Goal: Task Accomplishment & Management: Use online tool/utility

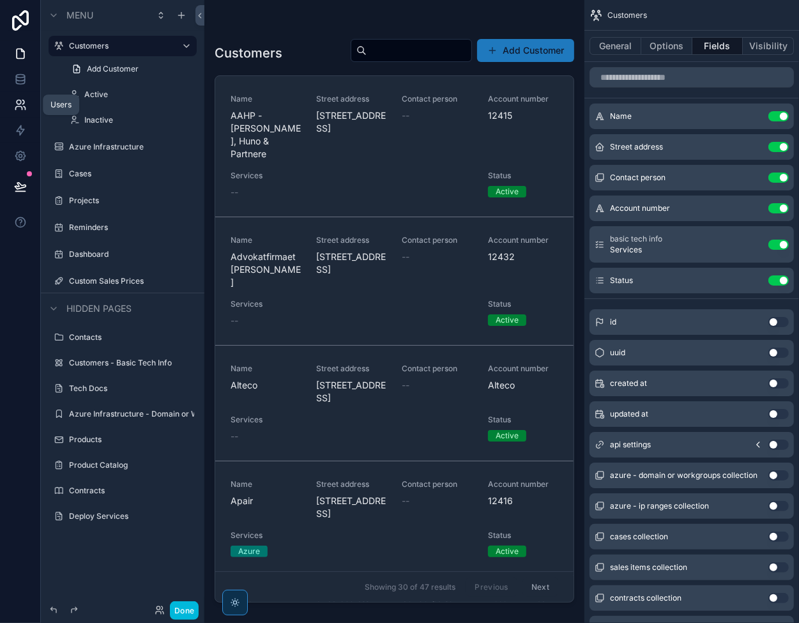
click at [24, 100] on icon at bounding box center [20, 104] width 13 height 13
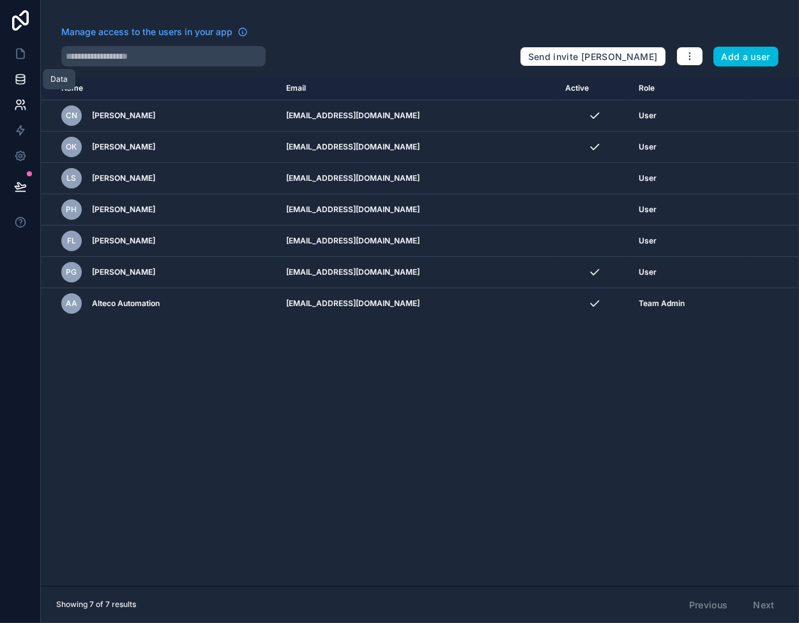
click at [20, 88] on link at bounding box center [20, 79] width 40 height 26
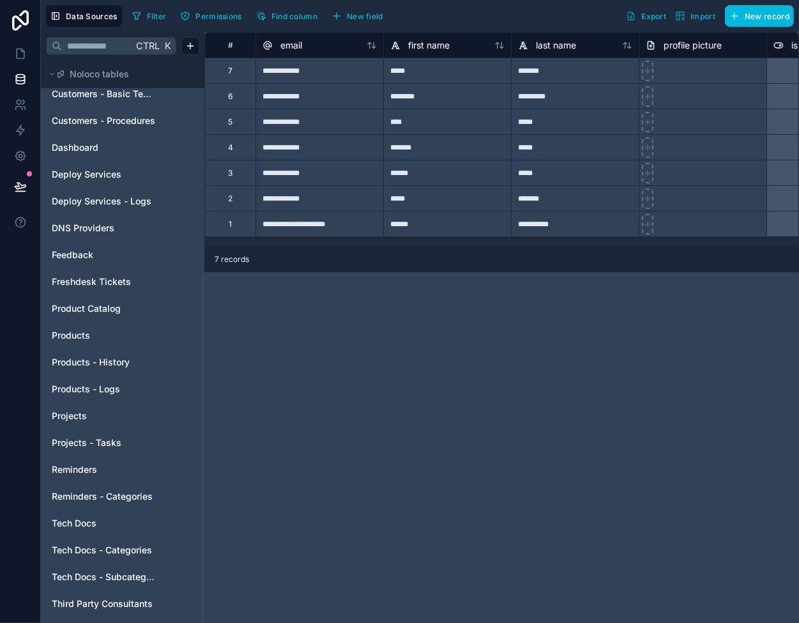
scroll to position [342, 0]
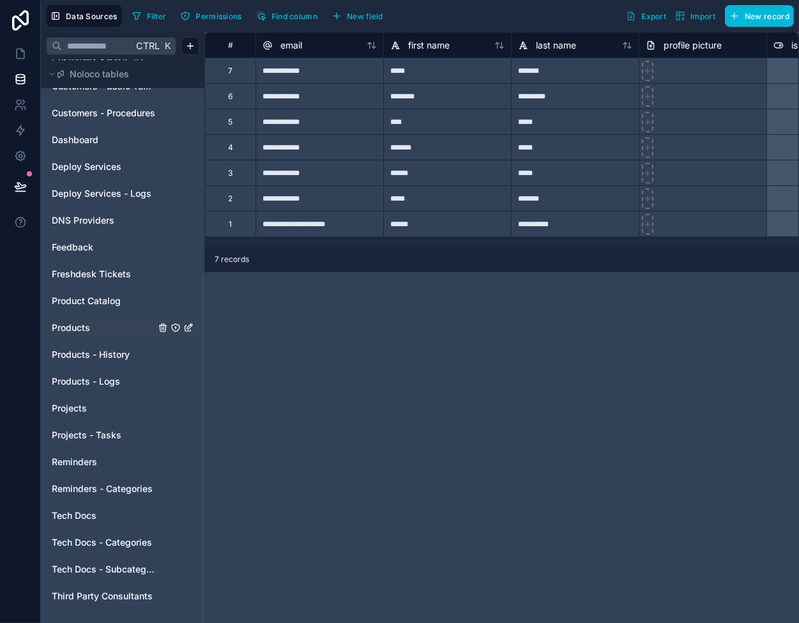
click at [91, 322] on link "Products" at bounding box center [103, 327] width 103 height 13
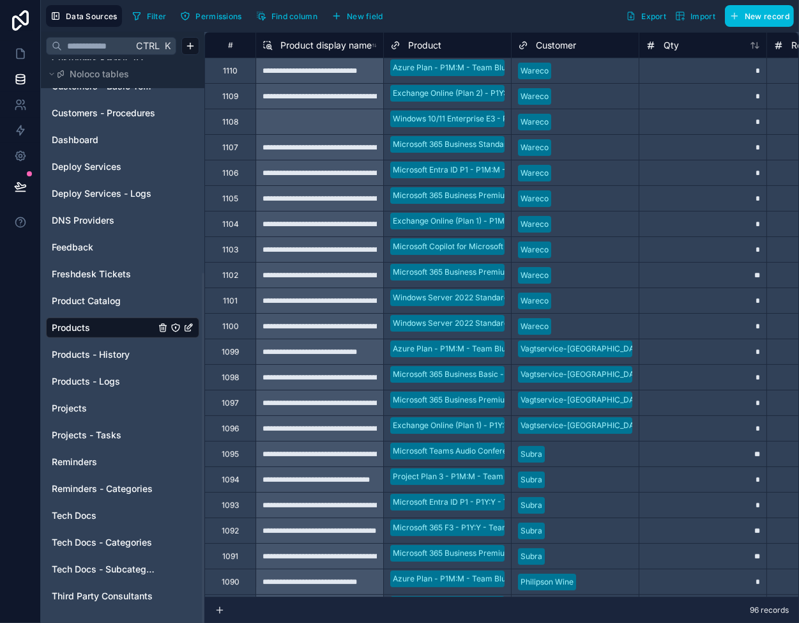
click at [319, 91] on div "**********" at bounding box center [319, 96] width 128 height 26
click at [327, 161] on div "**********" at bounding box center [319, 173] width 128 height 26
click at [125, 296] on link "Product Catalog" at bounding box center [103, 300] width 103 height 13
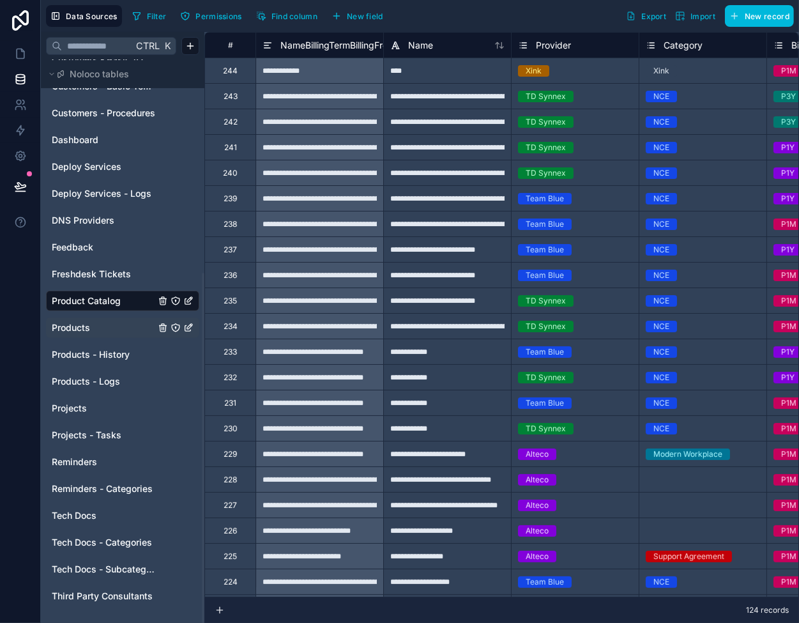
click at [96, 328] on link "Products" at bounding box center [103, 327] width 103 height 13
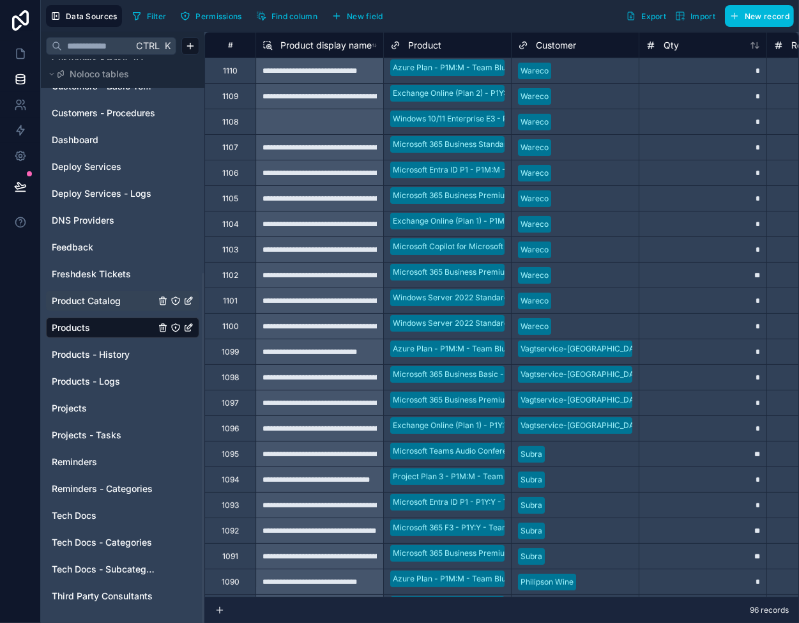
click at [326, 126] on div at bounding box center [319, 122] width 128 height 26
click at [668, 115] on div "*" at bounding box center [703, 122] width 128 height 26
type input "*"
click at [671, 122] on div "*" at bounding box center [703, 122] width 128 height 26
type input "*"
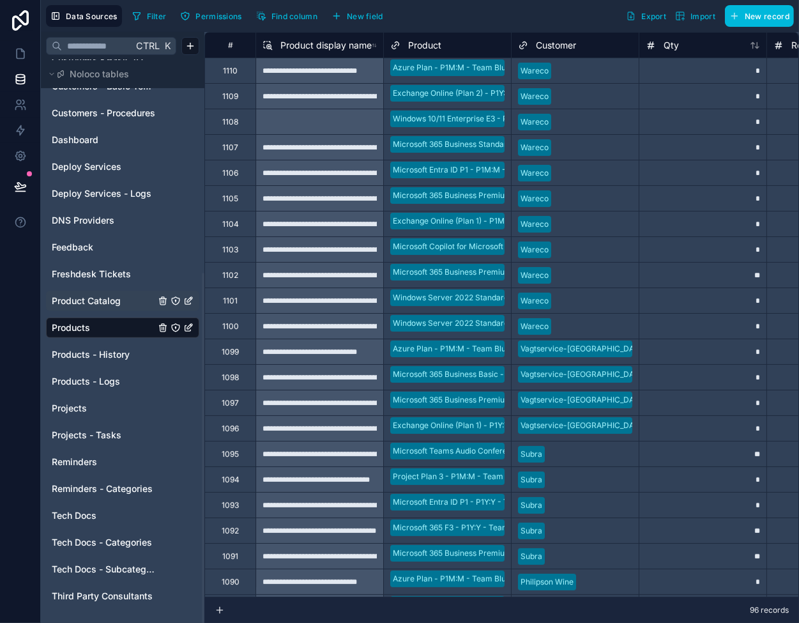
click at [105, 296] on span "Product Catalog" at bounding box center [86, 300] width 69 height 13
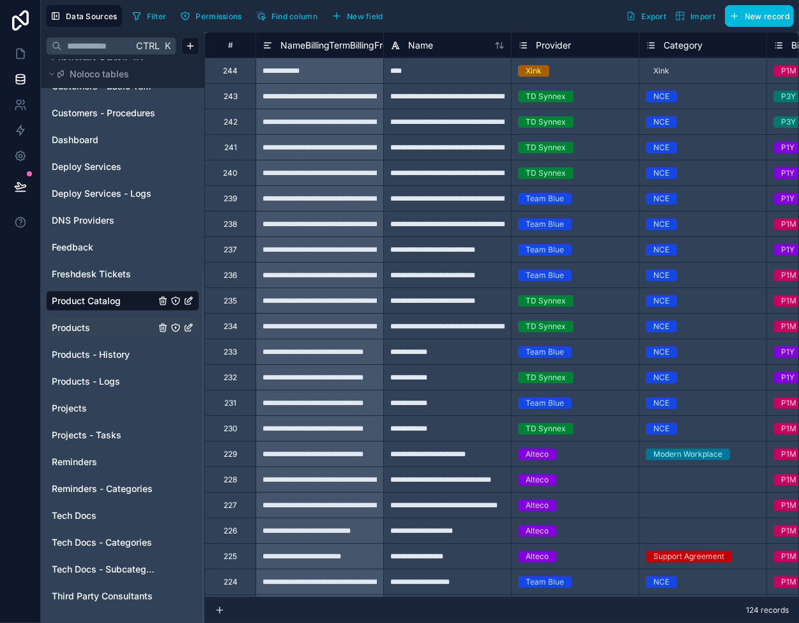
click at [93, 331] on link "Products" at bounding box center [103, 327] width 103 height 13
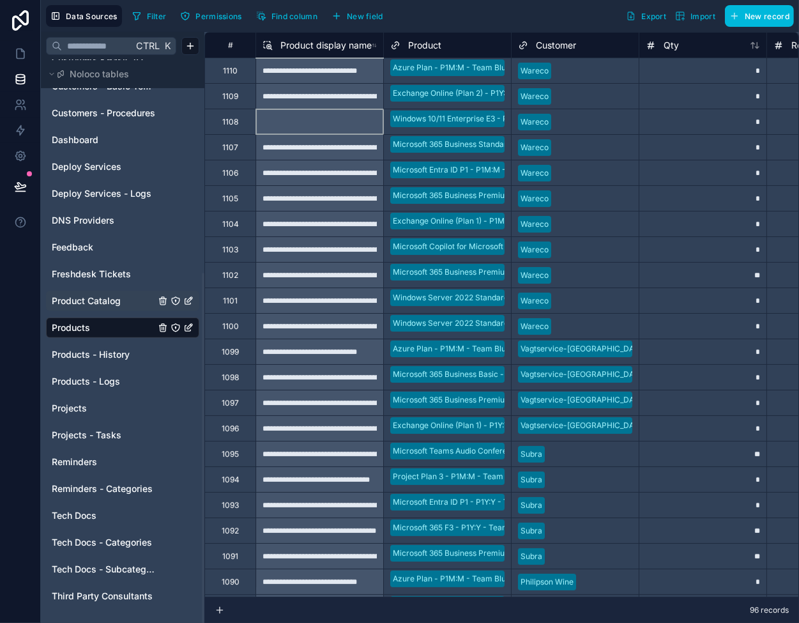
click at [317, 119] on div at bounding box center [319, 122] width 128 height 26
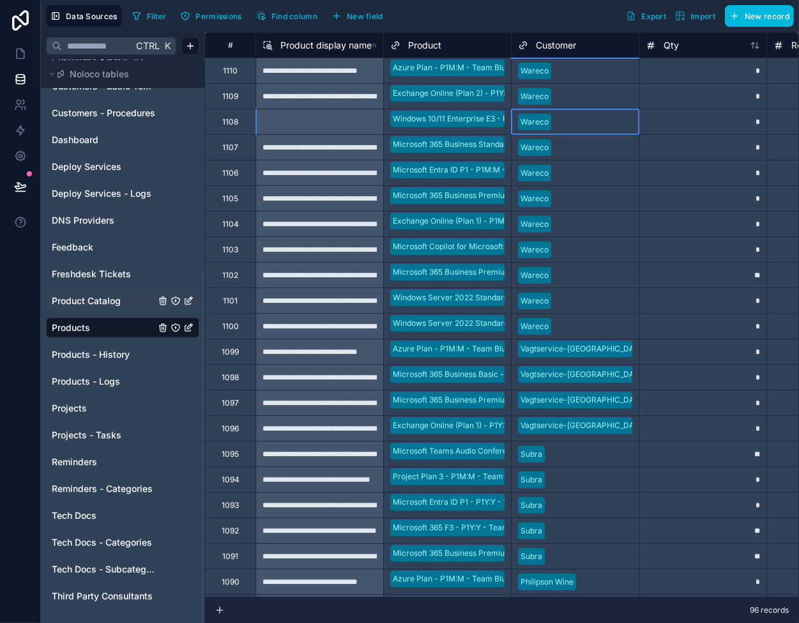
click at [588, 111] on div "Wareco" at bounding box center [575, 121] width 127 height 25
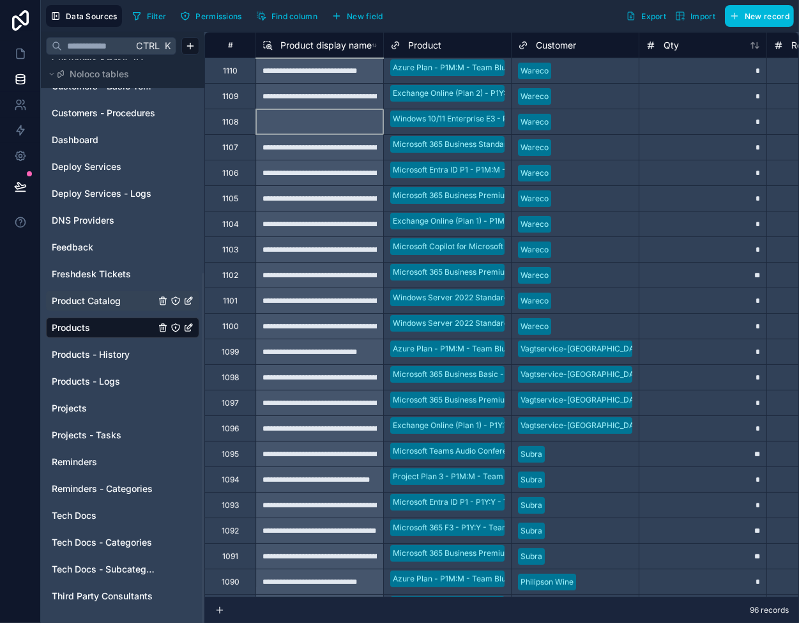
click at [313, 117] on div at bounding box center [319, 122] width 128 height 26
click at [312, 45] on span "Product display name" at bounding box center [325, 45] width 91 height 13
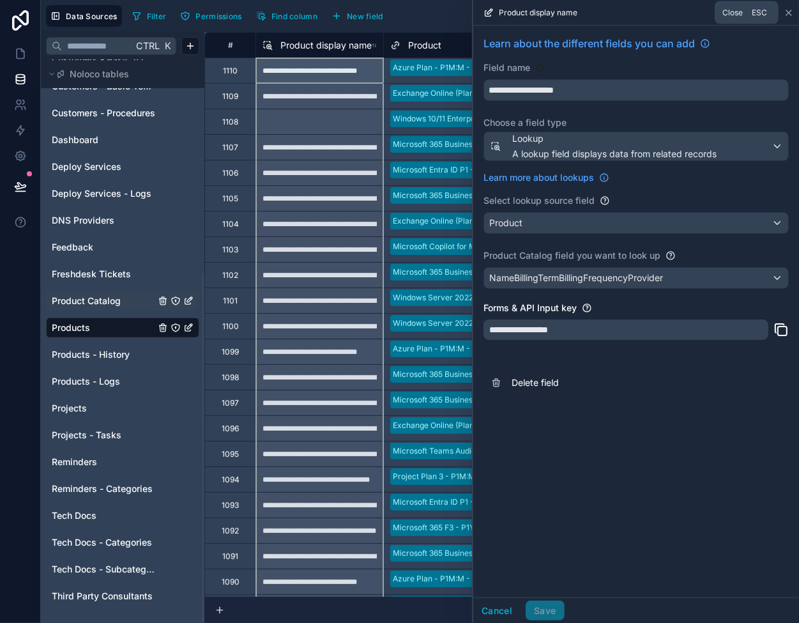
click at [791, 13] on icon at bounding box center [789, 13] width 10 height 10
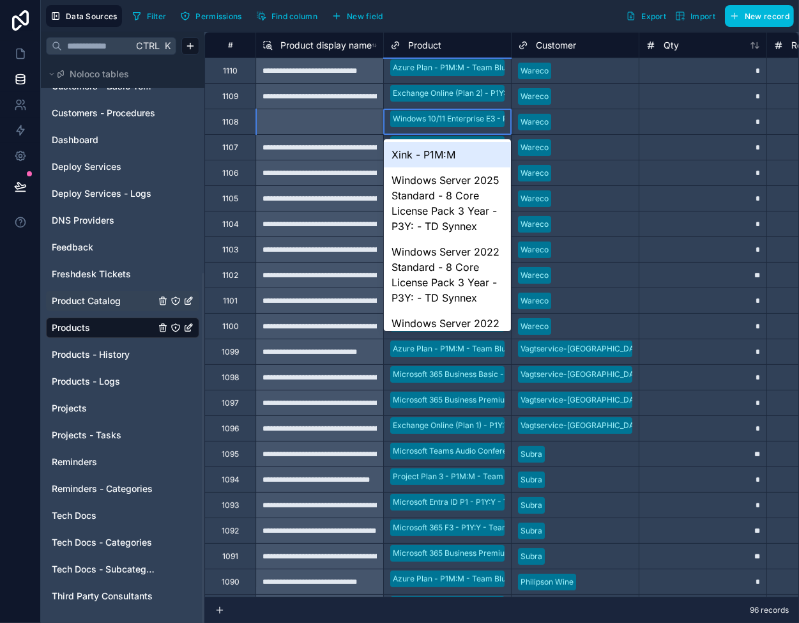
click at [644, 114] on div "*" at bounding box center [703, 122] width 128 height 26
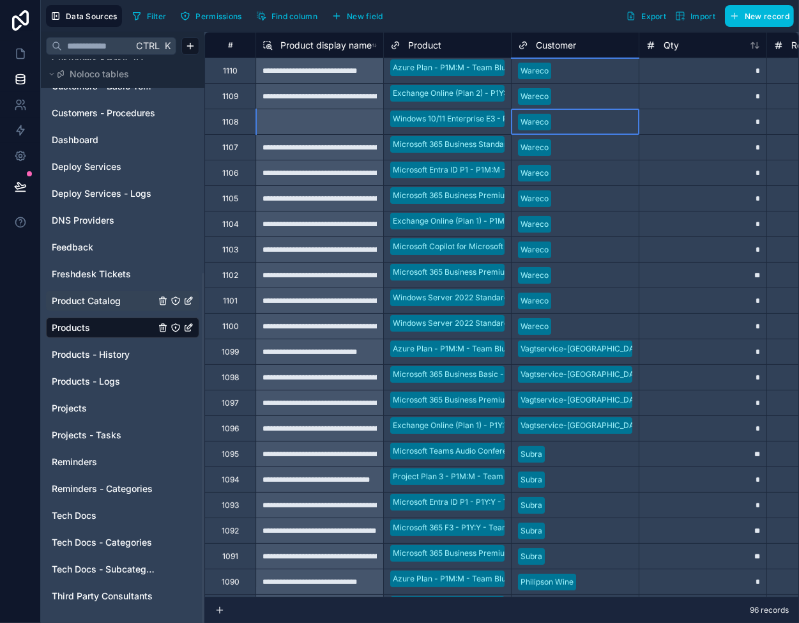
click at [598, 118] on div at bounding box center [594, 122] width 76 height 13
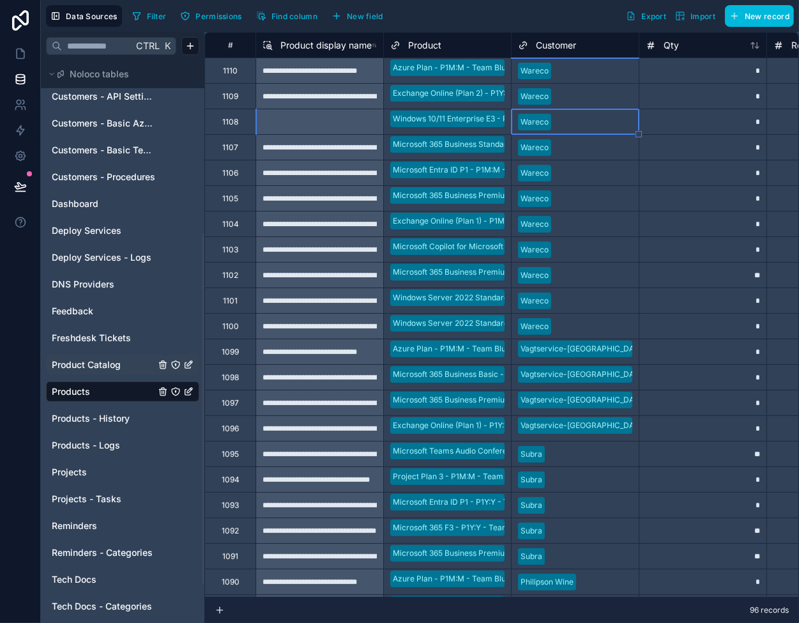
click at [82, 356] on div "Product Catalog" at bounding box center [122, 364] width 153 height 20
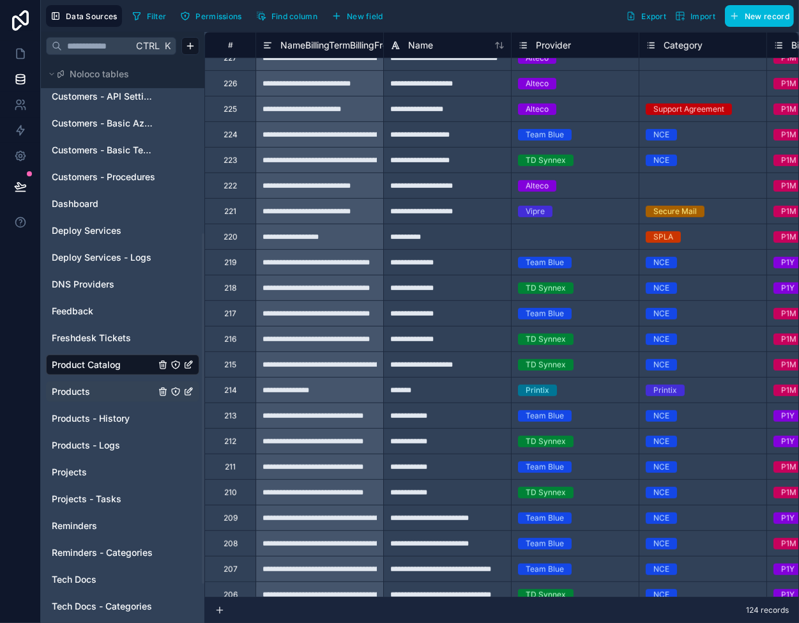
scroll to position [20, 0]
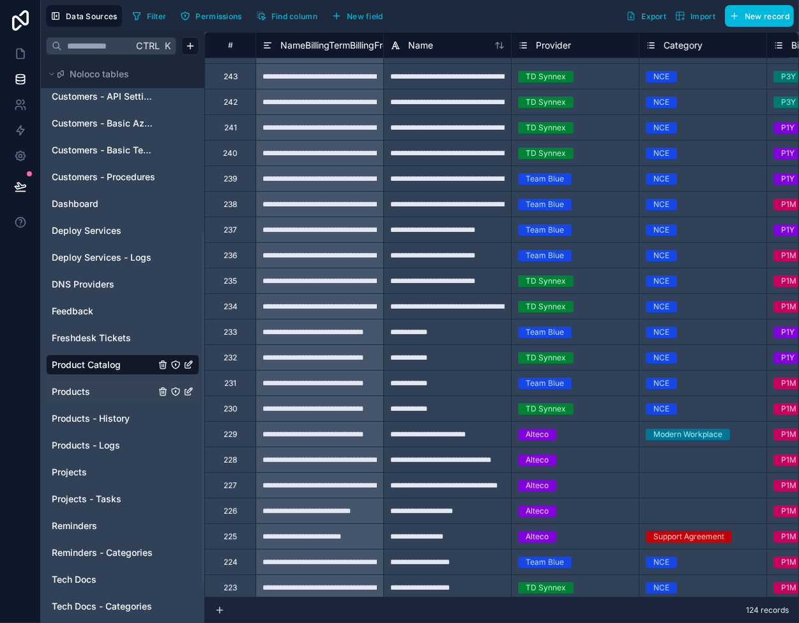
click at [434, 280] on div "**********" at bounding box center [447, 281] width 128 height 26
click at [436, 254] on div "**********" at bounding box center [447, 255] width 128 height 26
click at [437, 236] on div "**********" at bounding box center [447, 230] width 128 height 26
click at [327, 260] on div "**********" at bounding box center [319, 255] width 128 height 26
click at [429, 234] on div "**********" at bounding box center [447, 230] width 128 height 26
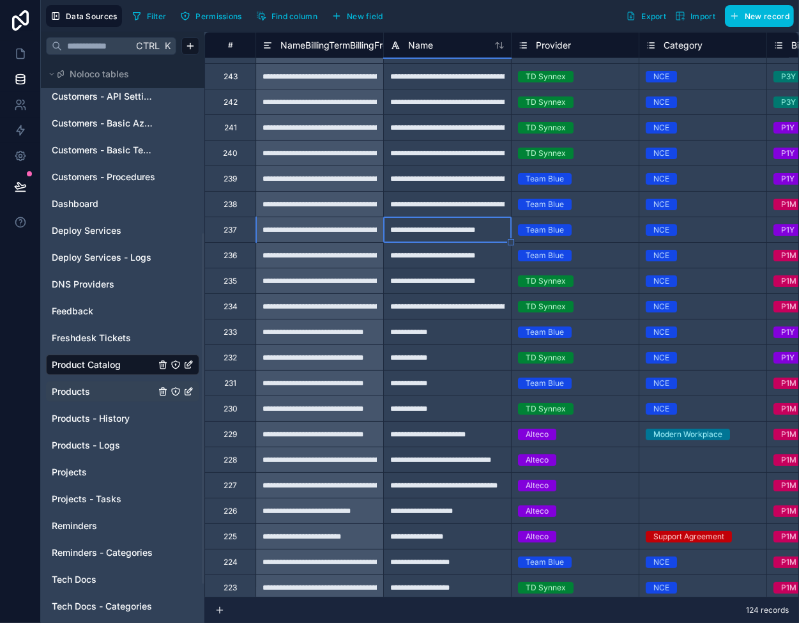
click at [338, 227] on div "**********" at bounding box center [319, 230] width 128 height 26
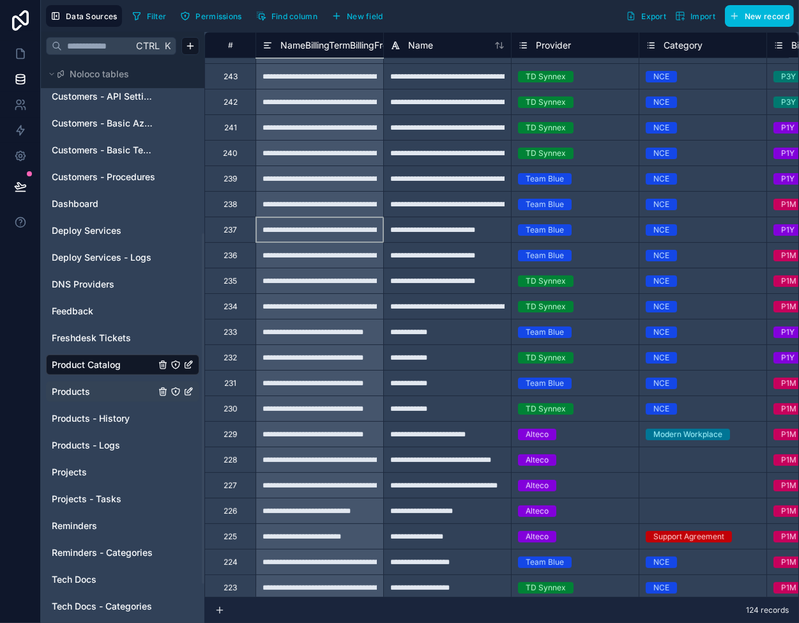
click at [322, 41] on span "NameBillingTermBillingFrequencyProvider" at bounding box center [367, 45] width 174 height 13
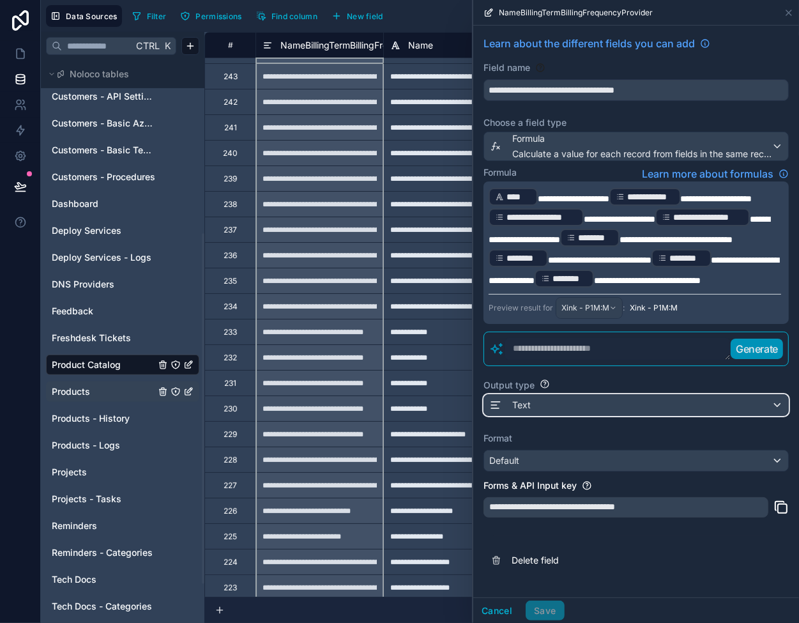
click at [563, 415] on div "Text" at bounding box center [636, 405] width 304 height 20
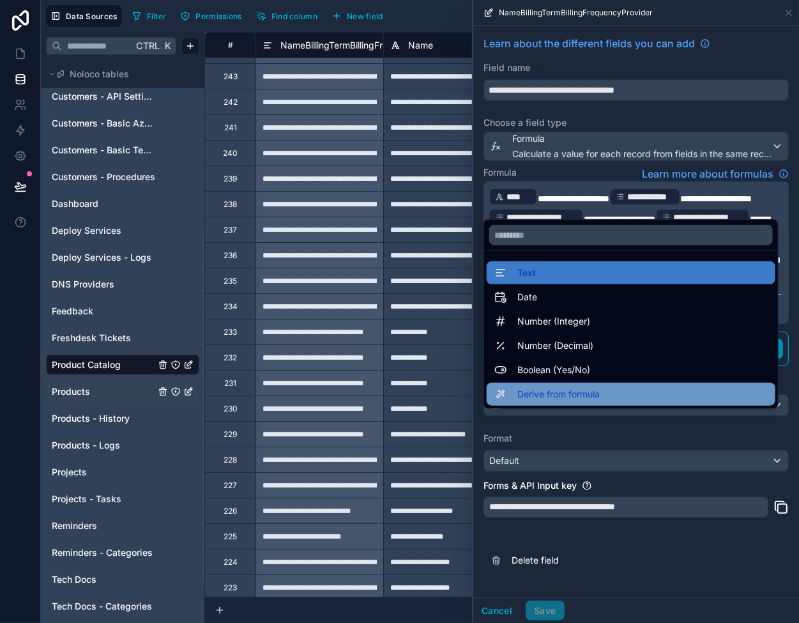
click at [565, 397] on span "Derive from formula" at bounding box center [558, 393] width 82 height 15
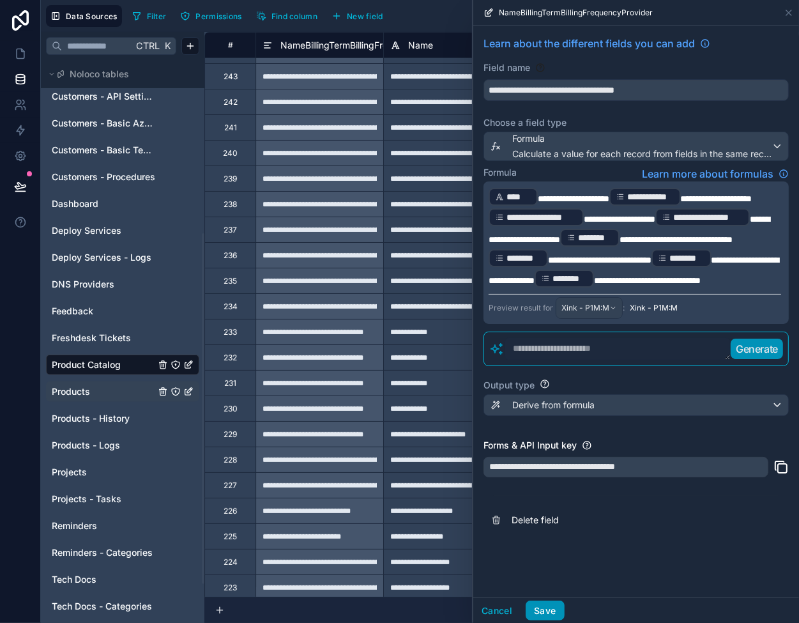
click at [547, 610] on button "Save" at bounding box center [545, 610] width 38 height 20
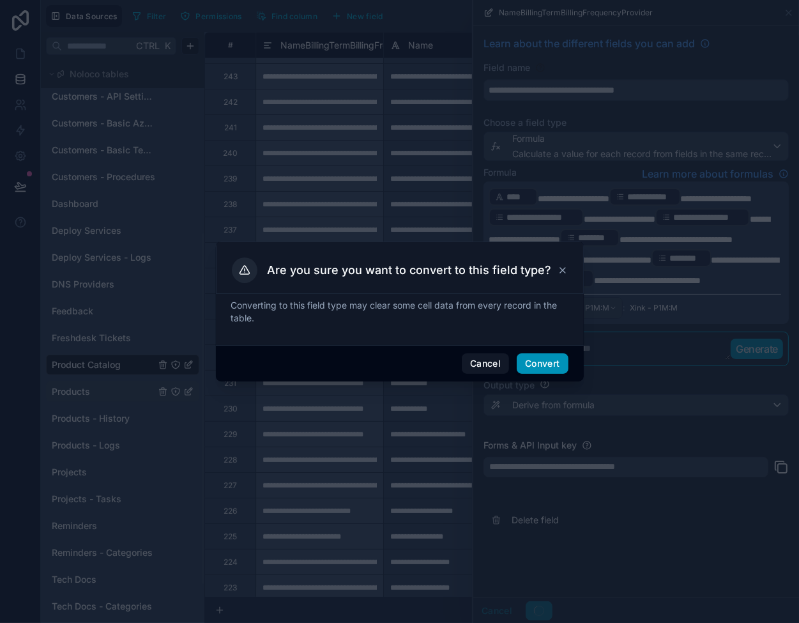
click at [529, 362] on button "Convert" at bounding box center [542, 363] width 51 height 20
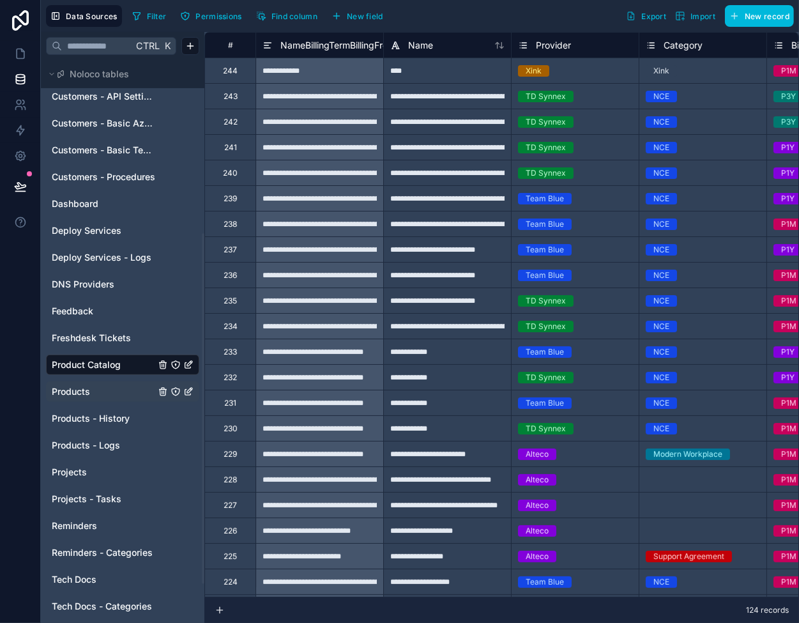
click at [84, 388] on span "Products" at bounding box center [71, 391] width 38 height 13
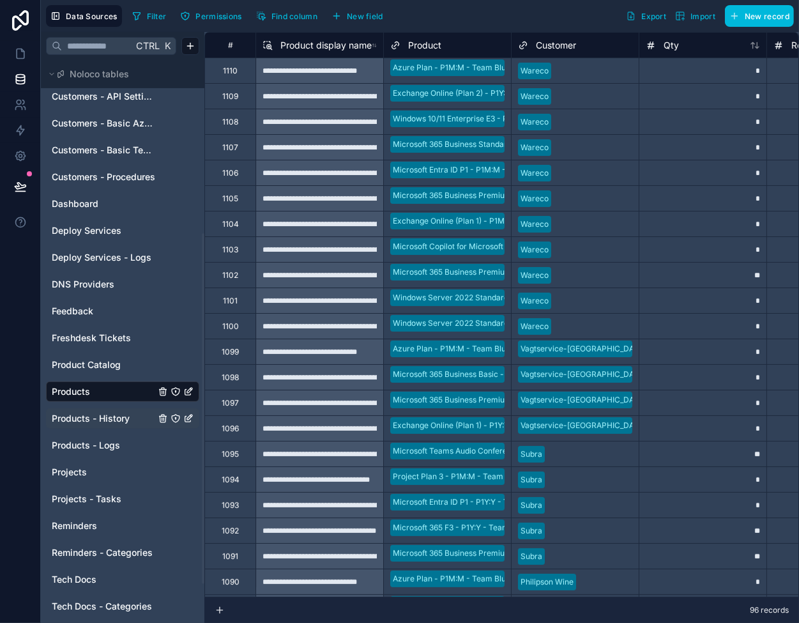
click at [125, 425] on div "Products - History" at bounding box center [122, 418] width 153 height 20
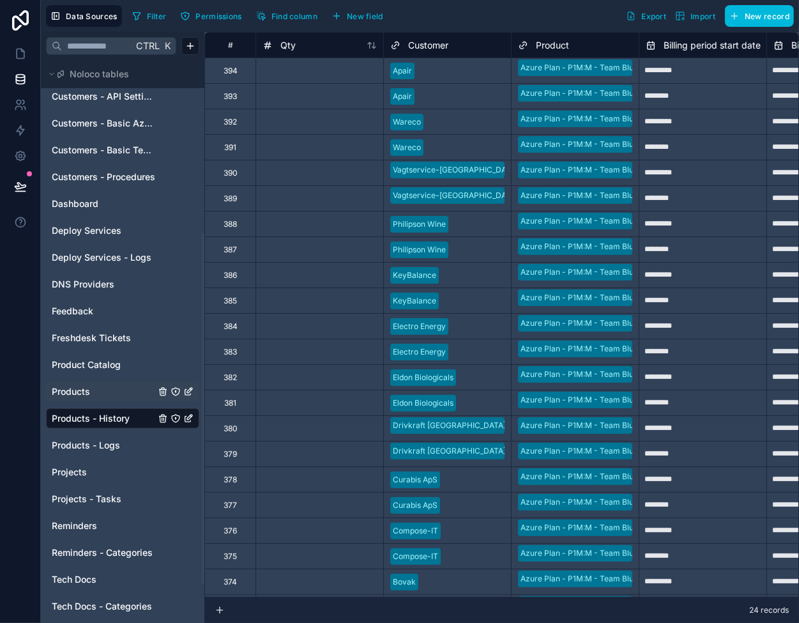
click at [110, 385] on link "Products" at bounding box center [103, 391] width 103 height 13
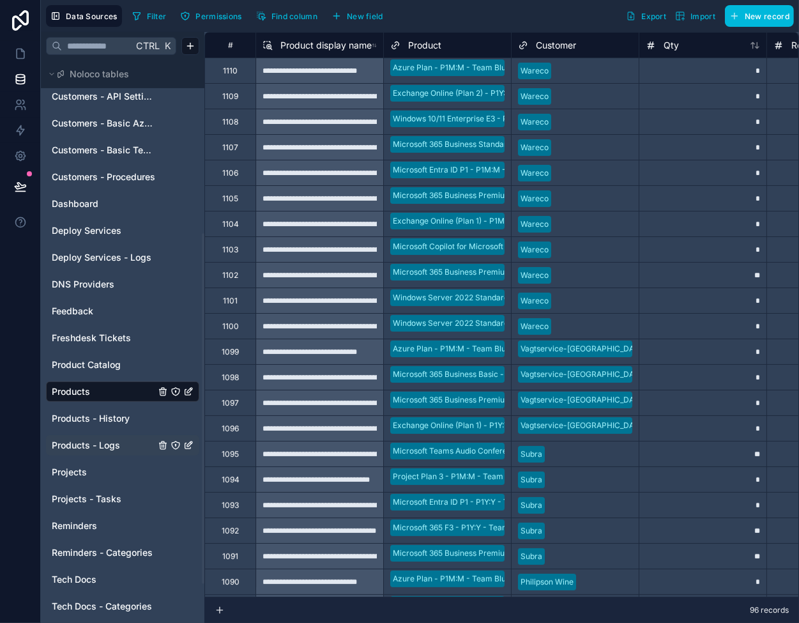
click at [74, 446] on span "Products - Logs" at bounding box center [86, 445] width 68 height 13
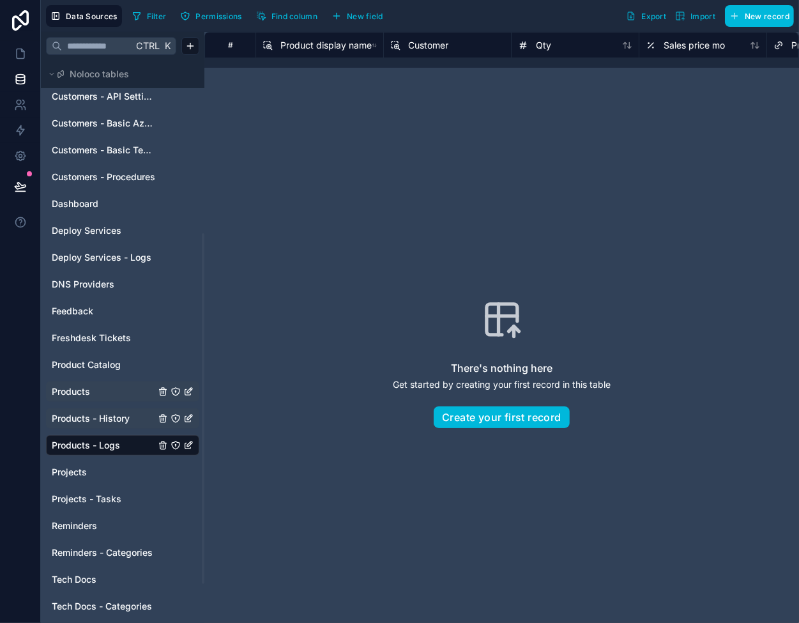
click at [87, 421] on span "Products - History" at bounding box center [91, 418] width 78 height 13
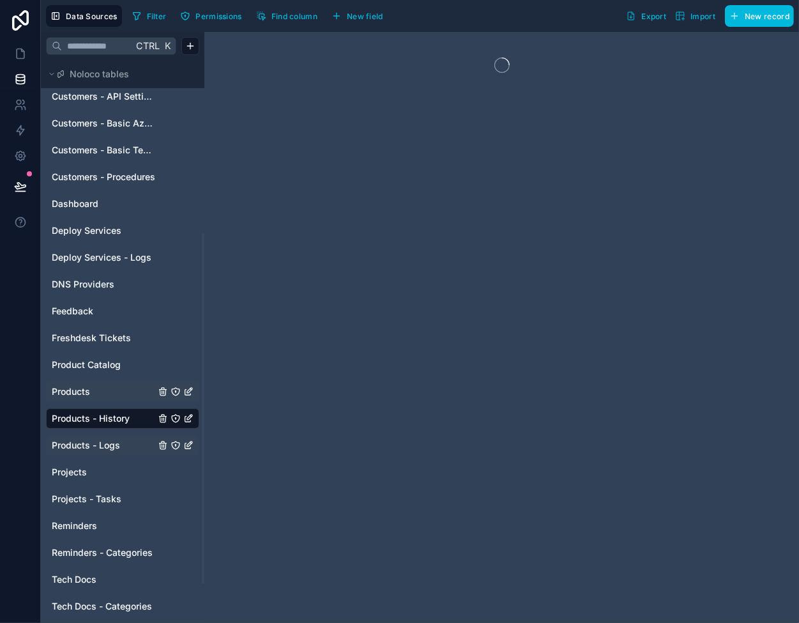
click at [87, 390] on span "Products" at bounding box center [71, 391] width 38 height 13
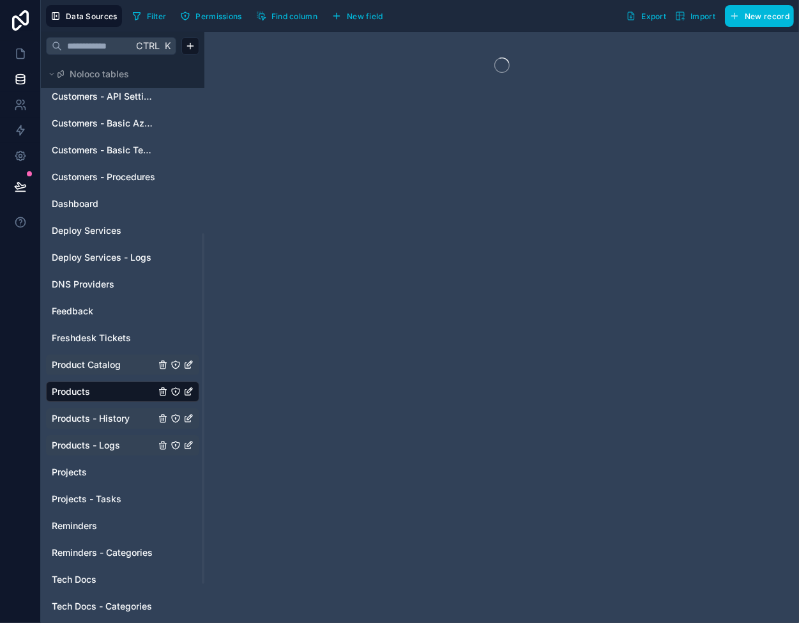
click at [87, 360] on span "Product Catalog" at bounding box center [86, 364] width 69 height 13
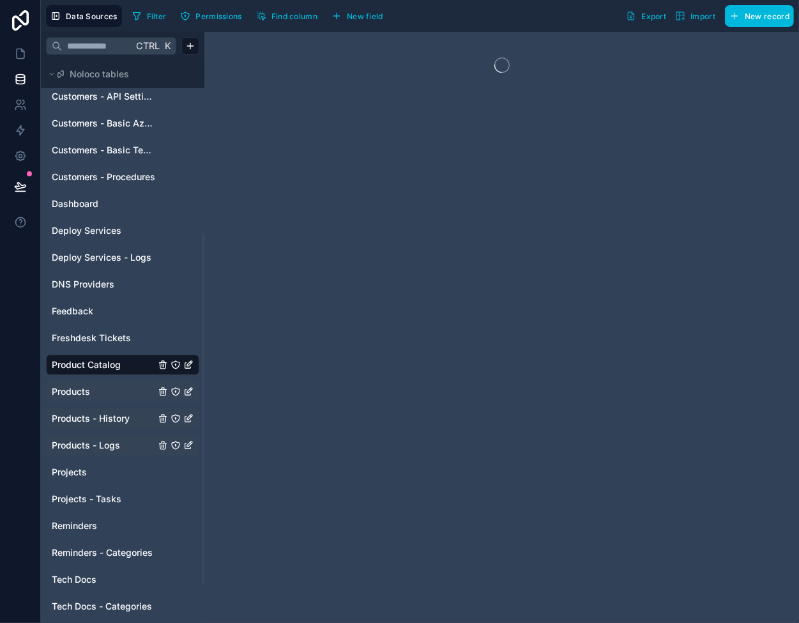
click at [82, 390] on span "Products" at bounding box center [71, 391] width 38 height 13
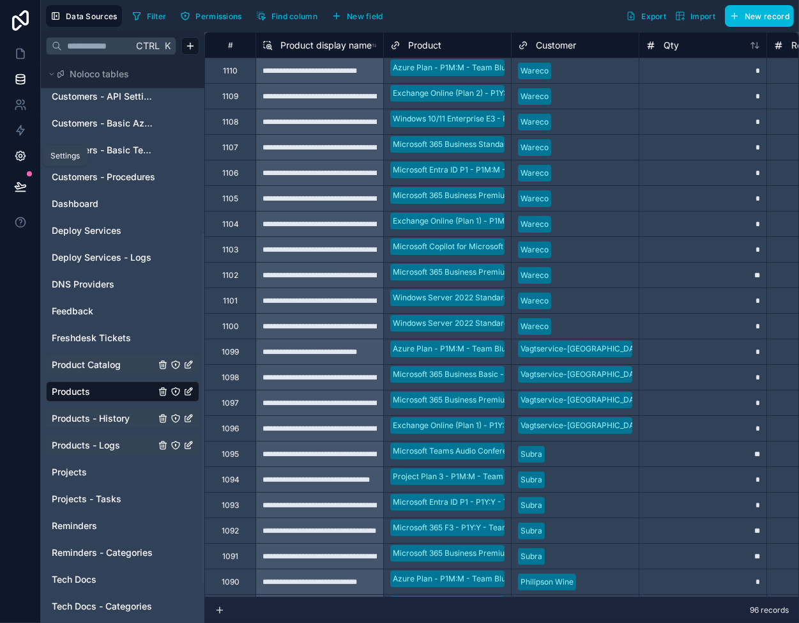
click at [12, 149] on link at bounding box center [20, 156] width 40 height 26
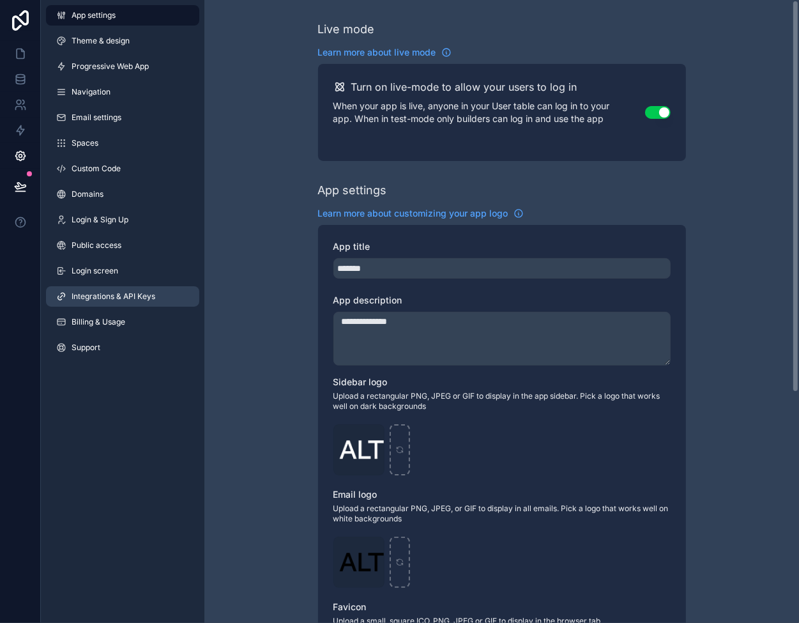
click at [112, 298] on span "Integrations & API Keys" at bounding box center [114, 296] width 84 height 10
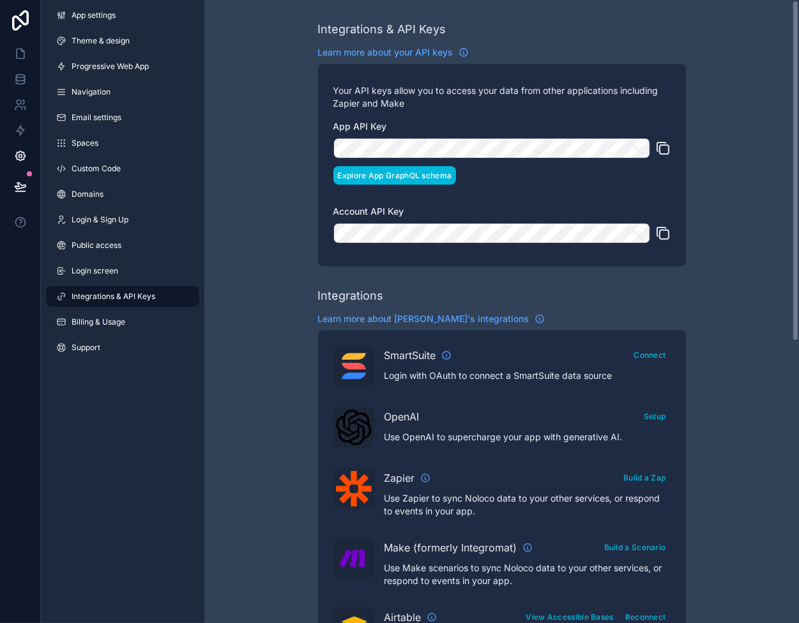
click at [364, 176] on button "Explore App GraphQL schema" at bounding box center [394, 175] width 123 height 19
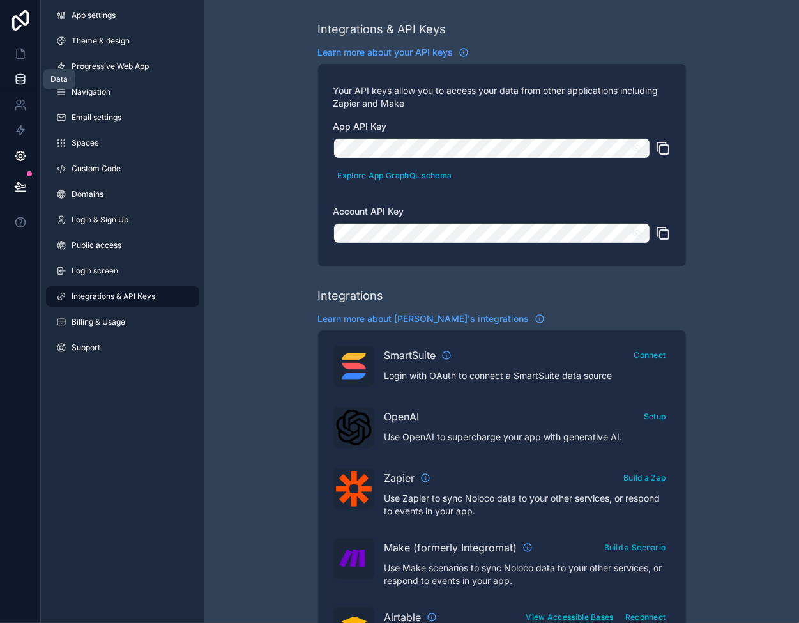
click at [24, 73] on icon at bounding box center [20, 79] width 13 height 13
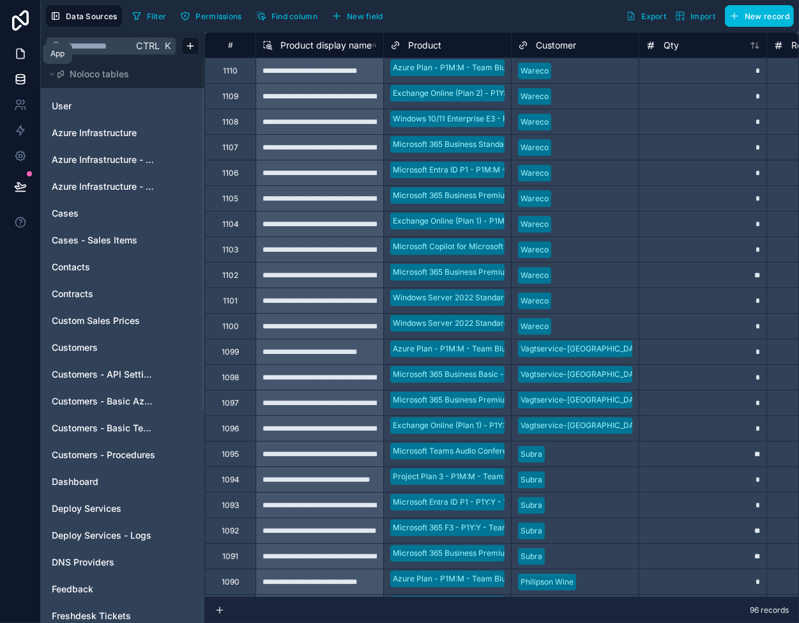
click at [20, 50] on icon at bounding box center [20, 53] width 13 height 13
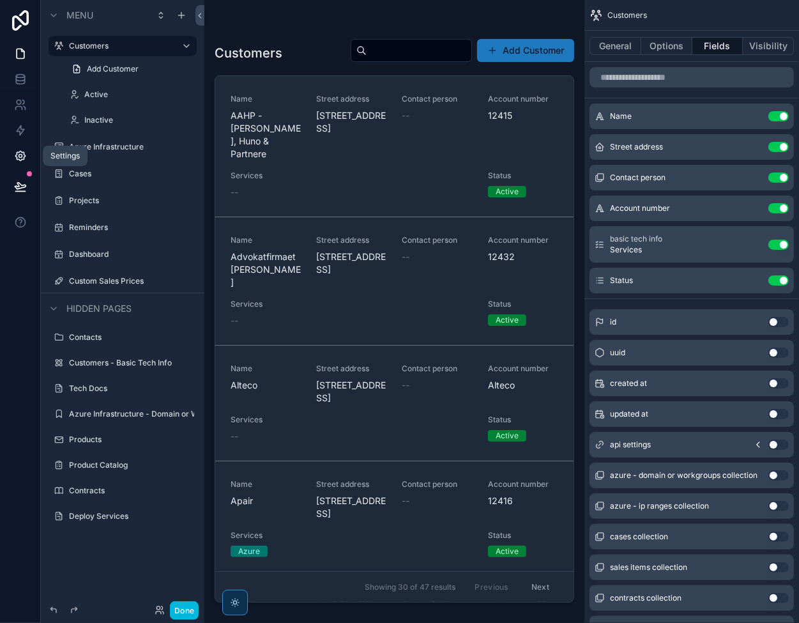
click at [19, 155] on icon at bounding box center [20, 155] width 13 height 13
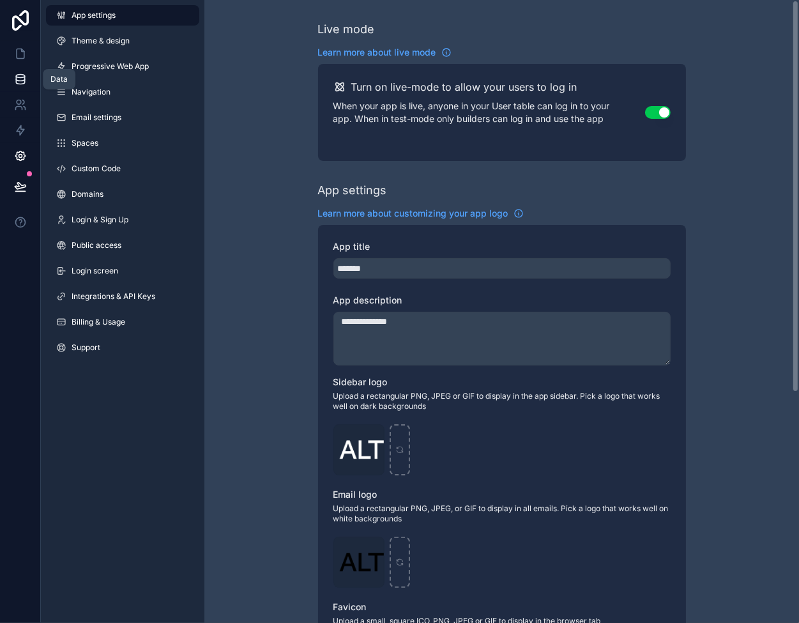
click at [26, 78] on icon at bounding box center [20, 79] width 13 height 13
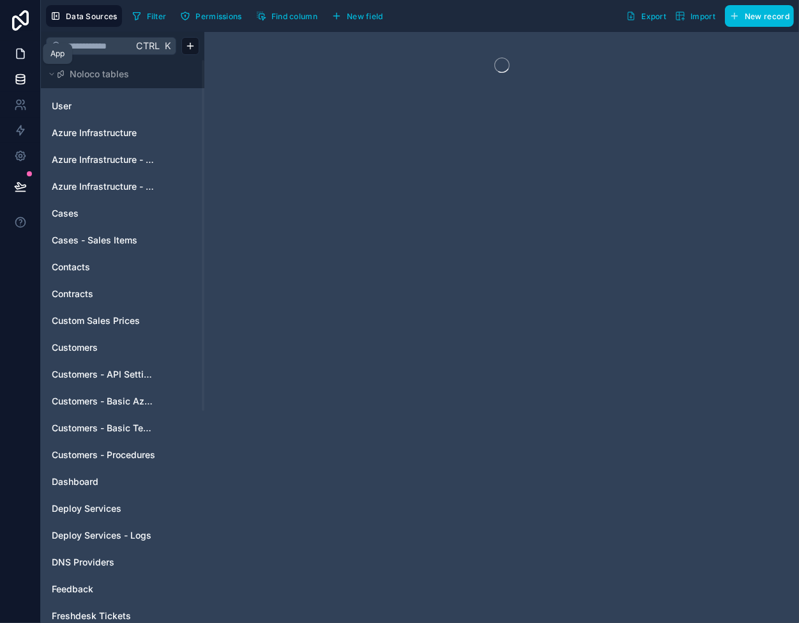
click at [20, 54] on icon at bounding box center [20, 53] width 13 height 13
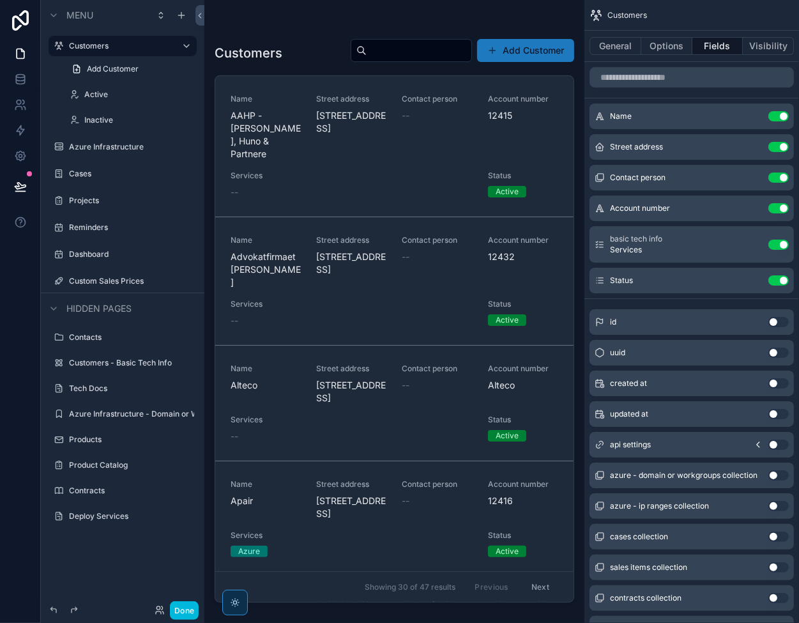
drag, startPoint x: 238, startPoint y: 49, endPoint x: 270, endPoint y: 47, distance: 32.6
click at [270, 47] on div "scrollable content" at bounding box center [394, 303] width 380 height 607
click at [273, 47] on h1 "Customers" at bounding box center [249, 53] width 68 height 18
click at [15, 75] on icon at bounding box center [20, 79] width 13 height 13
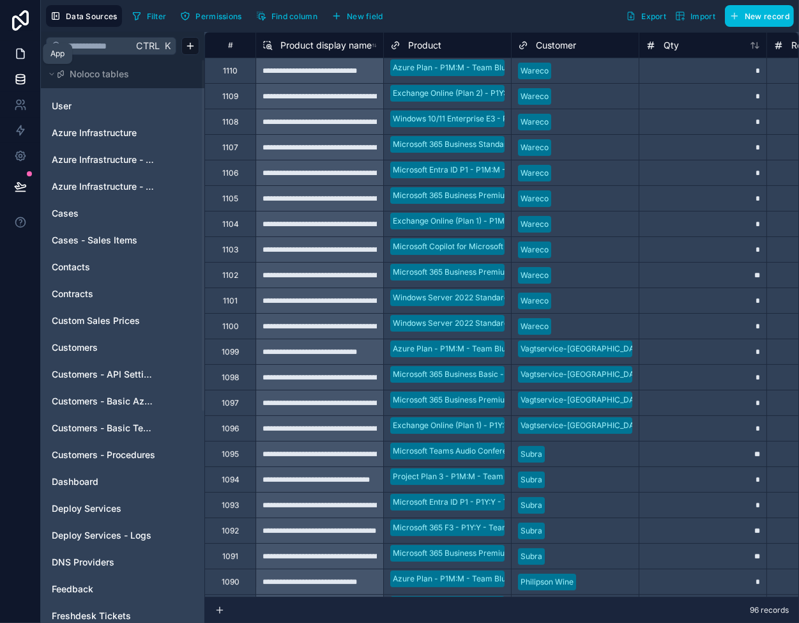
click at [22, 55] on icon at bounding box center [20, 53] width 13 height 13
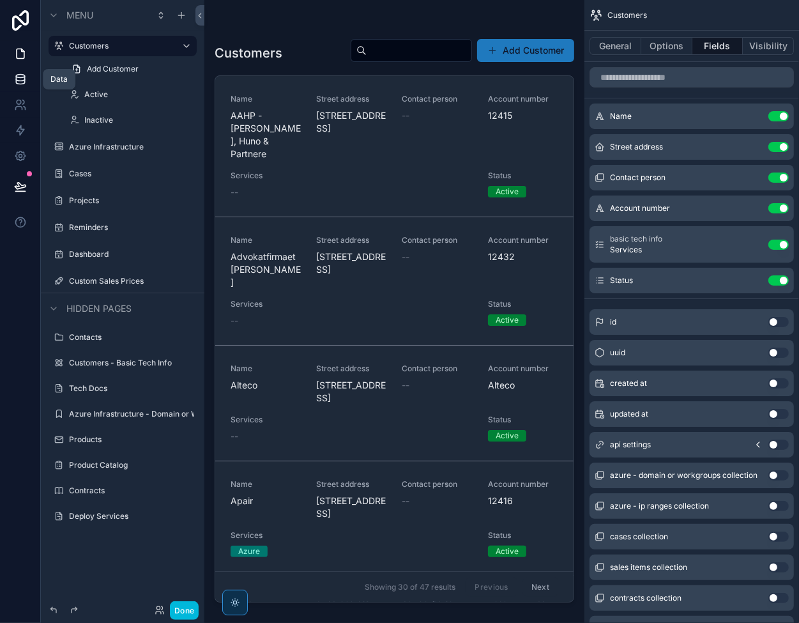
click at [21, 81] on icon at bounding box center [20, 79] width 13 height 13
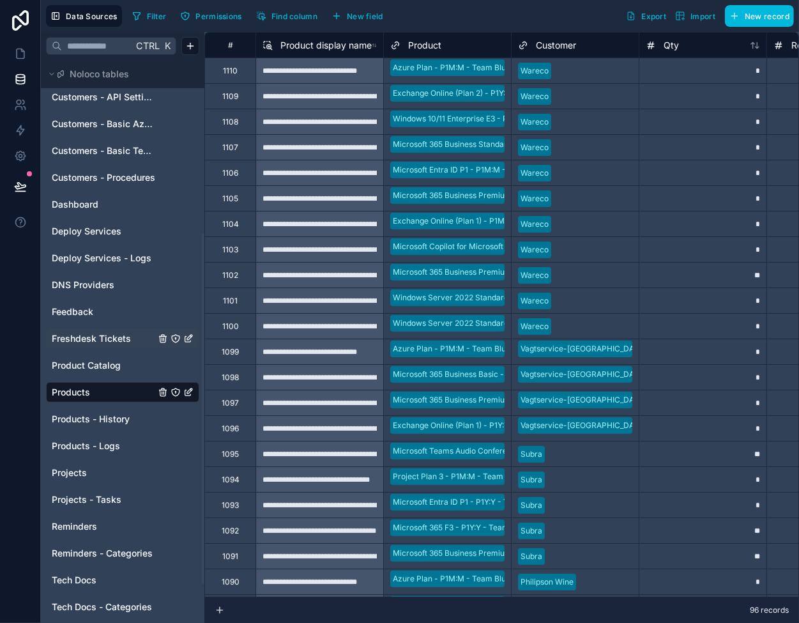
scroll to position [278, 0]
click at [80, 367] on span "Product Catalog" at bounding box center [86, 364] width 69 height 13
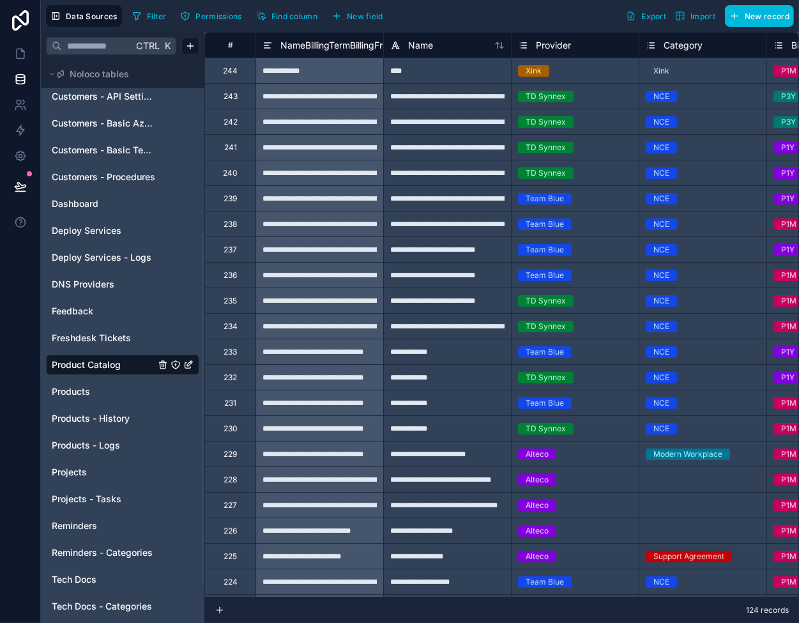
click at [338, 42] on span "NameBillingTermBillingFrequencyProvider" at bounding box center [367, 45] width 174 height 13
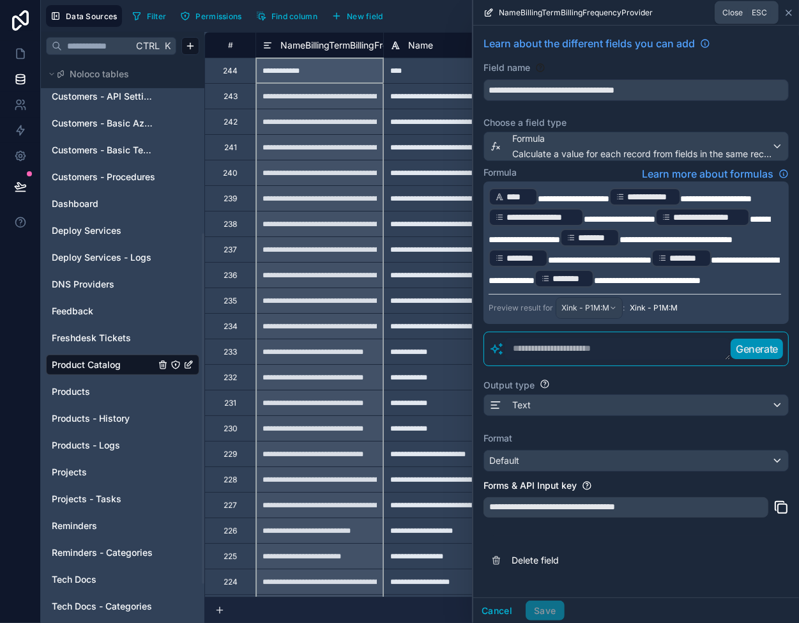
click at [790, 12] on icon at bounding box center [789, 13] width 10 height 10
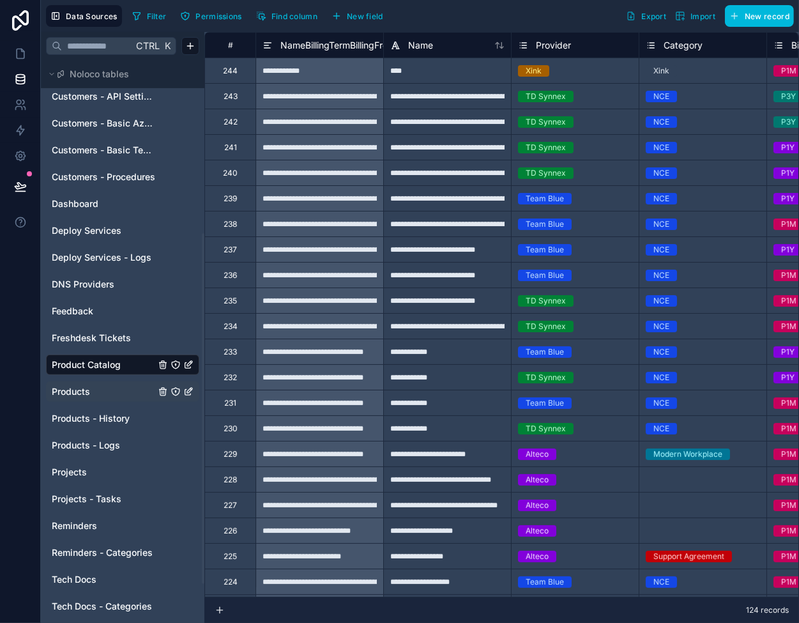
click at [100, 391] on link "Products" at bounding box center [103, 391] width 103 height 13
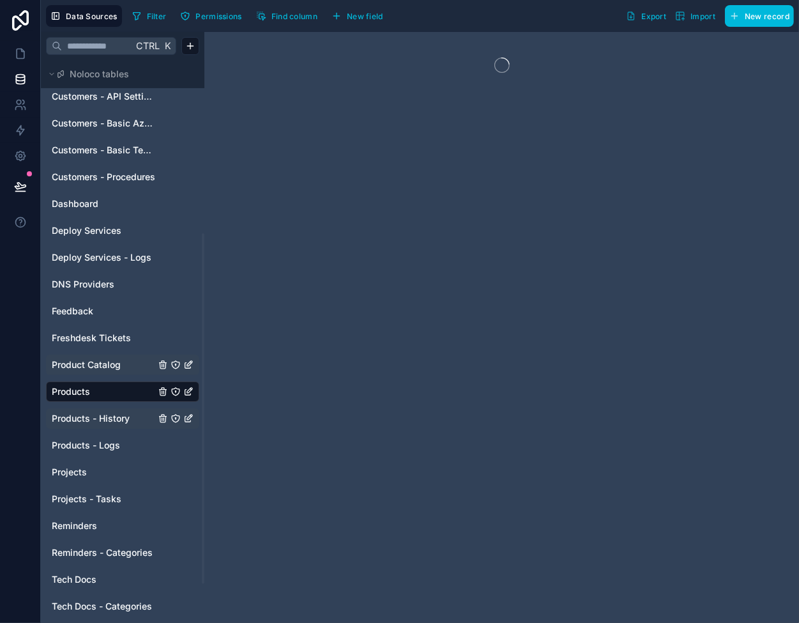
click at [102, 421] on span "Products - History" at bounding box center [91, 418] width 78 height 13
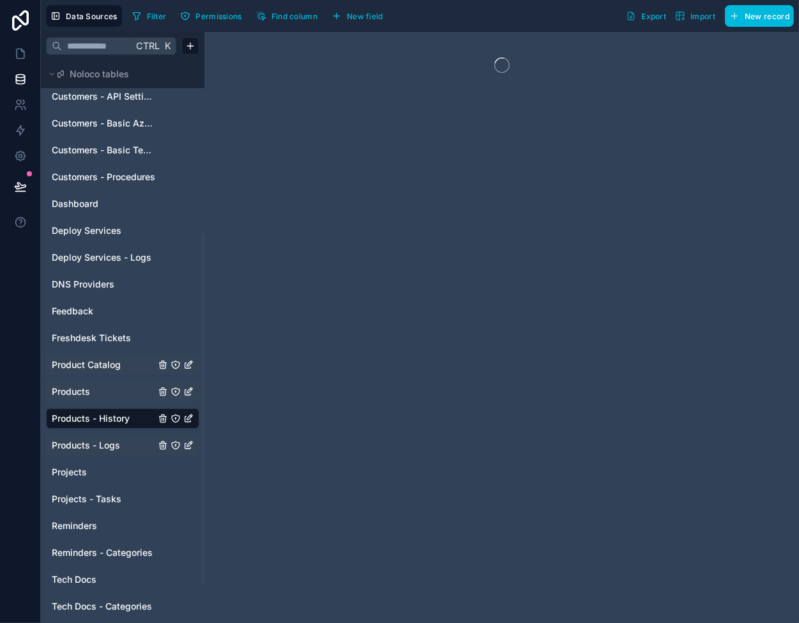
click at [102, 439] on span "Products - Logs" at bounding box center [86, 445] width 68 height 13
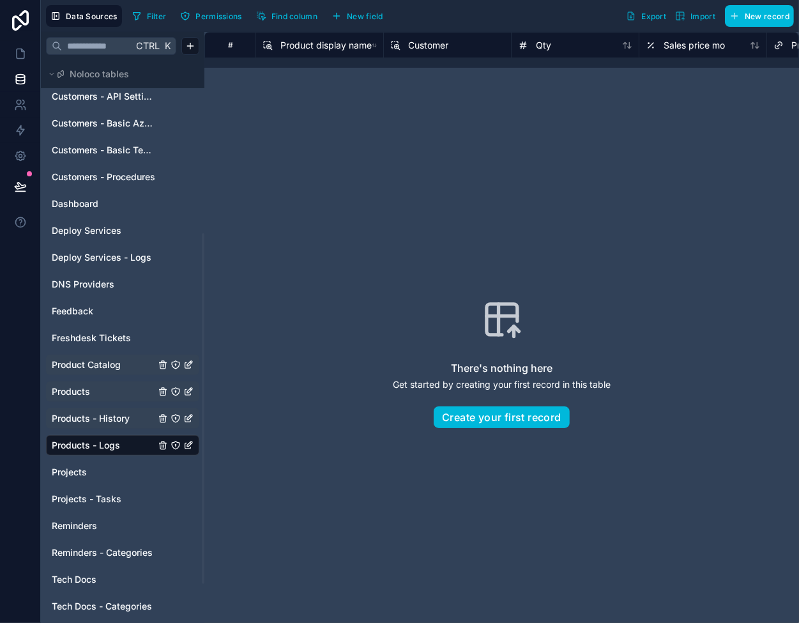
click at [91, 369] on span "Product Catalog" at bounding box center [86, 364] width 69 height 13
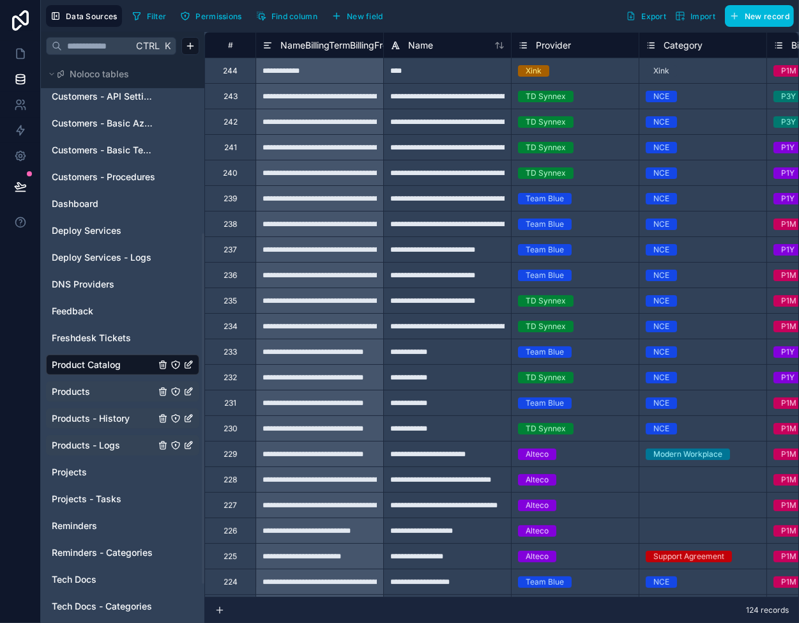
click at [95, 386] on link "Products" at bounding box center [103, 391] width 103 height 13
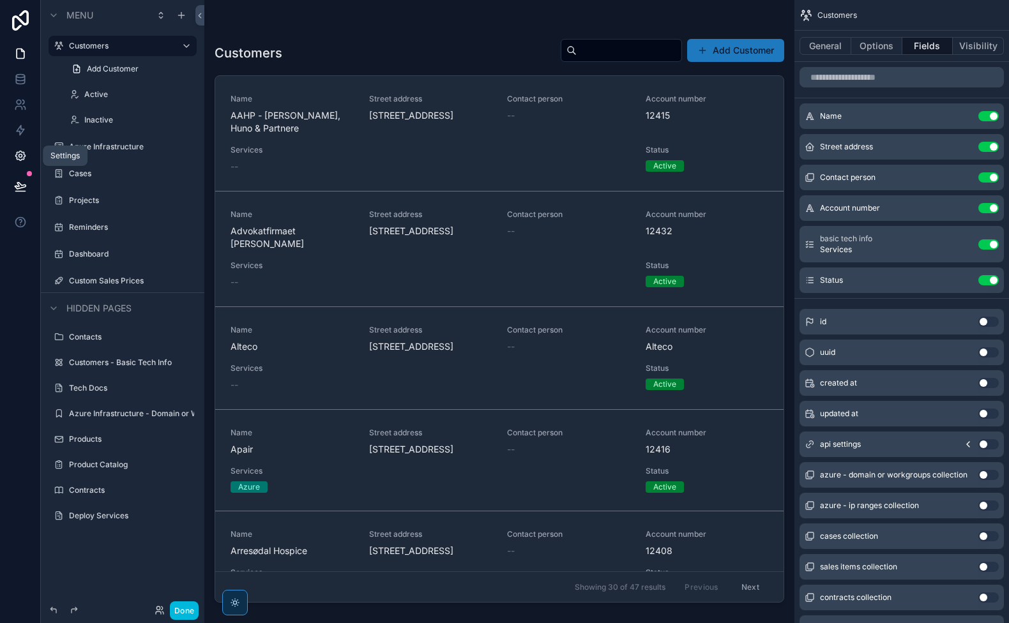
click at [13, 153] on link at bounding box center [20, 156] width 40 height 26
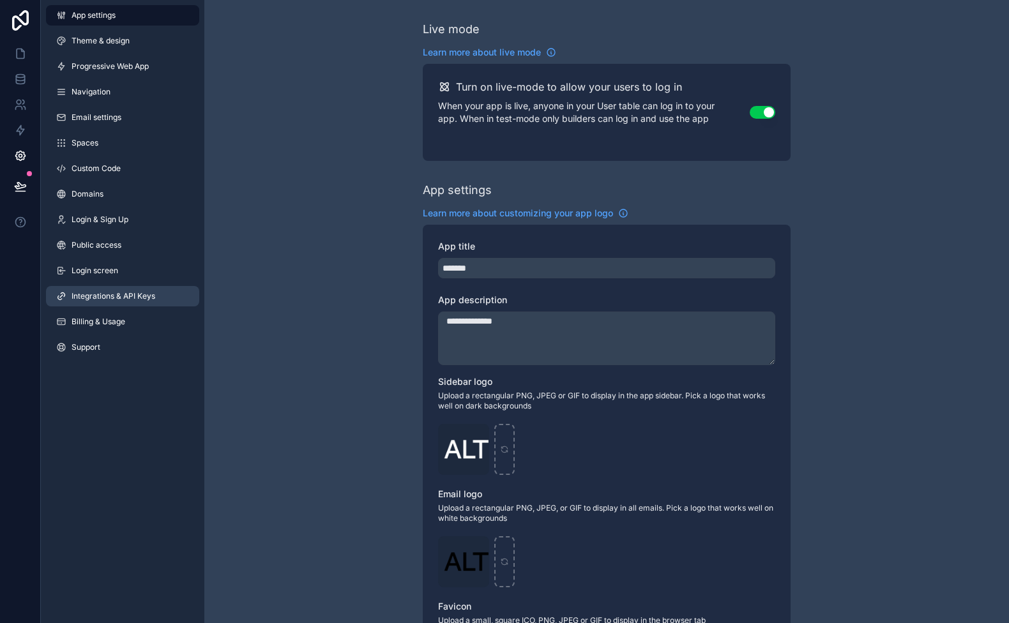
click at [123, 298] on span "Integrations & API Keys" at bounding box center [114, 296] width 84 height 10
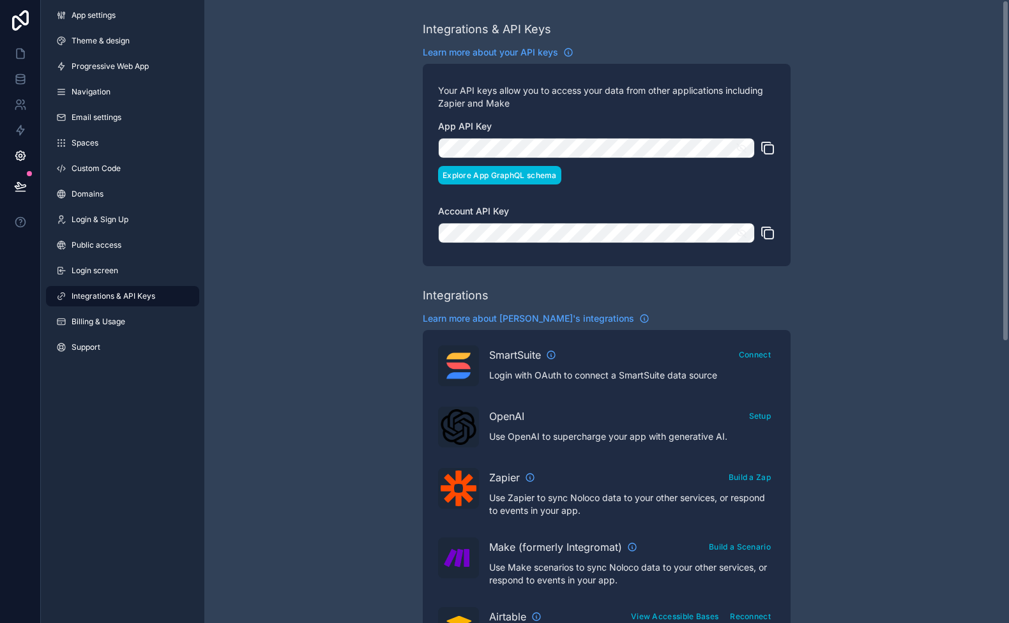
click at [490, 181] on button "Explore App GraphQL schema" at bounding box center [499, 175] width 123 height 19
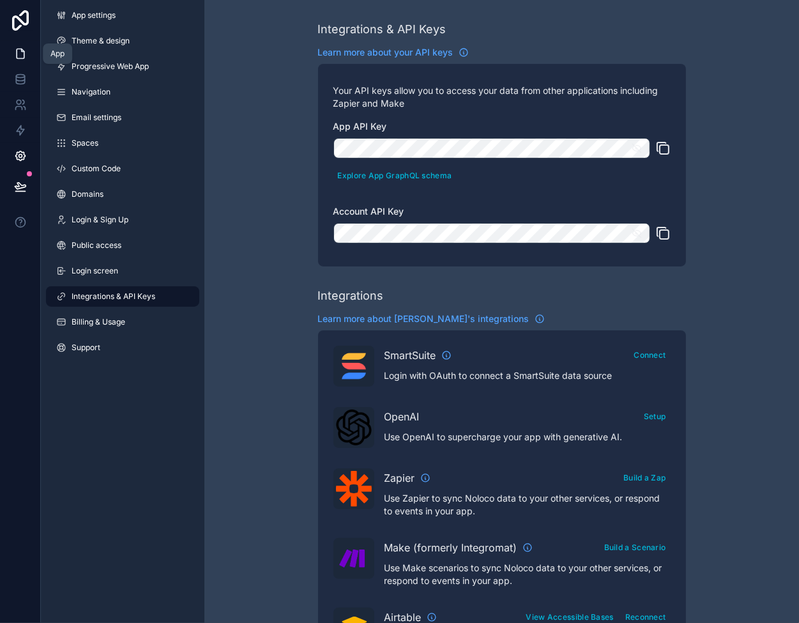
click at [15, 52] on icon at bounding box center [20, 53] width 13 height 13
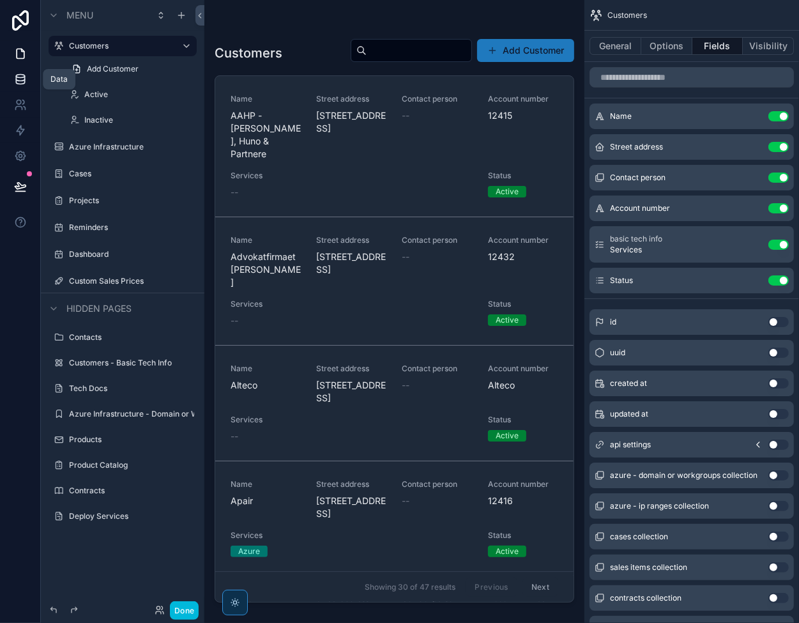
click at [23, 76] on icon at bounding box center [20, 79] width 13 height 13
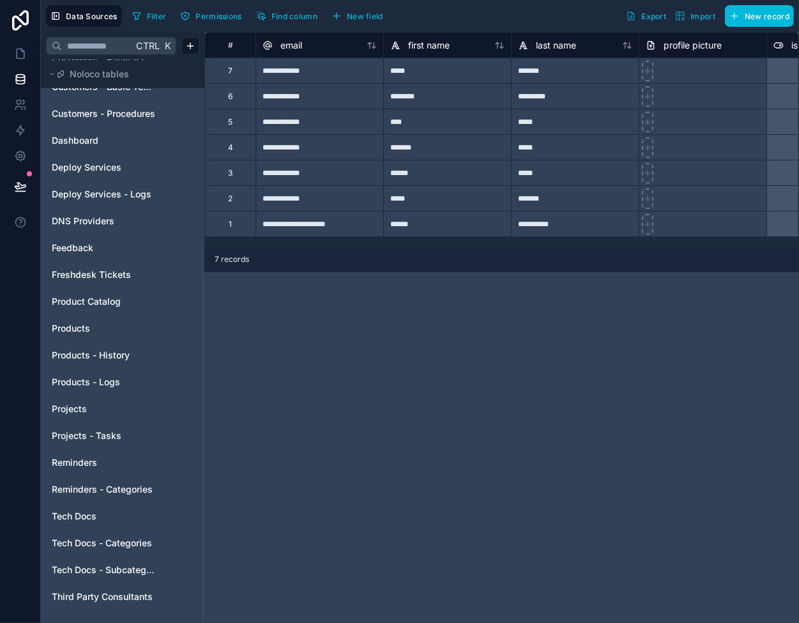
scroll to position [342, 0]
click at [15, 110] on icon at bounding box center [20, 104] width 13 height 13
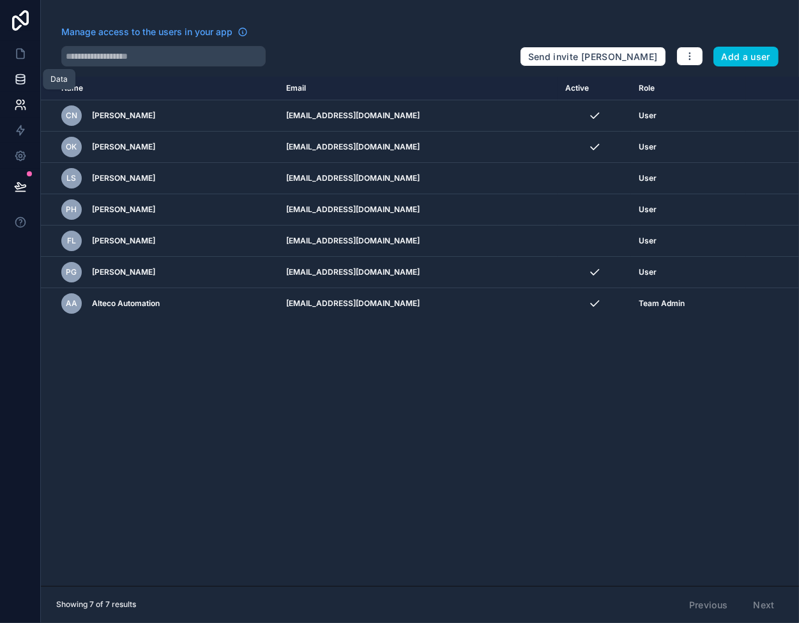
click at [21, 76] on icon at bounding box center [20, 79] width 13 height 13
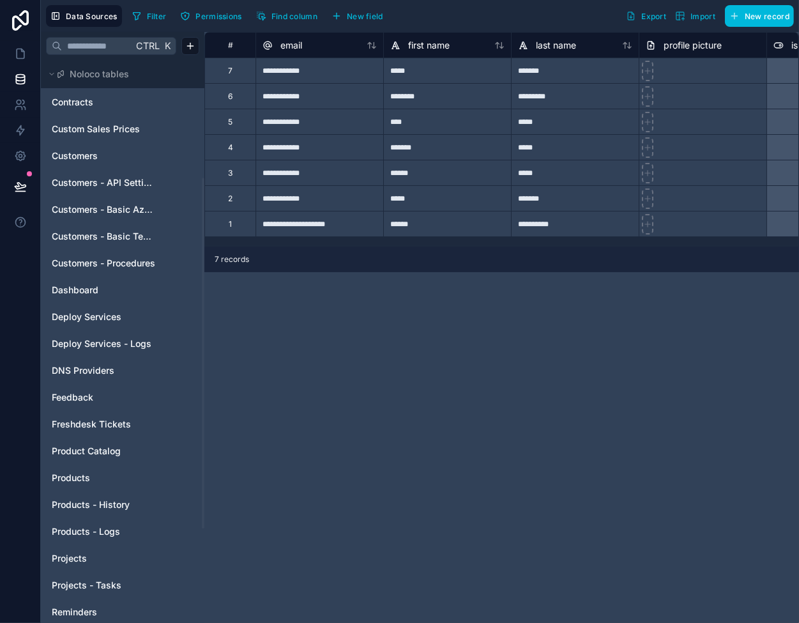
scroll to position [64, 0]
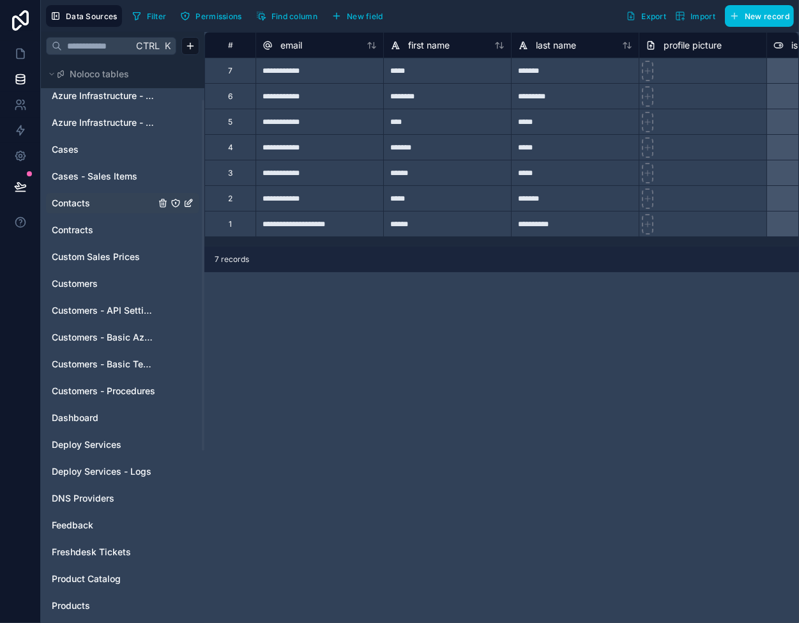
click at [93, 201] on link "Contacts" at bounding box center [103, 203] width 103 height 13
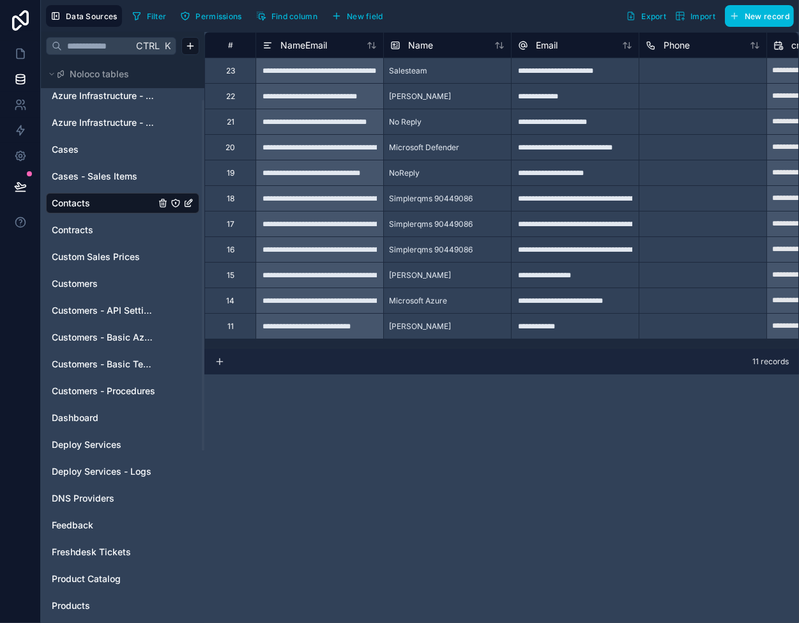
click at [446, 325] on div "[PERSON_NAME]" at bounding box center [447, 326] width 128 height 26
click at [346, 326] on div "**********" at bounding box center [319, 326] width 128 height 26
click at [346, 374] on div "Delete row" at bounding box center [354, 377] width 65 height 14
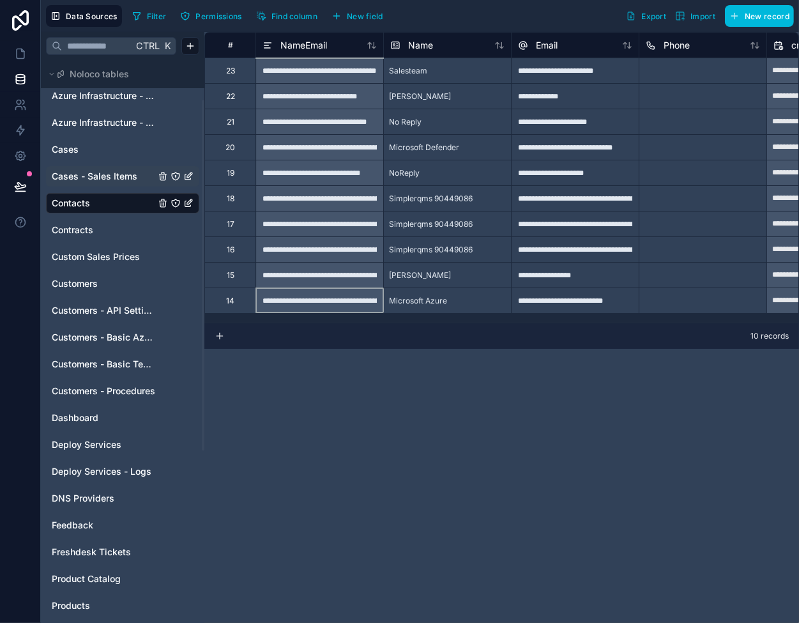
click at [97, 174] on span "Cases - Sales Items" at bounding box center [95, 176] width 86 height 13
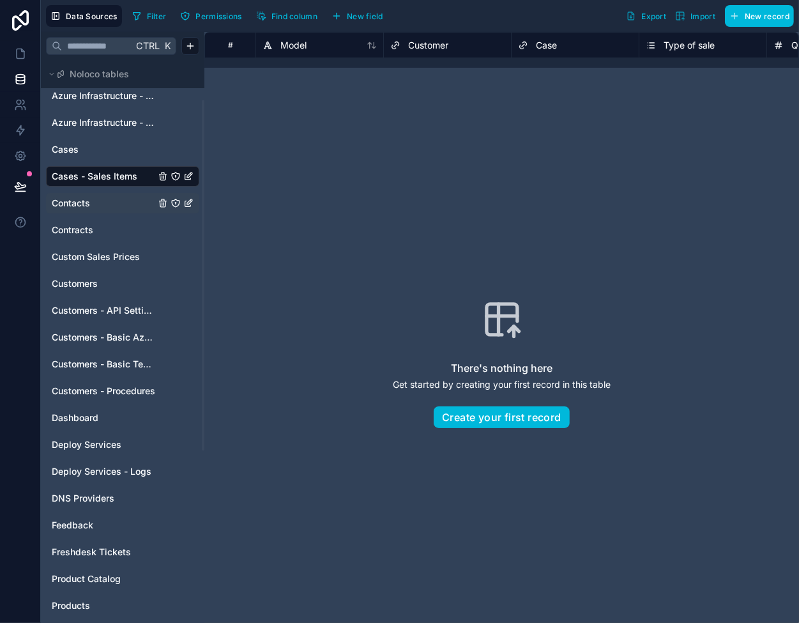
click at [87, 201] on span "Contacts" at bounding box center [71, 203] width 38 height 13
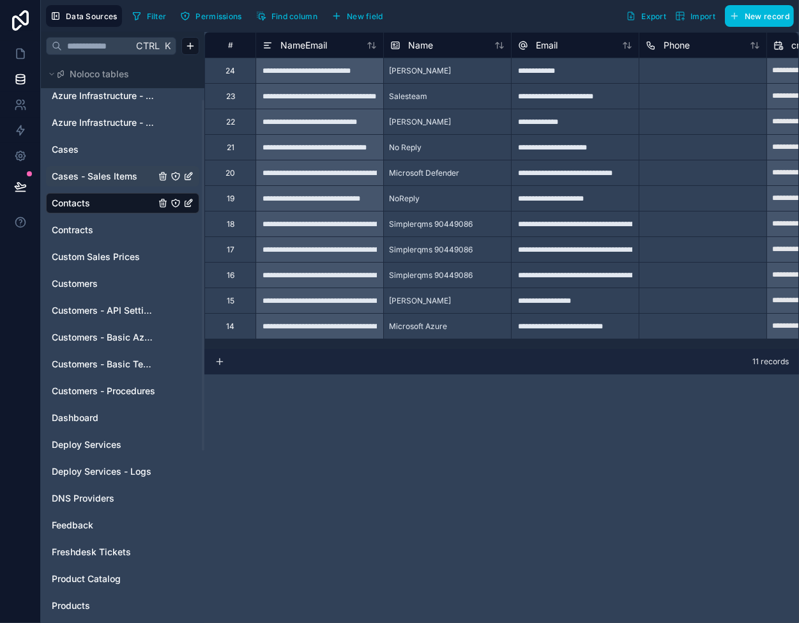
click at [313, 73] on div "**********" at bounding box center [319, 70] width 128 height 26
click at [355, 126] on div "Delete row" at bounding box center [355, 125] width 65 height 14
type input "**********"
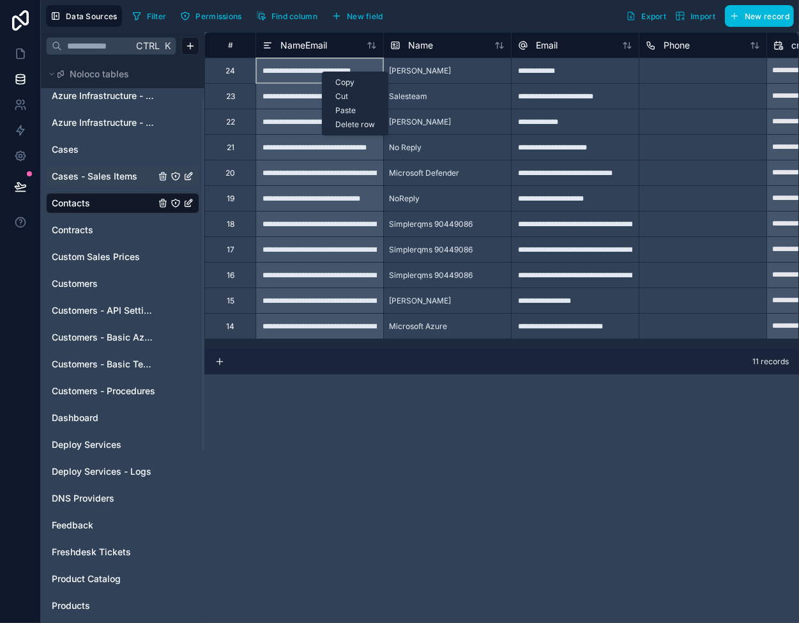
type input "**********"
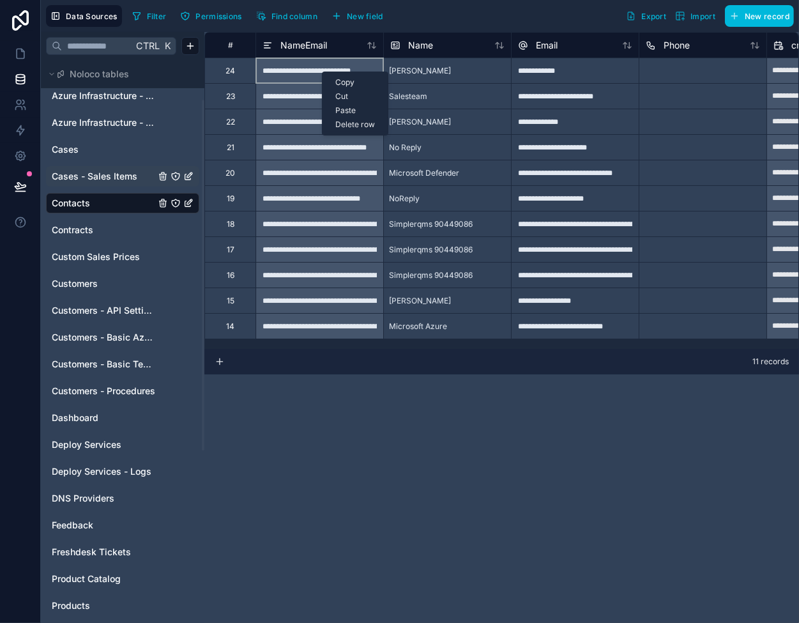
type input "**********"
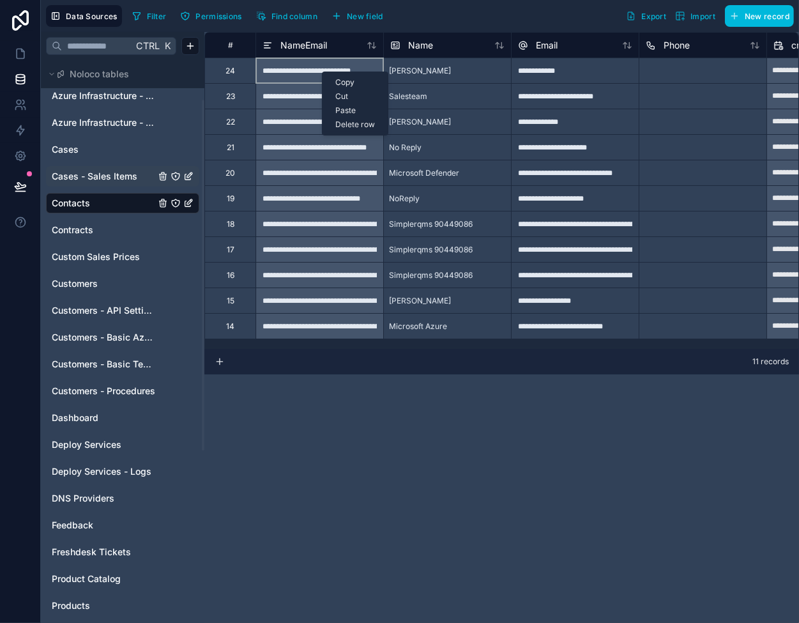
type input "**********"
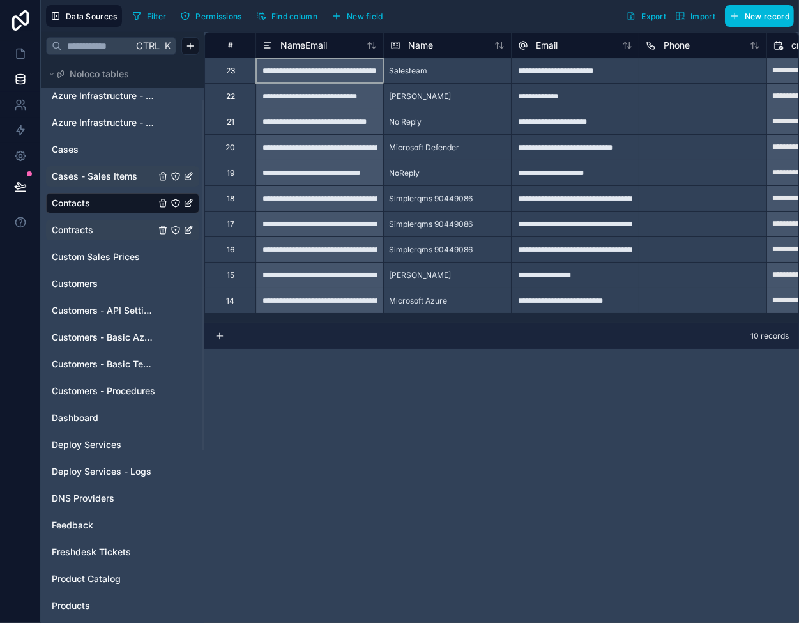
click at [112, 225] on link "Contracts" at bounding box center [103, 230] width 103 height 13
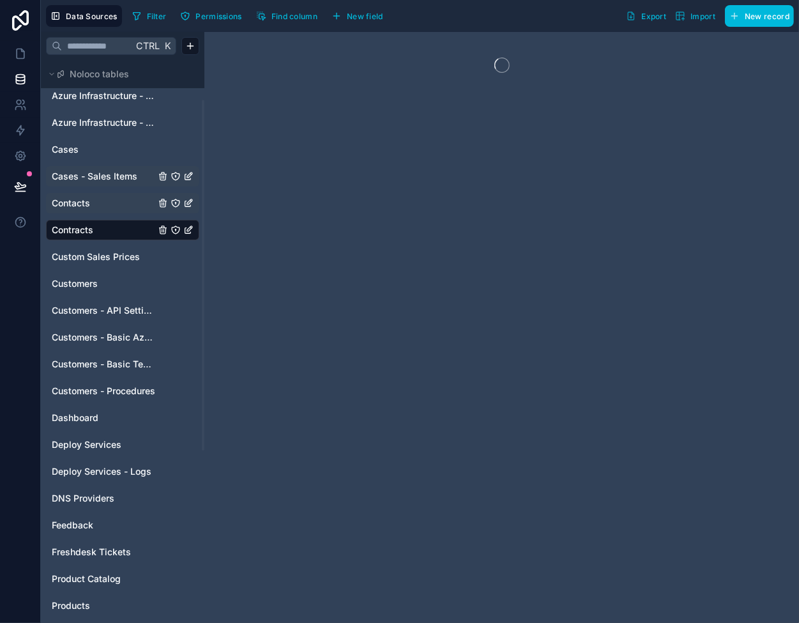
click at [100, 201] on link "Contacts" at bounding box center [103, 203] width 103 height 13
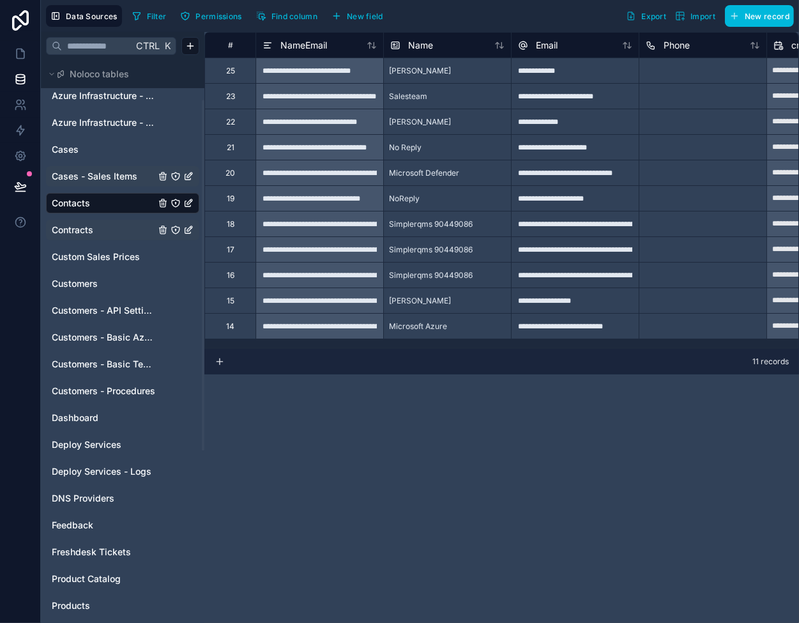
click at [225, 42] on div "#" at bounding box center [230, 45] width 31 height 10
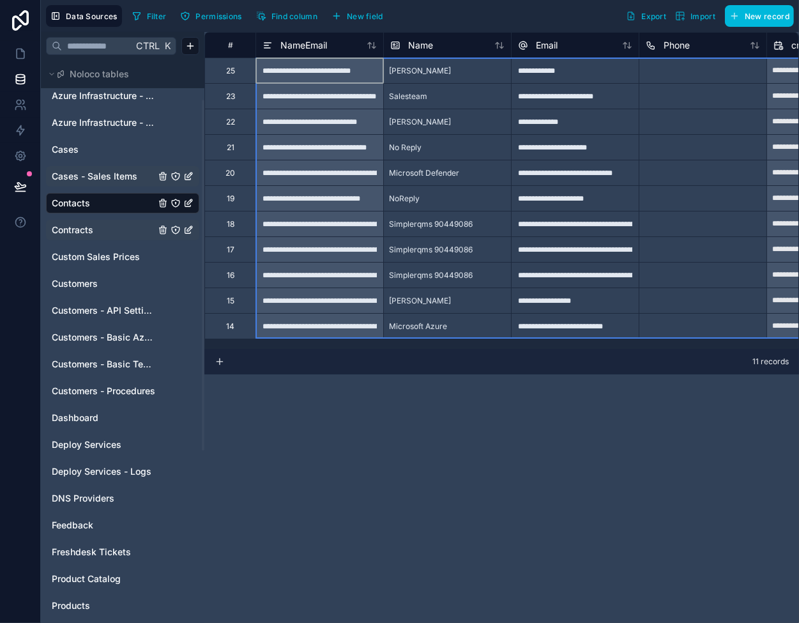
click at [333, 151] on div "**********" at bounding box center [319, 147] width 128 height 26
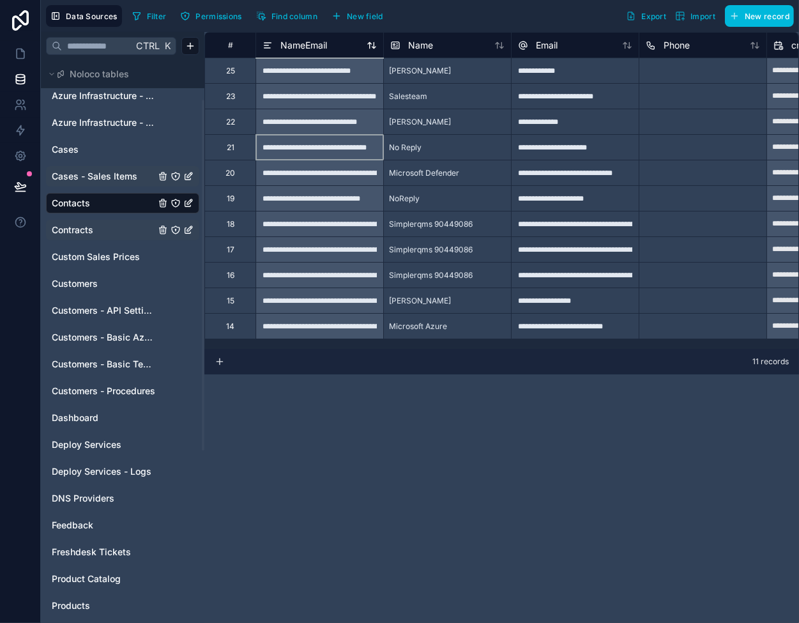
click at [310, 44] on span "NameEmail" at bounding box center [303, 45] width 47 height 13
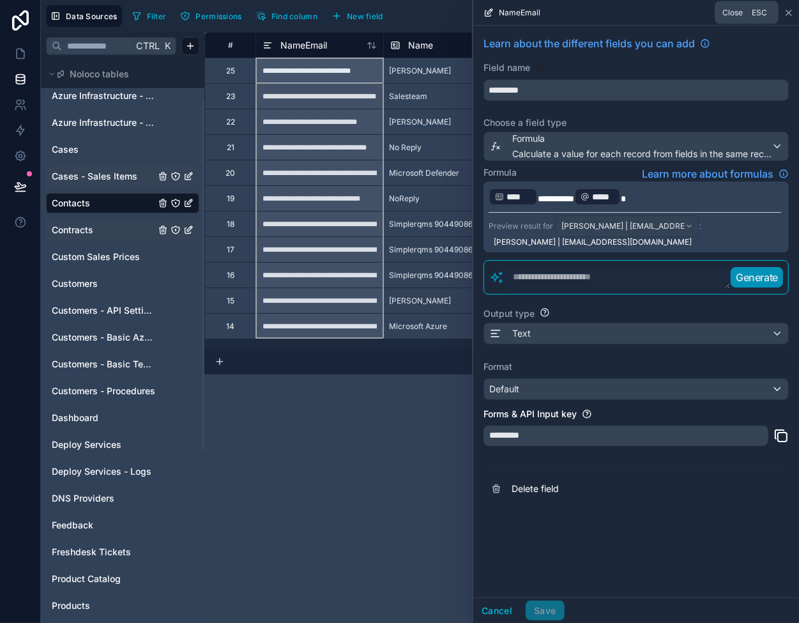
click at [789, 13] on icon at bounding box center [789, 13] width 10 height 10
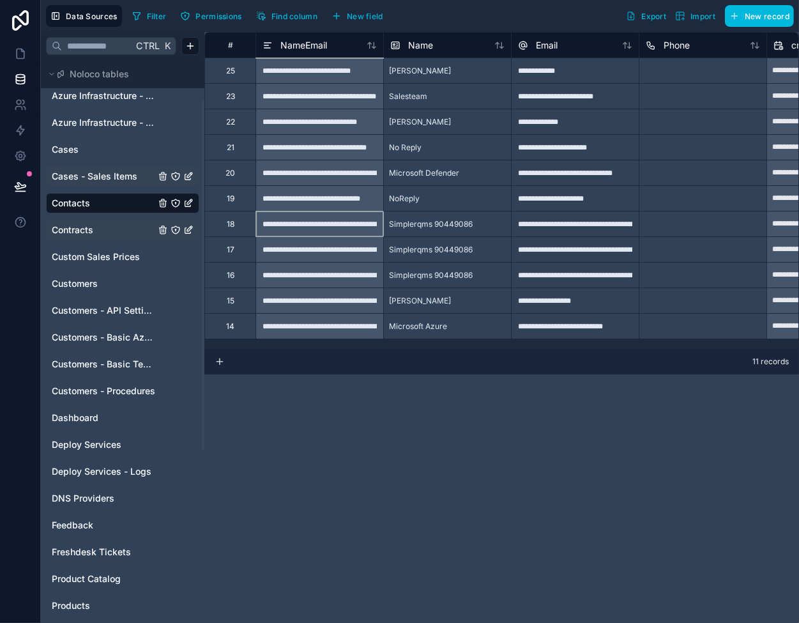
click at [312, 225] on div "**********" at bounding box center [319, 224] width 128 height 26
click at [480, 213] on div "Simplerqms 90449086" at bounding box center [447, 224] width 128 height 26
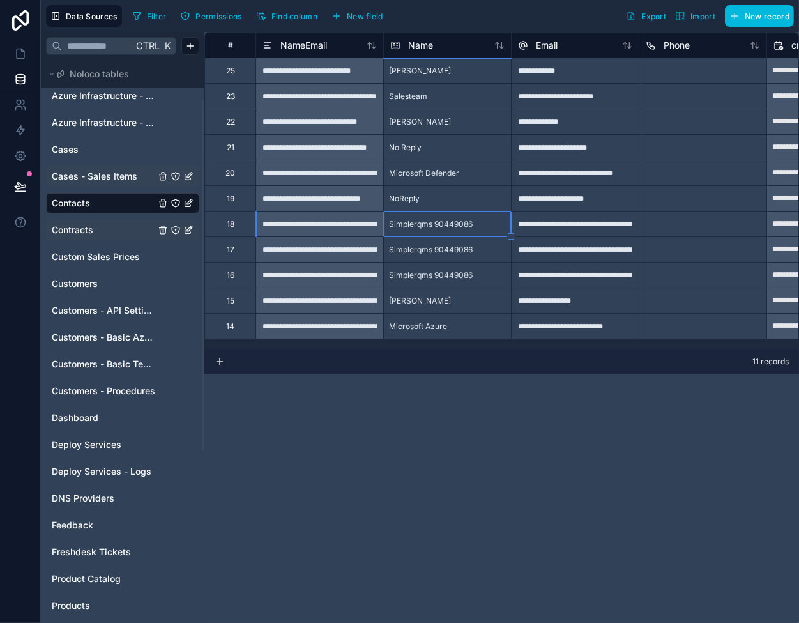
click at [469, 125] on div "Poul Søderdahl" at bounding box center [447, 122] width 128 height 26
click at [133, 240] on div "User Azure Infrastructure Azure Infrastructure - Domain or Workgroup Azure Infr…" at bounding box center [122, 457] width 153 height 861
click at [124, 216] on html "**********" at bounding box center [399, 311] width 799 height 623
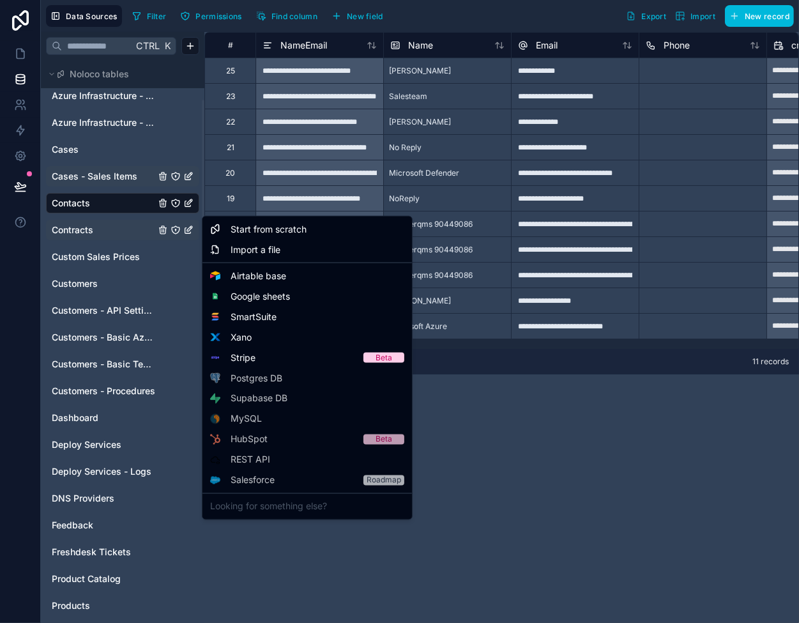
click at [106, 225] on html "**********" at bounding box center [399, 311] width 799 height 623
click at [103, 227] on link "Contracts" at bounding box center [103, 230] width 103 height 13
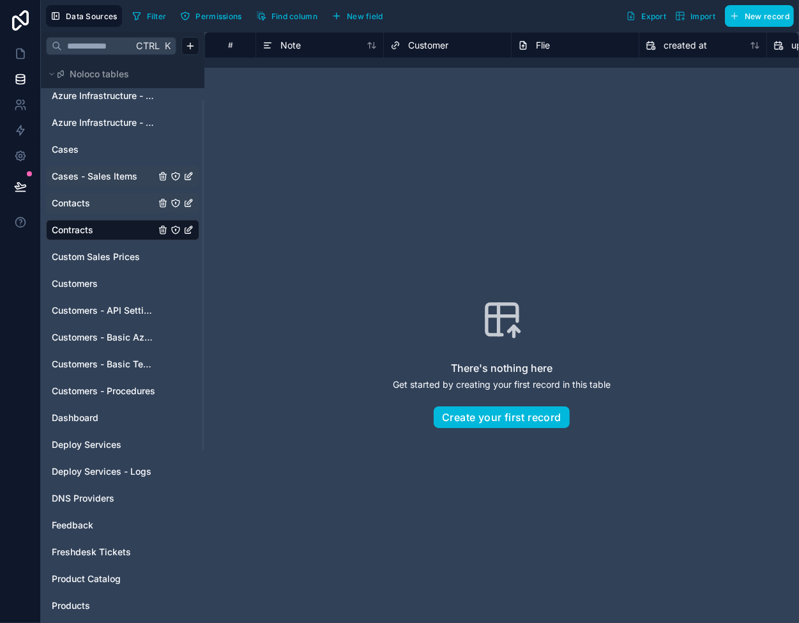
click at [100, 204] on link "Contacts" at bounding box center [103, 203] width 103 height 13
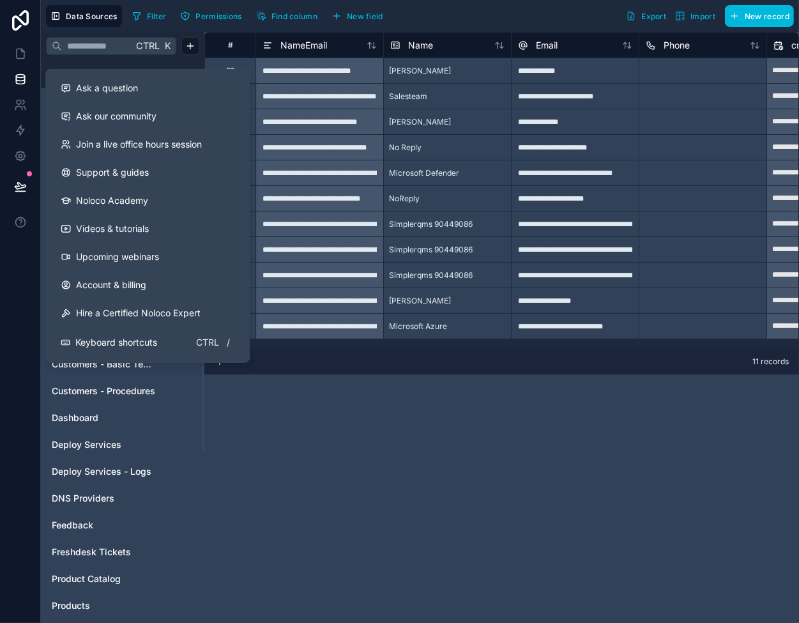
click at [450, 413] on div "**********" at bounding box center [501, 327] width 595 height 591
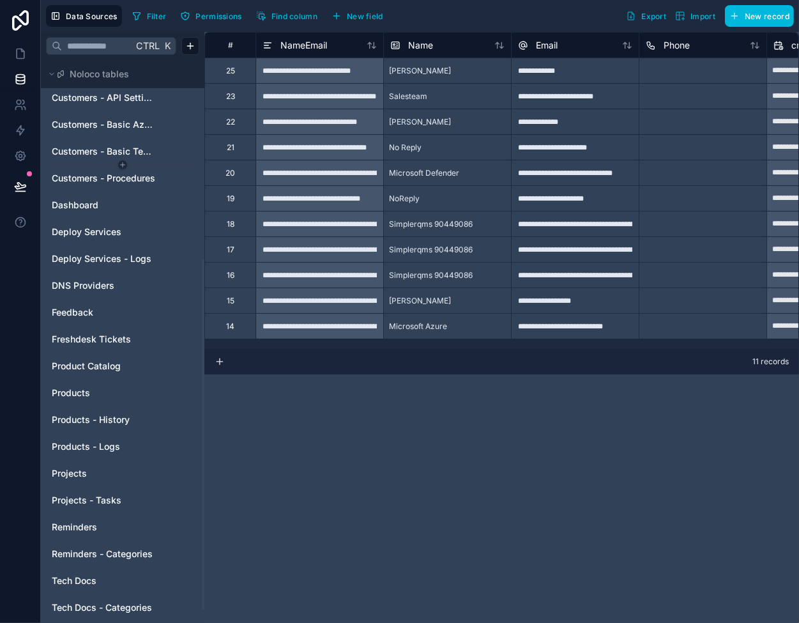
scroll to position [319, 0]
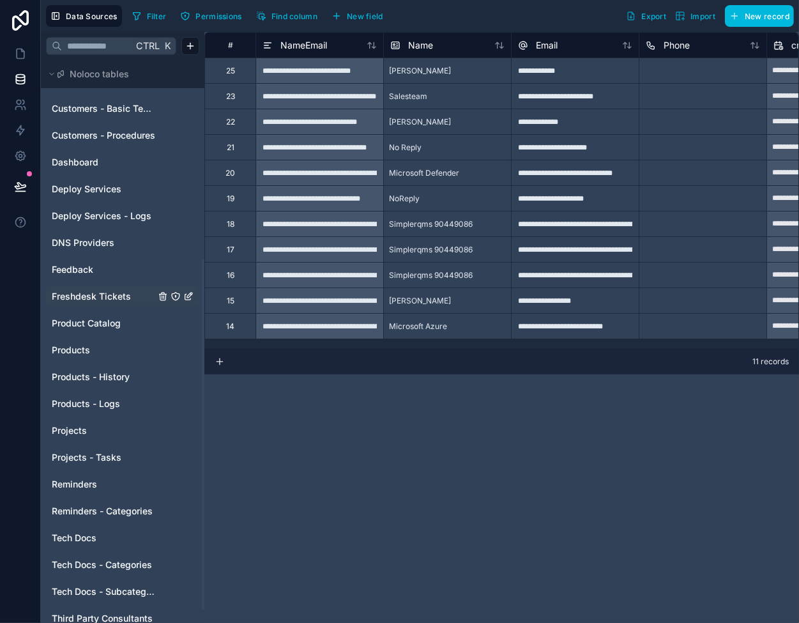
click at [85, 296] on span "Freshdesk Tickets" at bounding box center [91, 296] width 79 height 13
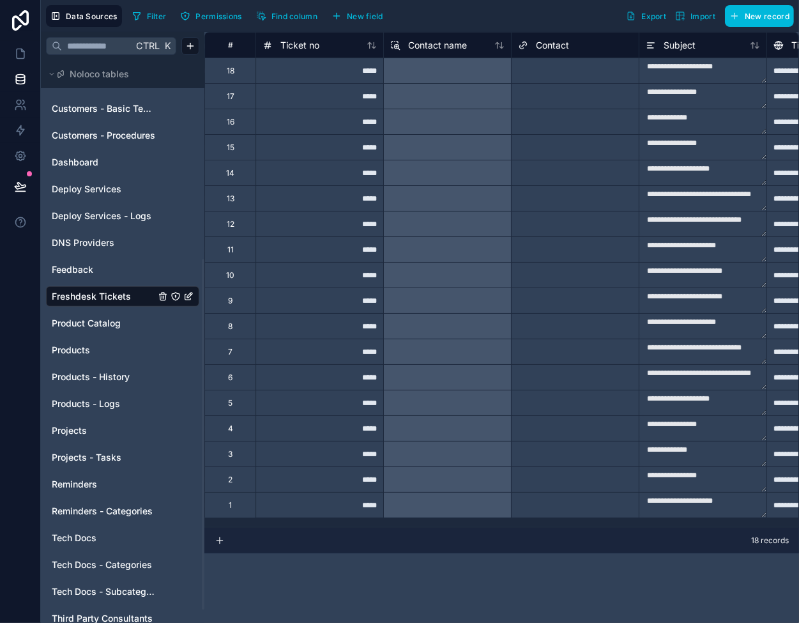
scroll to position [0, 64]
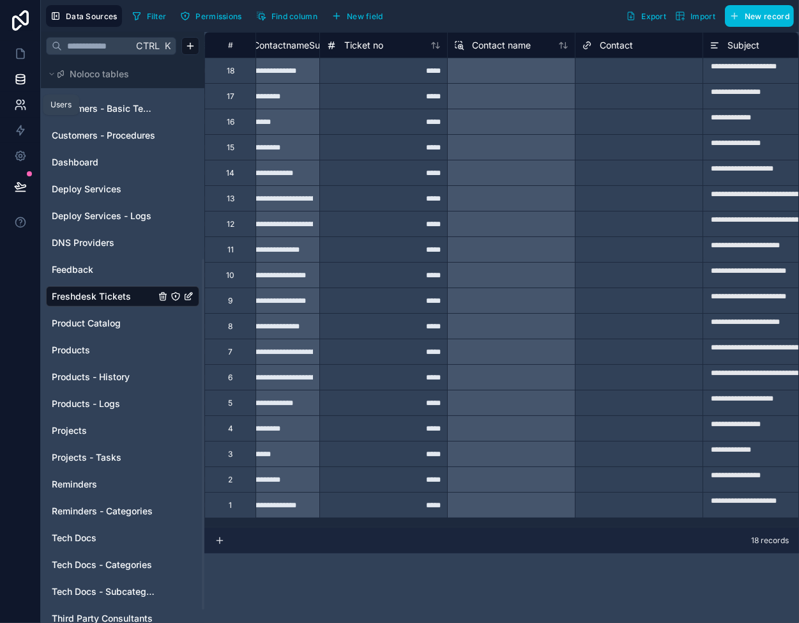
click at [22, 102] on icon at bounding box center [20, 104] width 13 height 13
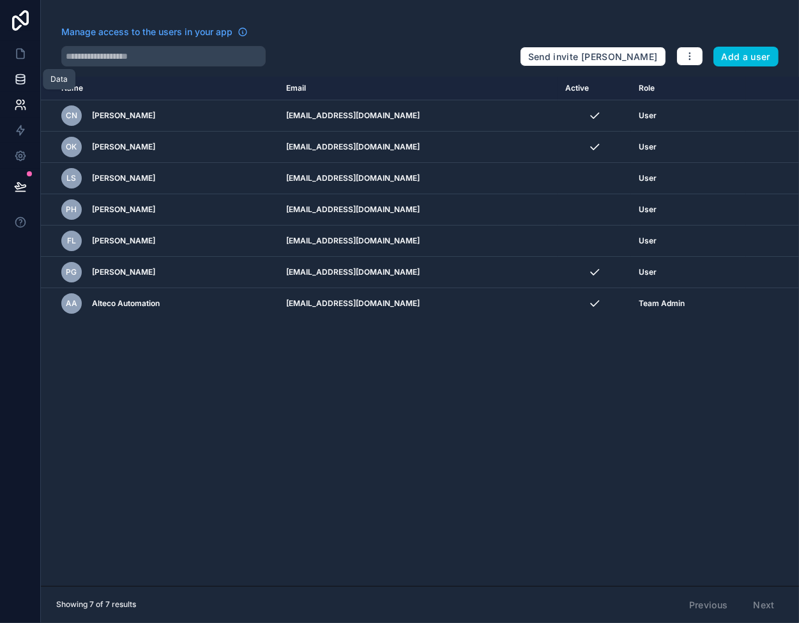
click at [14, 70] on link at bounding box center [20, 79] width 40 height 26
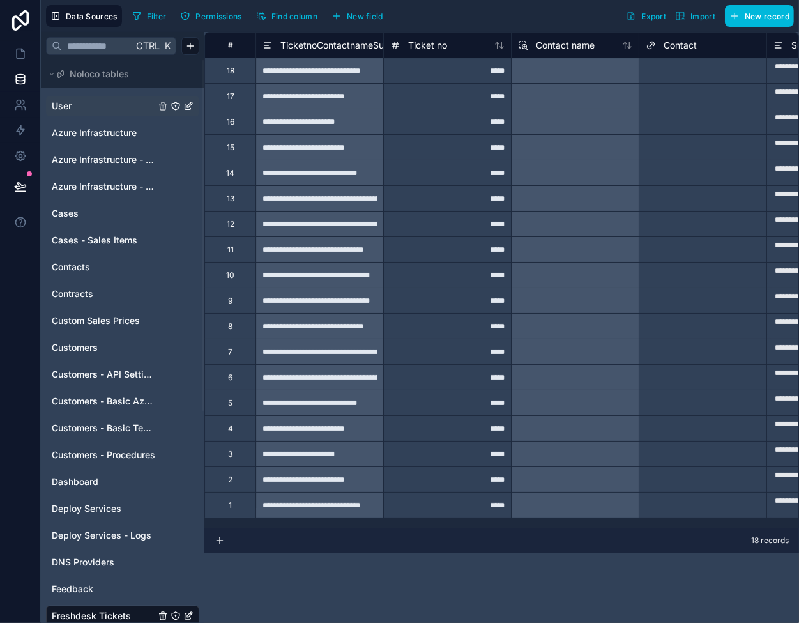
click at [100, 100] on link "User" at bounding box center [103, 106] width 103 height 13
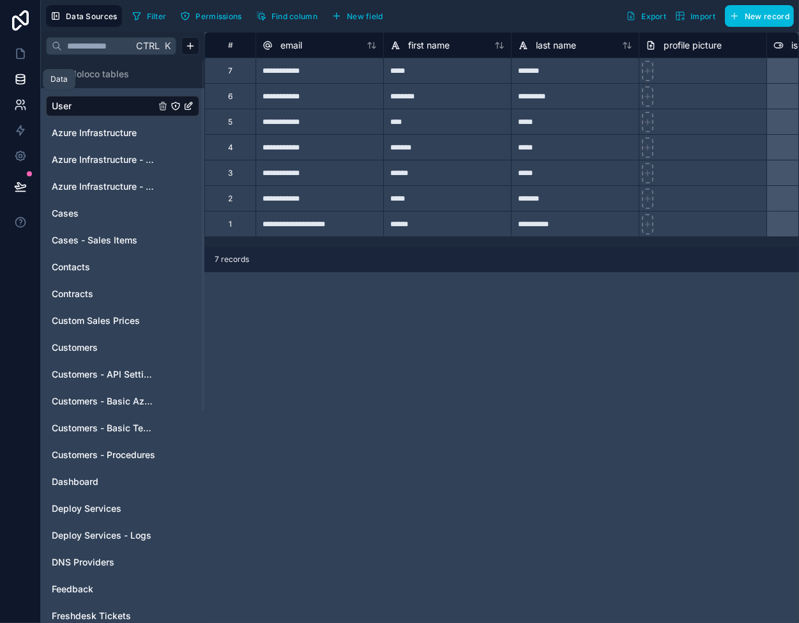
click at [22, 98] on icon at bounding box center [20, 104] width 13 height 13
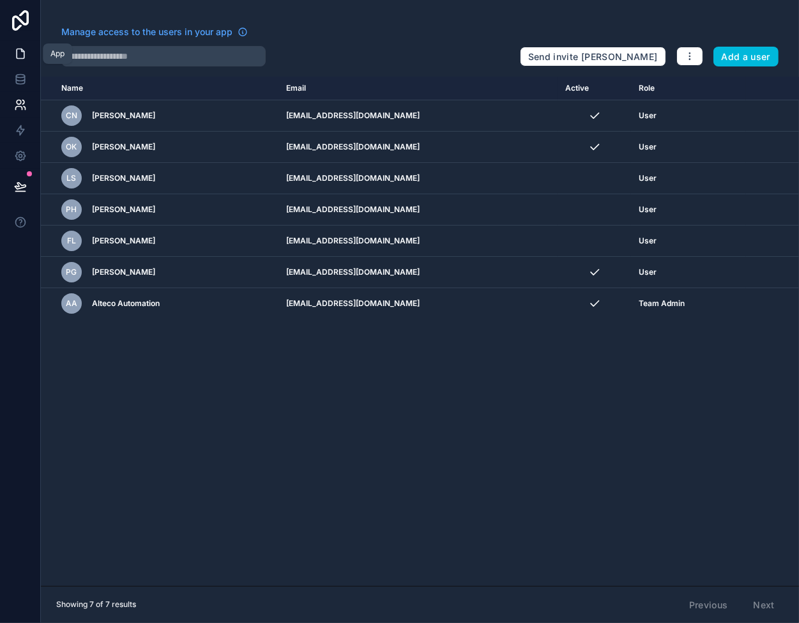
click at [24, 58] on icon at bounding box center [20, 53] width 13 height 13
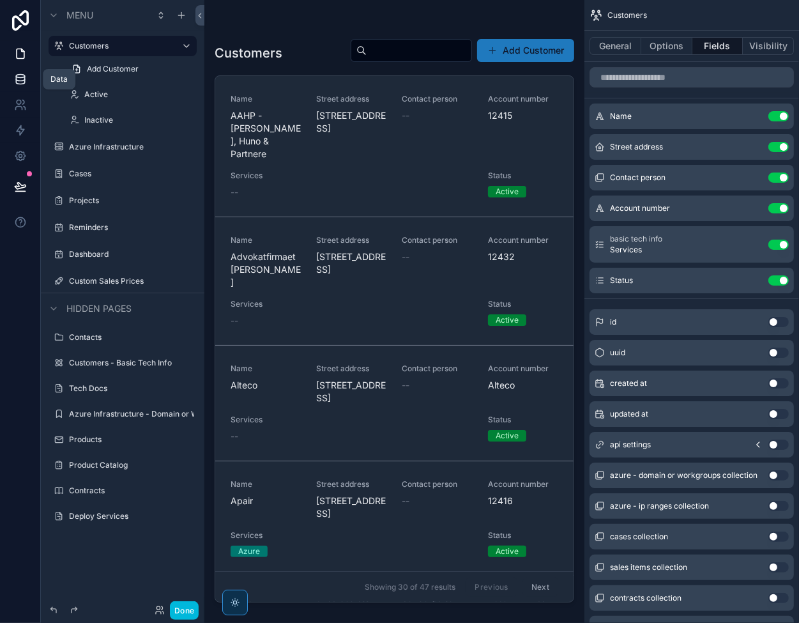
click at [19, 78] on icon at bounding box center [20, 76] width 8 height 3
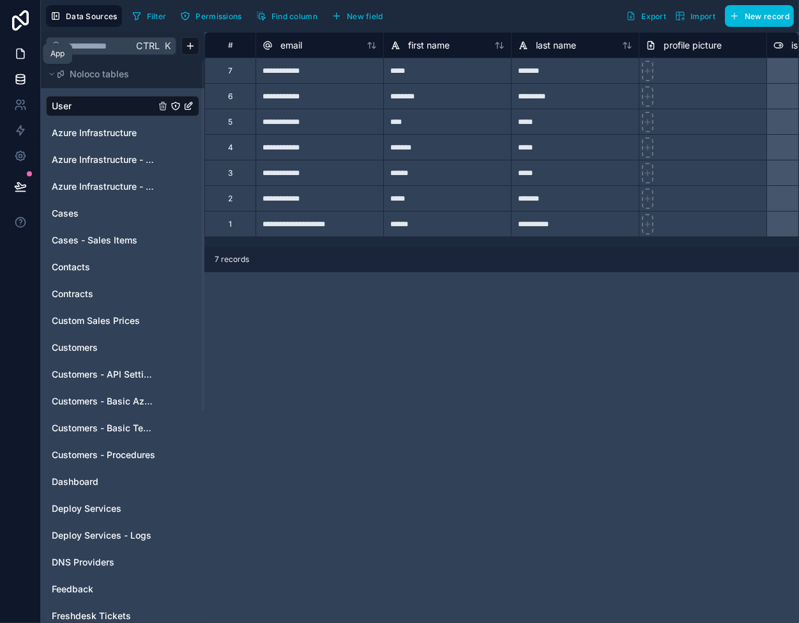
click at [15, 52] on icon at bounding box center [20, 53] width 13 height 13
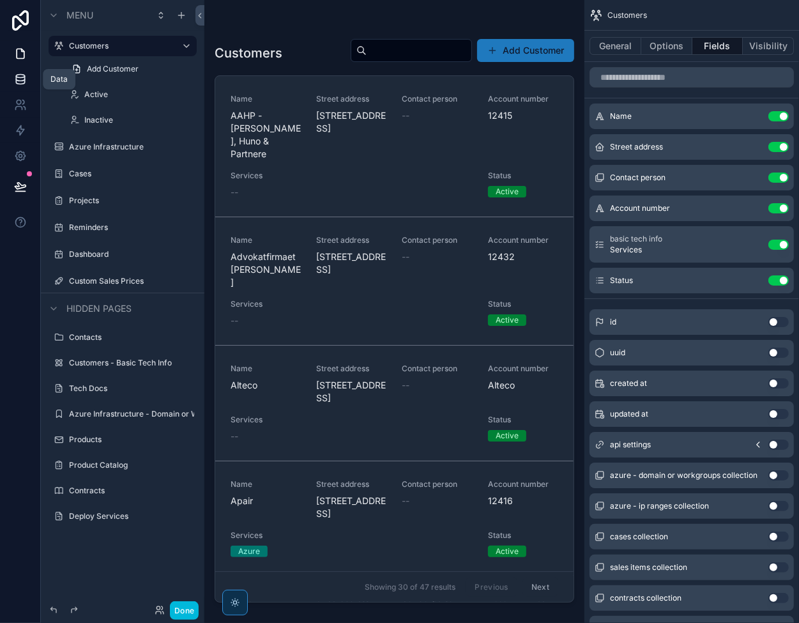
click at [20, 77] on icon at bounding box center [20, 76] width 8 height 3
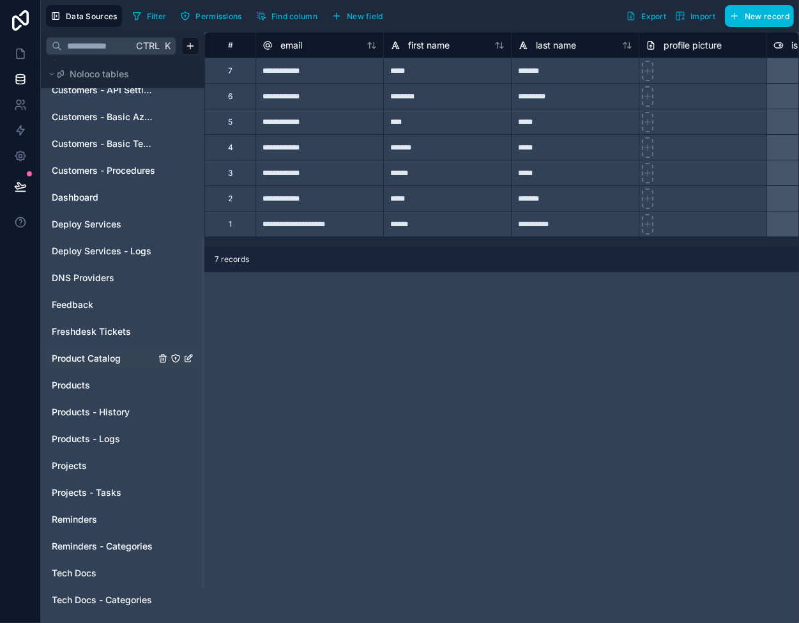
scroll to position [342, 0]
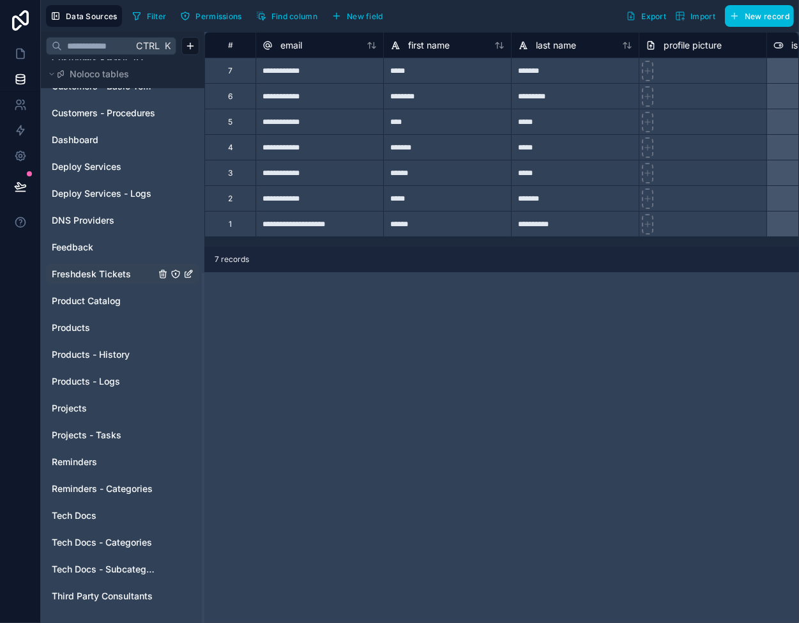
click at [87, 271] on span "Freshdesk Tickets" at bounding box center [91, 274] width 79 height 13
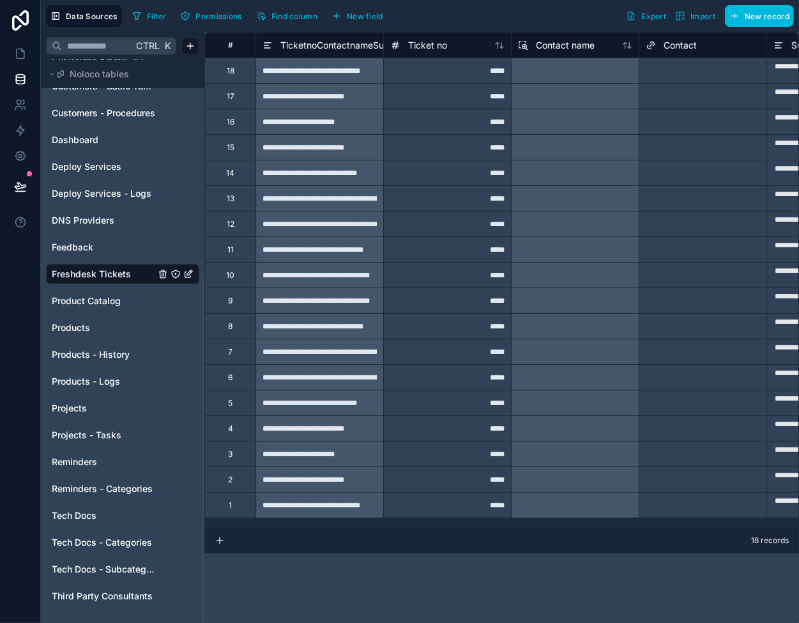
click at [319, 94] on div "**********" at bounding box center [319, 96] width 128 height 26
click at [435, 87] on div "*****" at bounding box center [447, 96] width 128 height 26
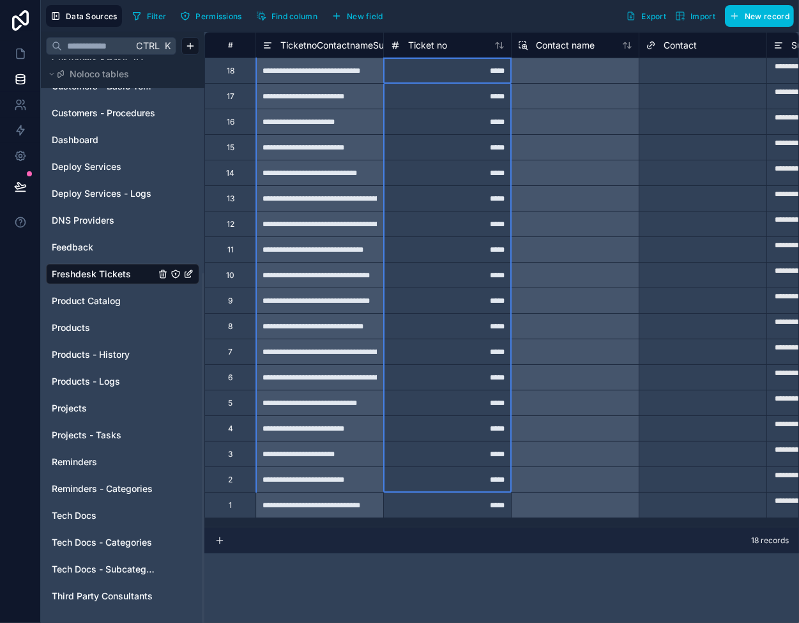
drag, startPoint x: 434, startPoint y: 68, endPoint x: 439, endPoint y: 487, distance: 419.0
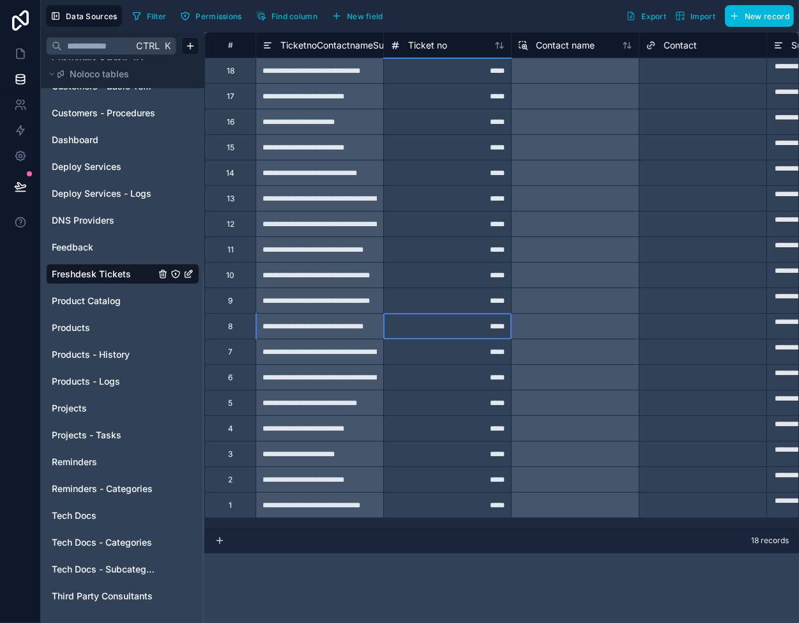
click at [447, 331] on div "*****" at bounding box center [447, 326] width 128 height 26
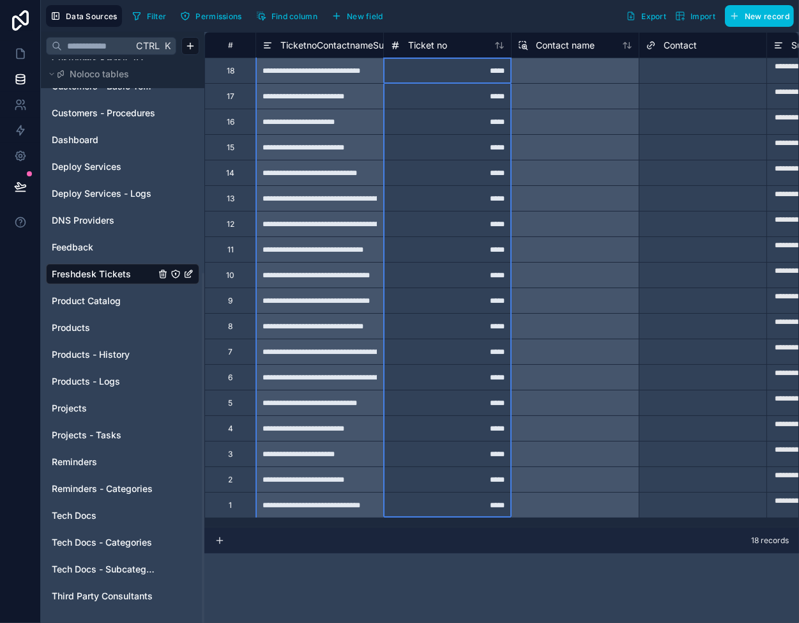
drag, startPoint x: 432, startPoint y: 70, endPoint x: 469, endPoint y: 516, distance: 447.9
click at [486, 257] on div "Delete rows 1 to 18" at bounding box center [488, 258] width 87 height 14
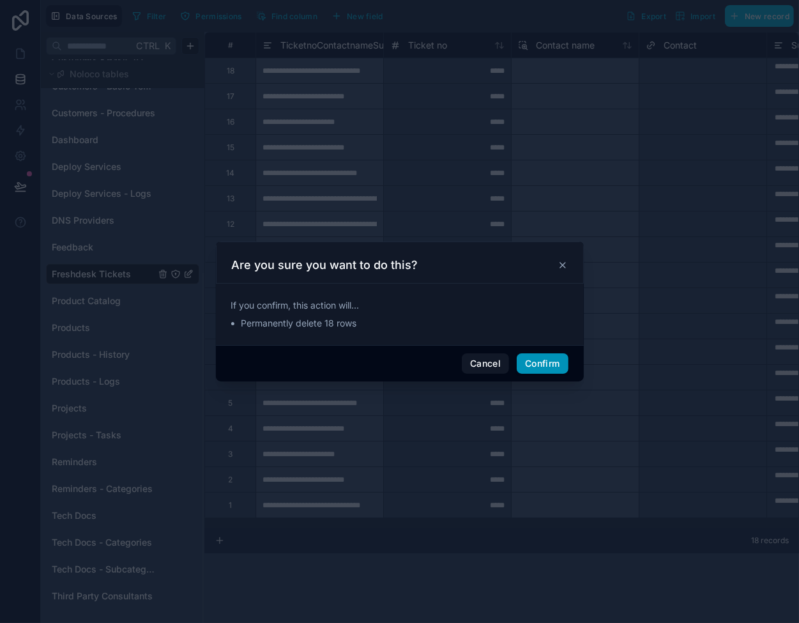
click at [533, 358] on button "Confirm" at bounding box center [542, 363] width 51 height 20
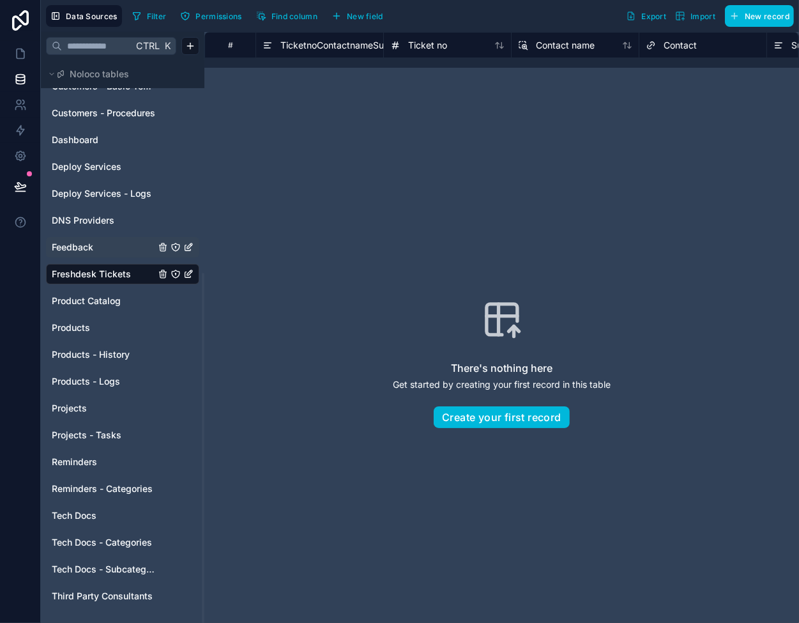
click at [96, 241] on link "Feedback" at bounding box center [103, 247] width 103 height 13
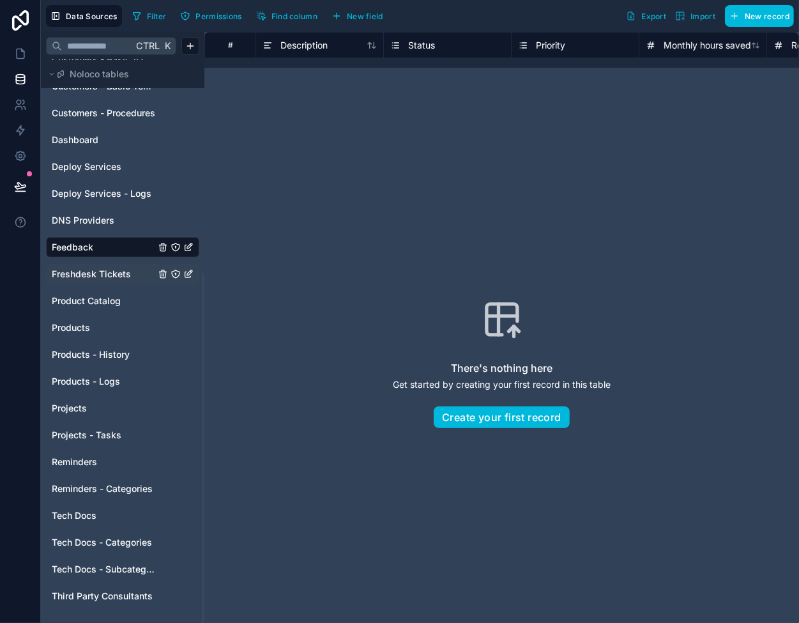
click at [98, 270] on span "Freshdesk Tickets" at bounding box center [91, 274] width 79 height 13
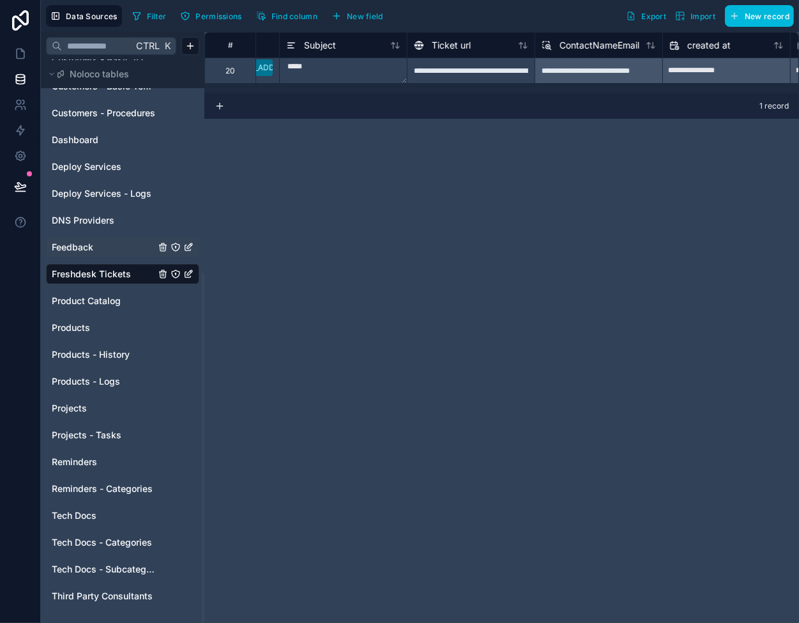
scroll to position [0, 470]
click at [454, 40] on span "Ticket url" at bounding box center [468, 45] width 39 height 13
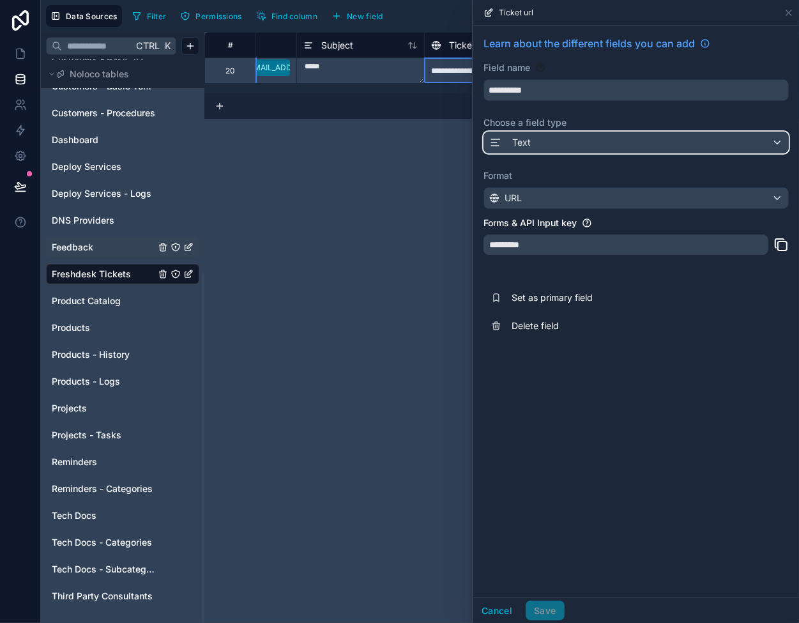
click at [513, 145] on span "Text" at bounding box center [521, 142] width 19 height 13
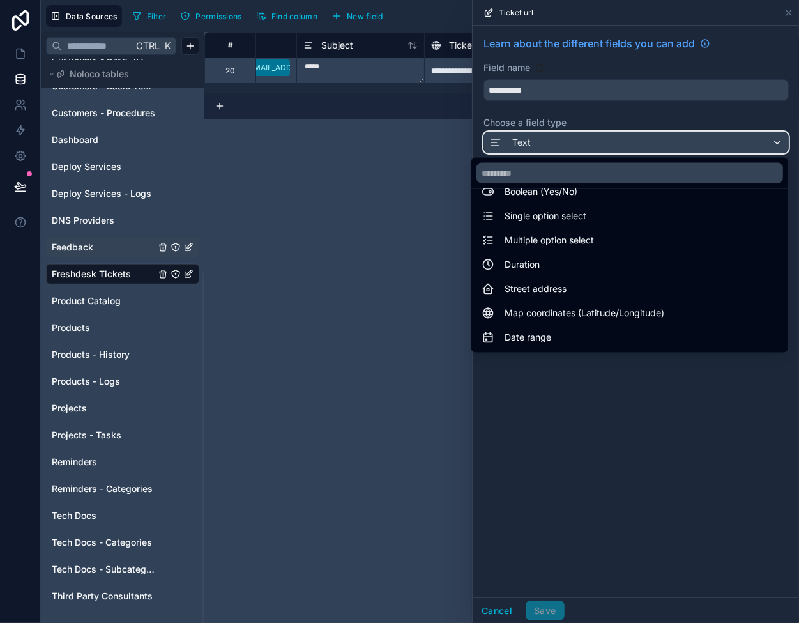
scroll to position [128, 0]
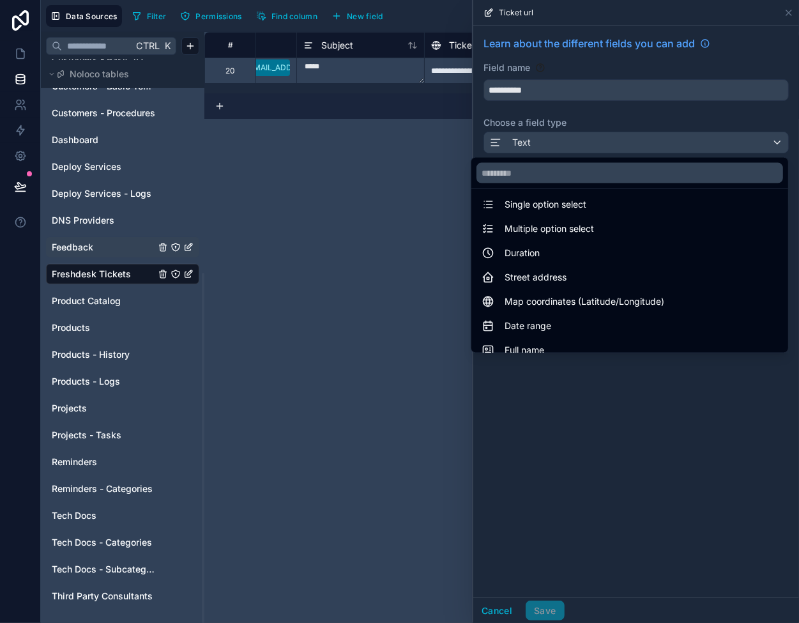
click at [622, 423] on div at bounding box center [636, 311] width 326 height 623
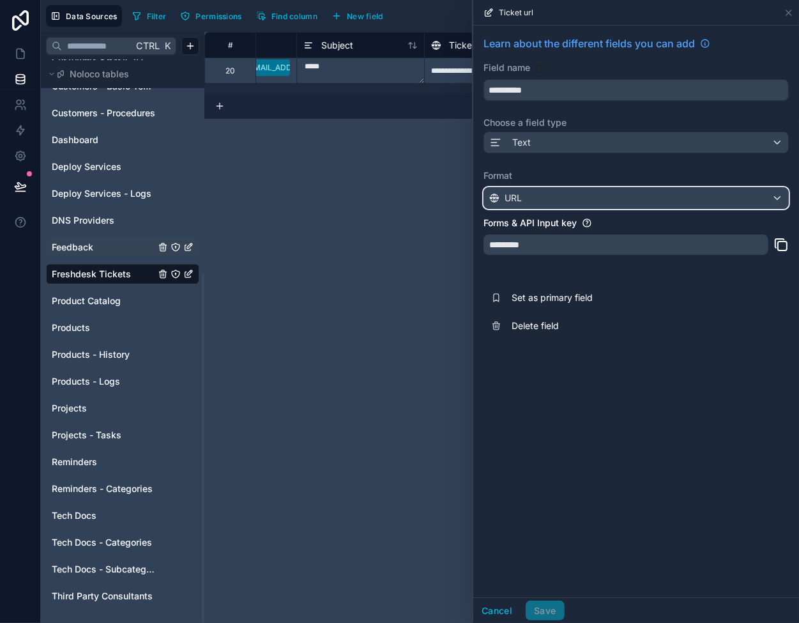
click at [582, 199] on div "URL" at bounding box center [636, 198] width 304 height 20
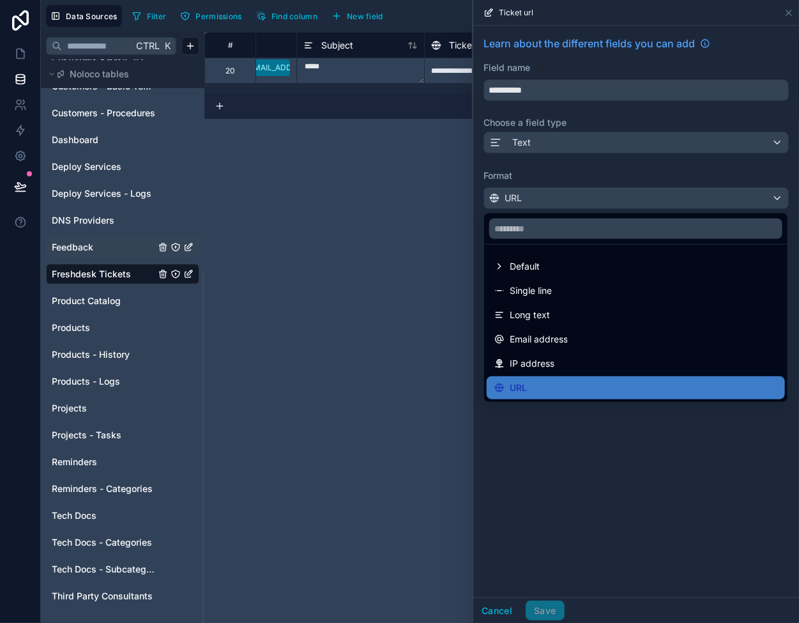
click at [583, 176] on div at bounding box center [636, 311] width 326 height 623
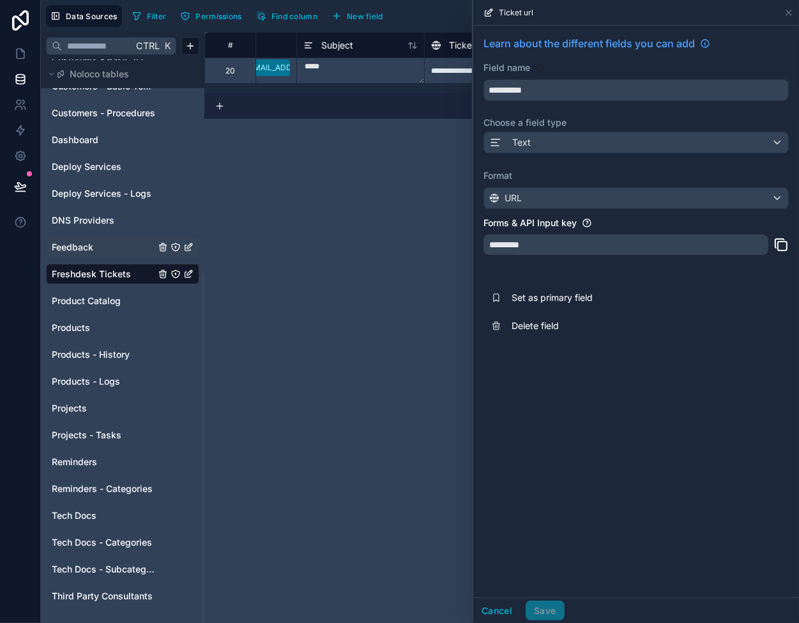
click at [645, 391] on div "**********" at bounding box center [636, 312] width 326 height 572
click at [787, 8] on icon at bounding box center [789, 13] width 10 height 10
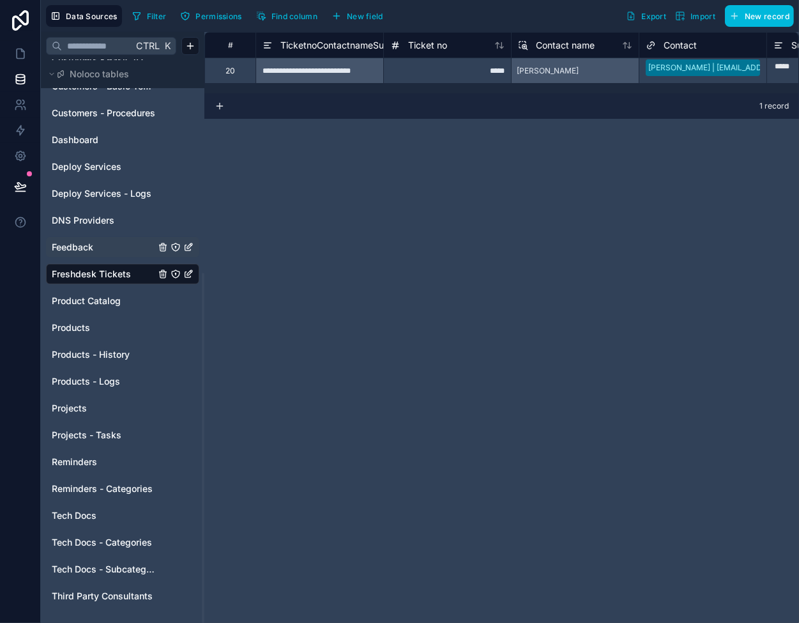
click at [342, 208] on div "**********" at bounding box center [501, 327] width 595 height 591
click at [64, 250] on span "Feedback" at bounding box center [73, 247] width 42 height 13
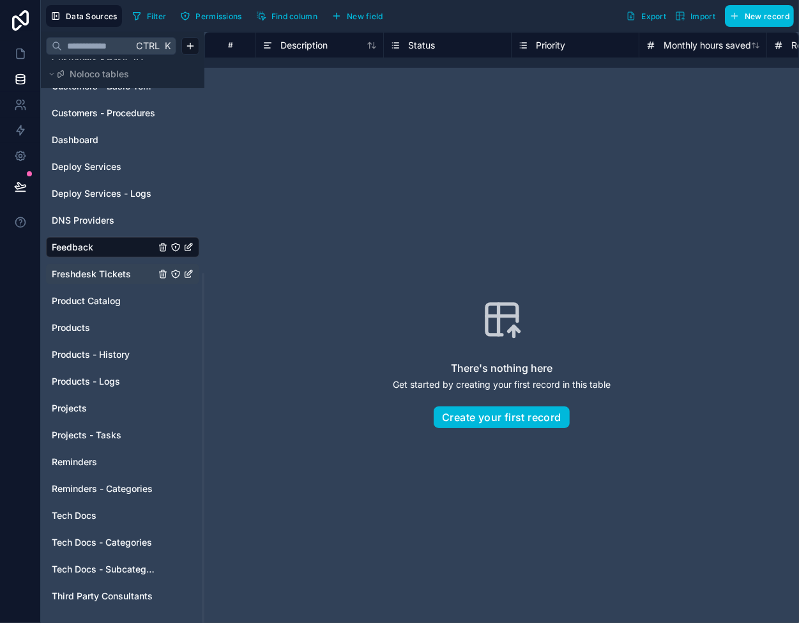
click at [74, 271] on span "Freshdesk Tickets" at bounding box center [91, 274] width 79 height 13
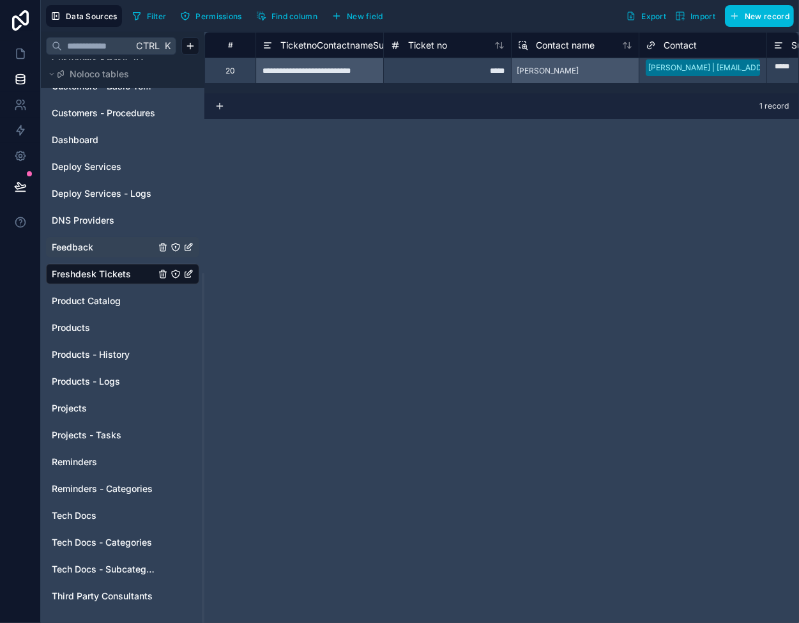
click at [323, 260] on div "**********" at bounding box center [501, 327] width 595 height 591
click at [551, 42] on span "Contact name" at bounding box center [565, 45] width 59 height 13
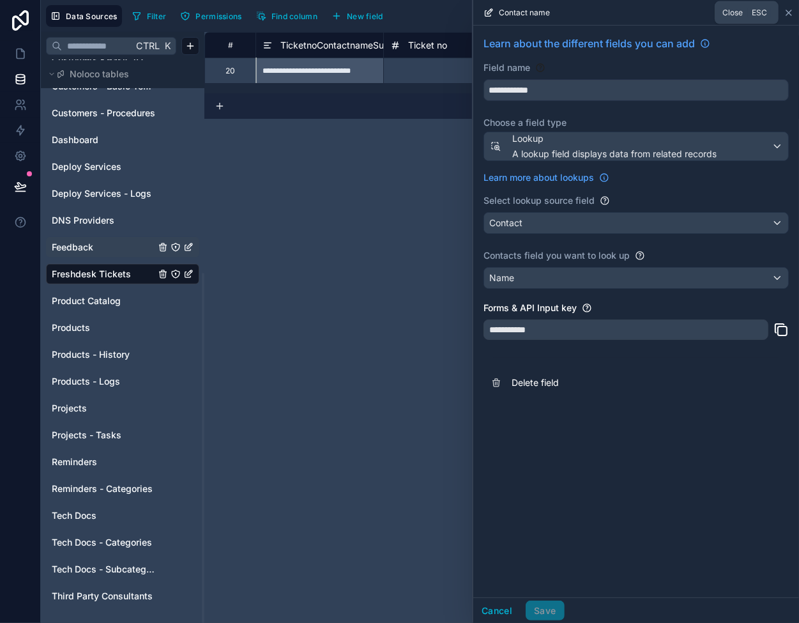
click at [790, 12] on icon at bounding box center [789, 13] width 10 height 10
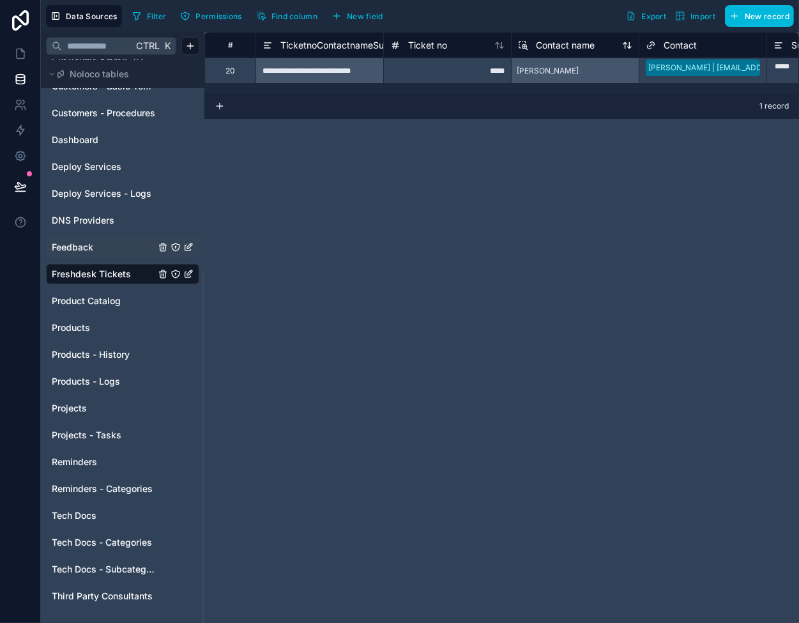
click at [540, 46] on span "Contact name" at bounding box center [565, 45] width 59 height 13
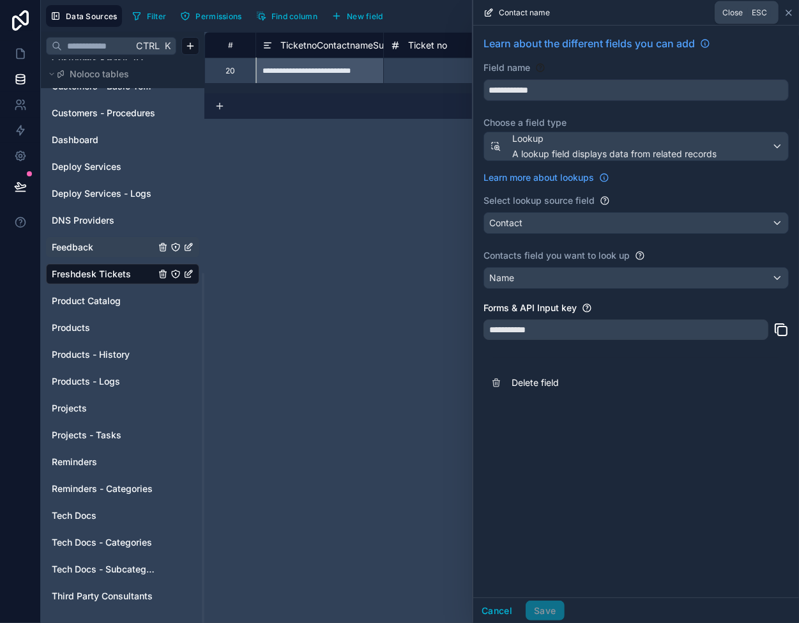
click at [792, 15] on icon at bounding box center [789, 13] width 10 height 10
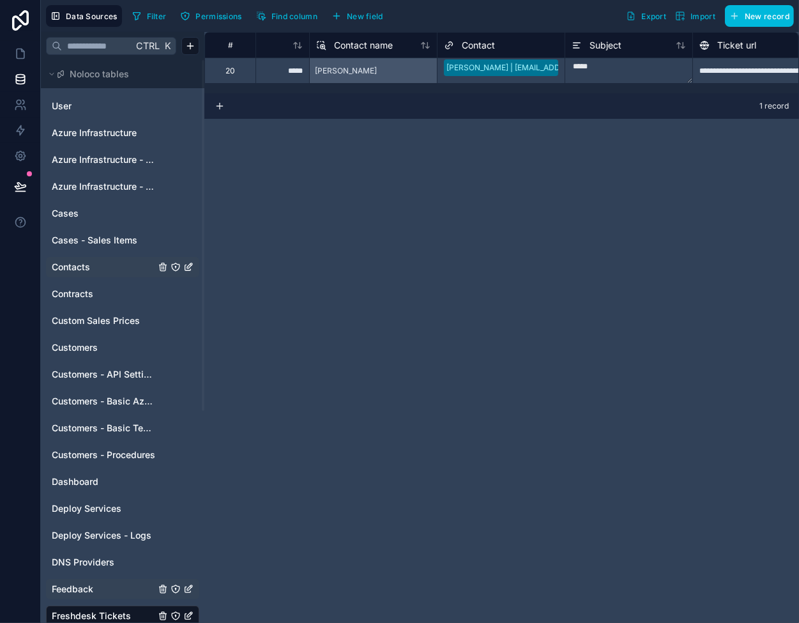
click at [86, 268] on span "Contacts" at bounding box center [71, 267] width 38 height 13
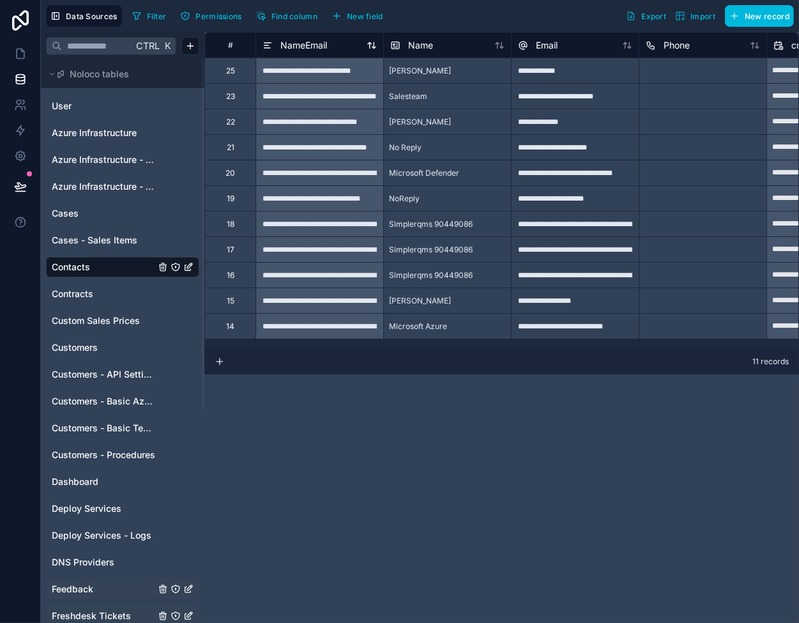
click at [298, 45] on span "NameEmail" at bounding box center [303, 45] width 47 height 13
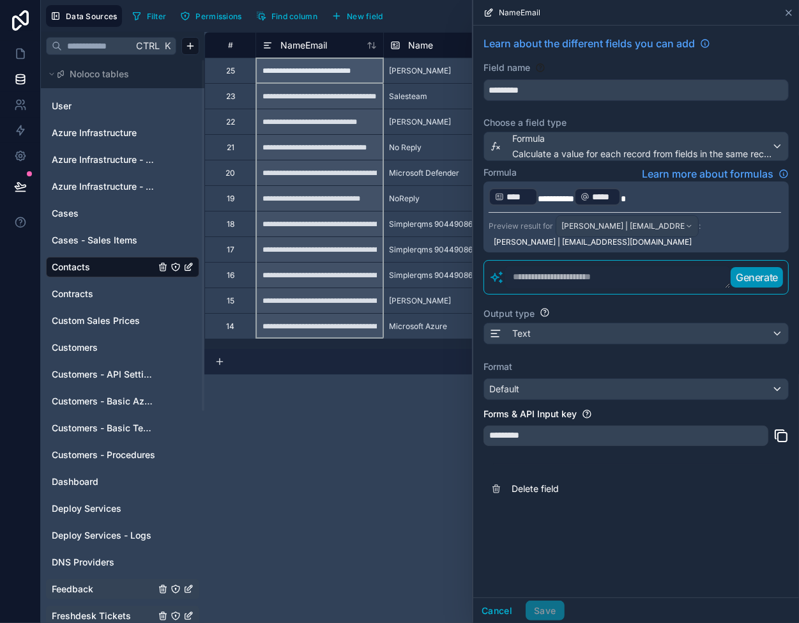
click at [789, 11] on icon at bounding box center [789, 13] width 10 height 10
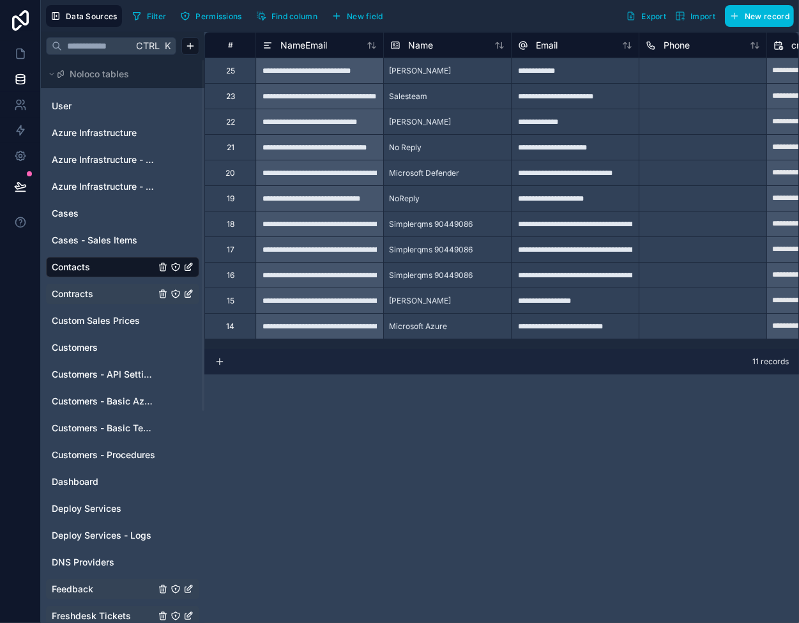
click at [66, 289] on span "Contracts" at bounding box center [73, 293] width 42 height 13
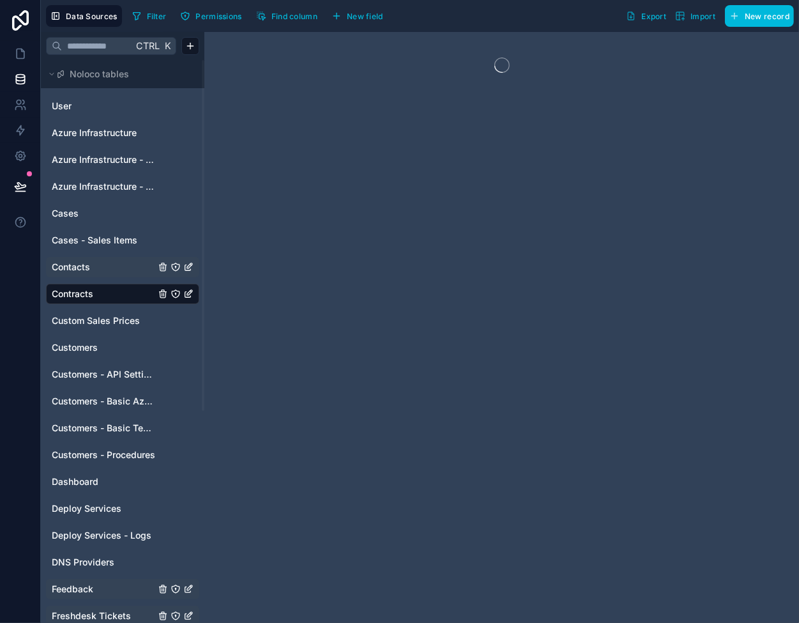
click at [101, 267] on link "Contacts" at bounding box center [103, 267] width 103 height 13
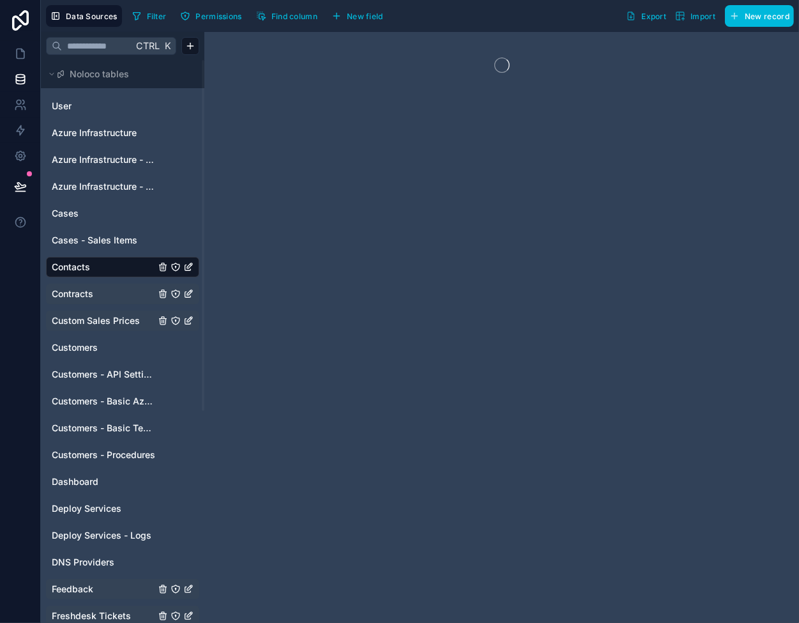
click at [107, 312] on div "Custom Sales Prices" at bounding box center [122, 320] width 153 height 20
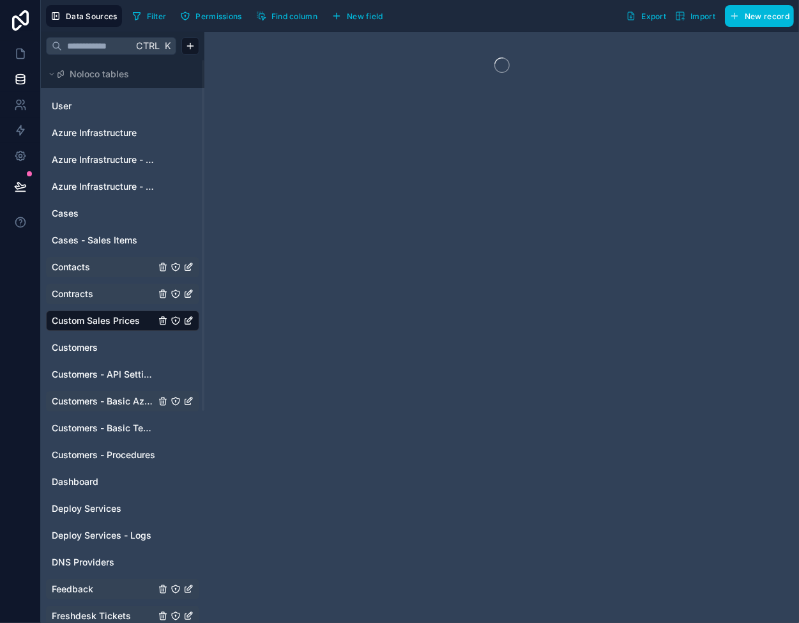
click at [110, 398] on span "Customers - Basic Azure Info" at bounding box center [103, 401] width 103 height 13
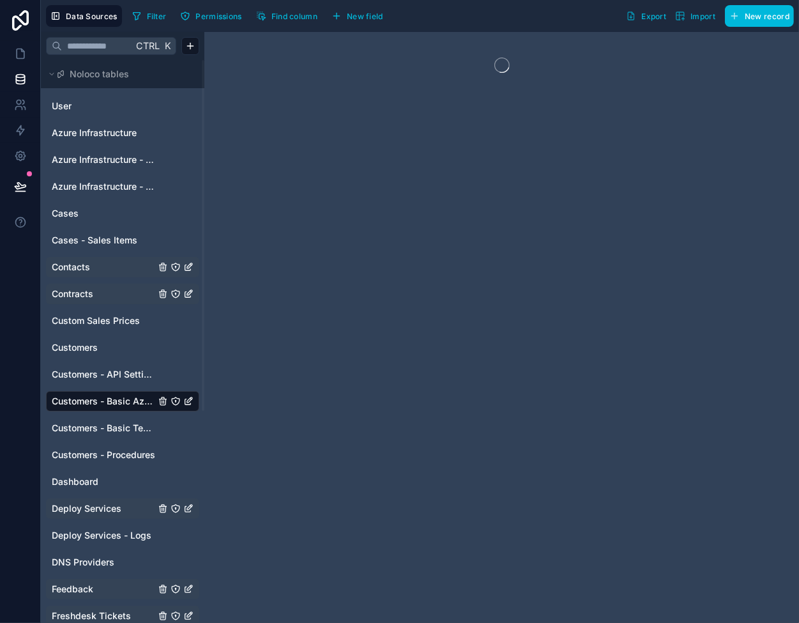
click at [119, 506] on span "Deploy Services" at bounding box center [87, 508] width 70 height 13
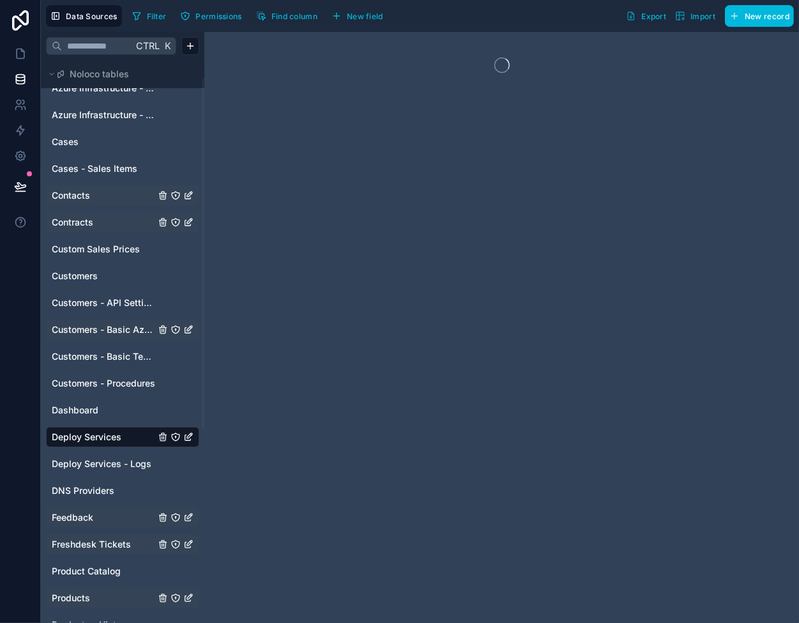
scroll to position [192, 0]
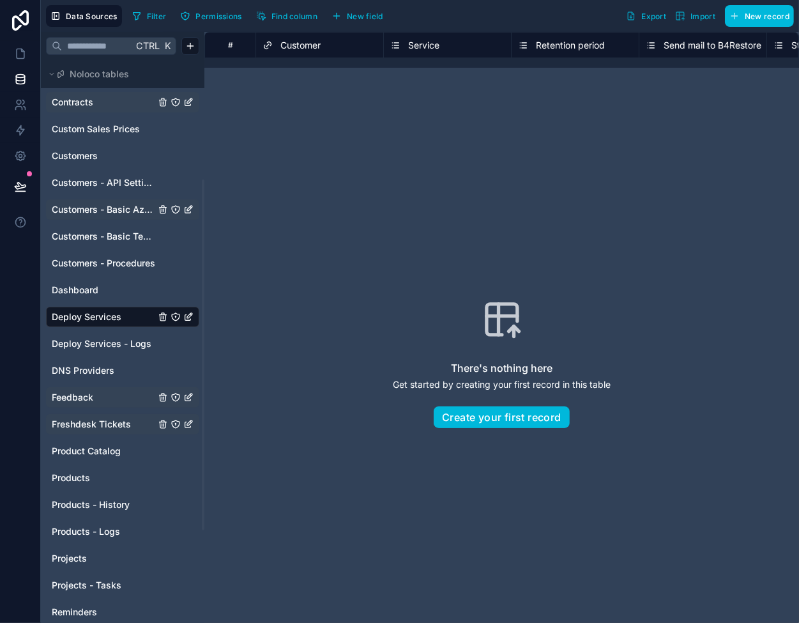
click at [113, 427] on span "Freshdesk Tickets" at bounding box center [91, 424] width 79 height 13
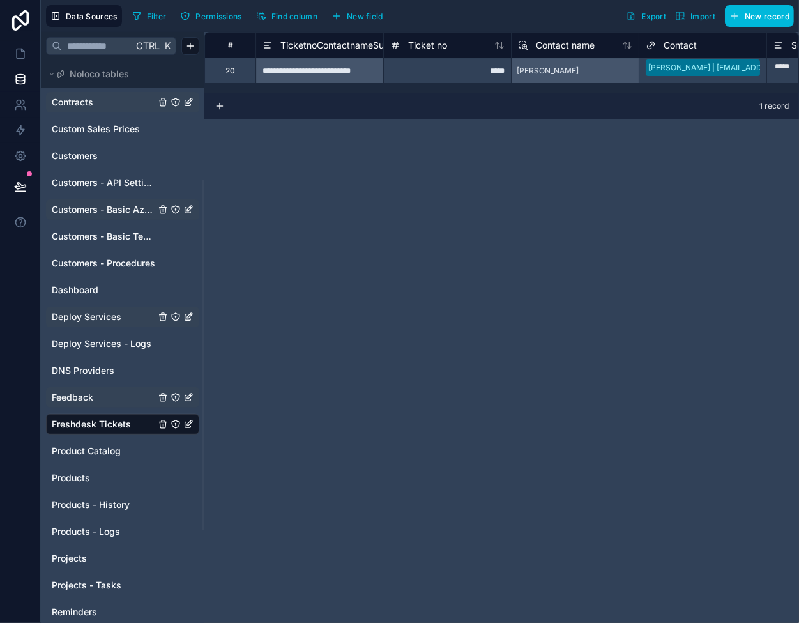
click at [453, 71] on div "*****" at bounding box center [447, 70] width 128 height 26
type input "**"
click at [576, 70] on div "[PERSON_NAME]" at bounding box center [575, 70] width 128 height 26
click at [87, 401] on span "Feedback" at bounding box center [73, 397] width 42 height 13
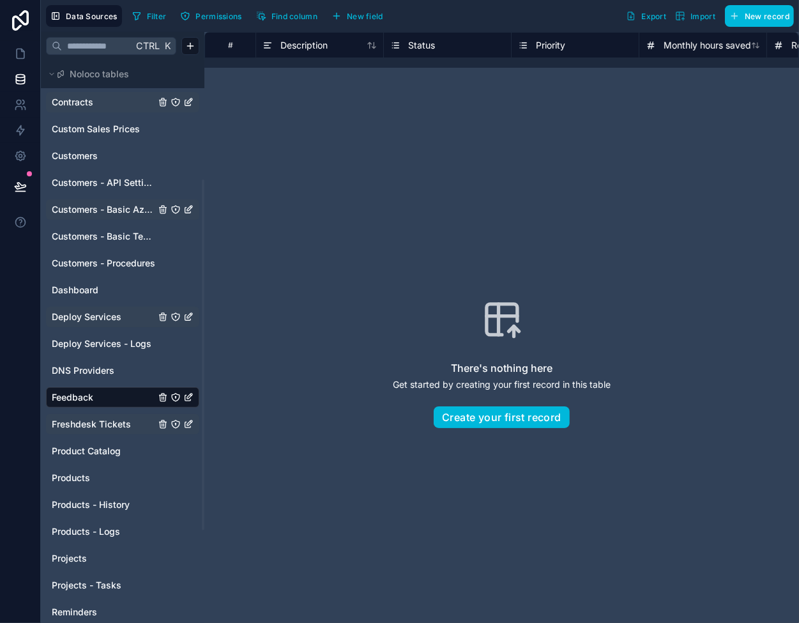
click at [85, 424] on span "Freshdesk Tickets" at bounding box center [91, 424] width 79 height 13
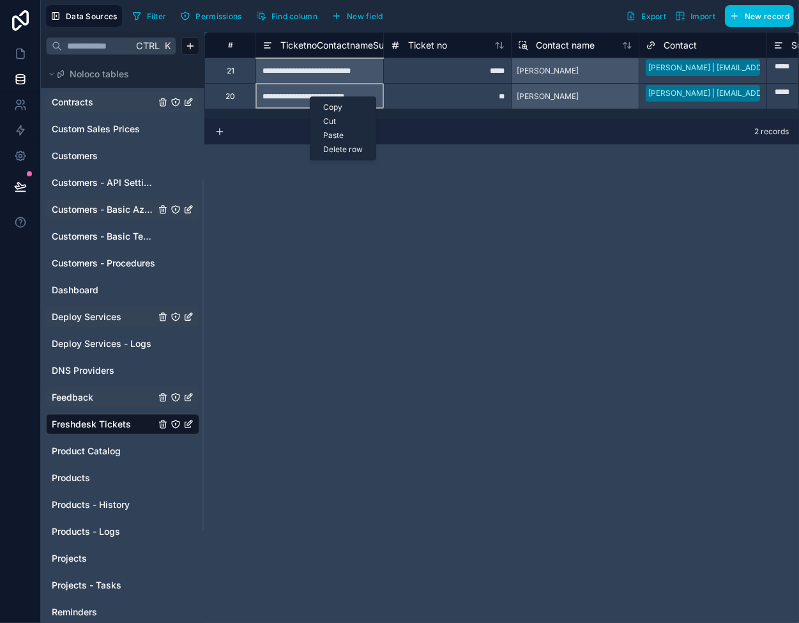
drag, startPoint x: 310, startPoint y: 96, endPoint x: 250, endPoint y: 188, distance: 109.5
click at [246, 211] on div "**********" at bounding box center [501, 327] width 595 height 591
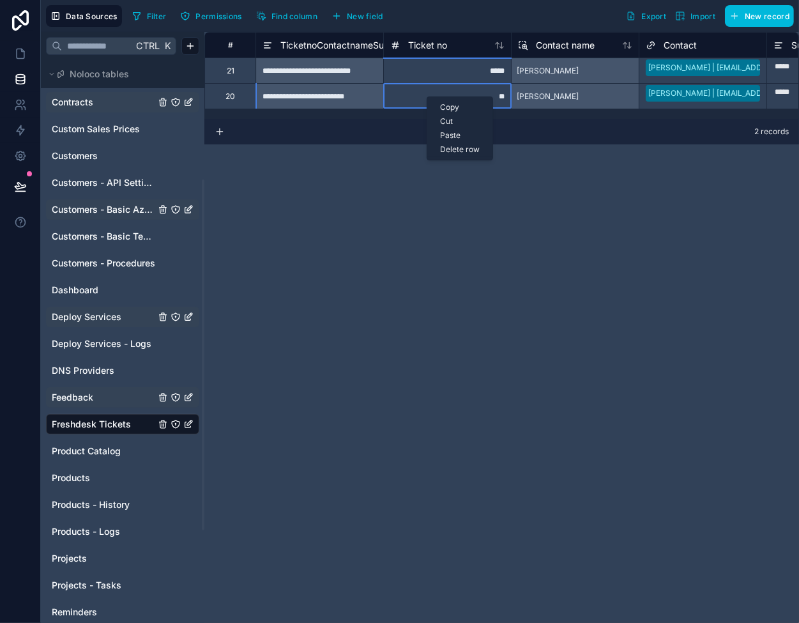
click at [466, 151] on div "Delete row" at bounding box center [459, 149] width 65 height 14
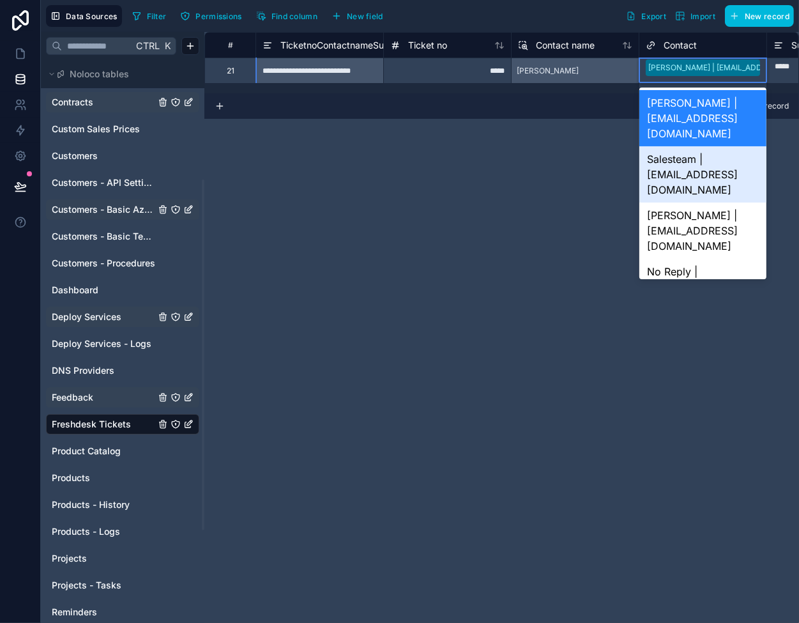
click at [687, 146] on div "Salesteam | salesteam@teamviewer.com" at bounding box center [702, 174] width 127 height 56
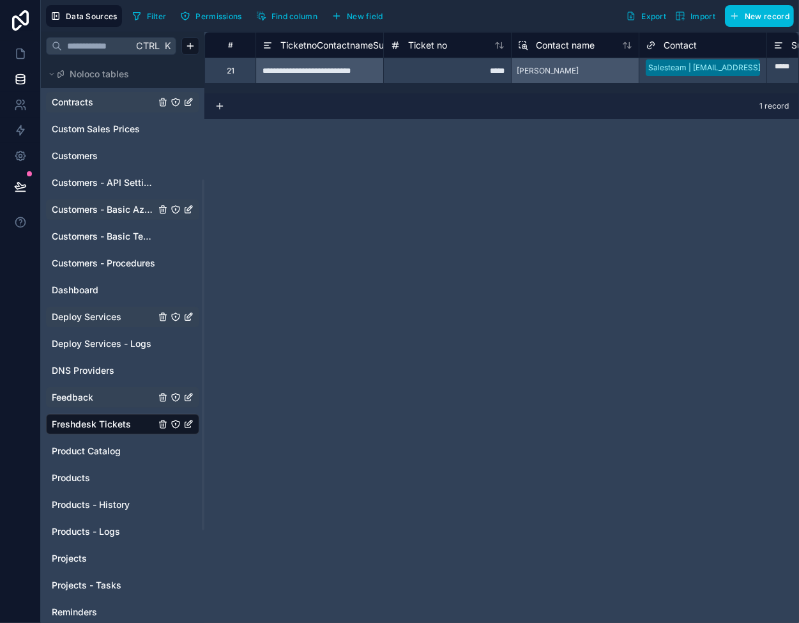
click at [468, 158] on div "**********" at bounding box center [501, 327] width 595 height 591
click at [338, 224] on div "**********" at bounding box center [501, 327] width 595 height 591
click at [330, 68] on div "**********" at bounding box center [319, 70] width 128 height 26
click at [100, 401] on link "Feedback" at bounding box center [103, 397] width 103 height 13
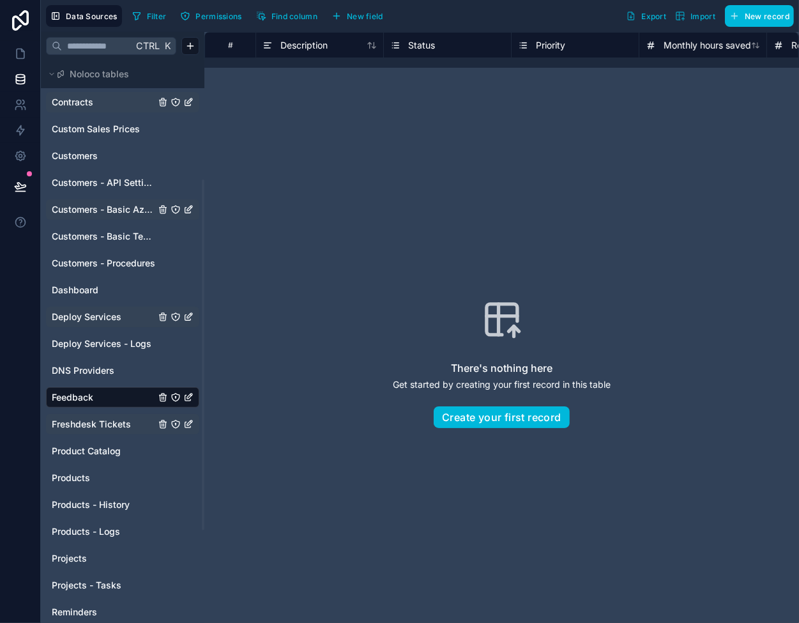
click at [94, 423] on span "Freshdesk Tickets" at bounding box center [91, 424] width 79 height 13
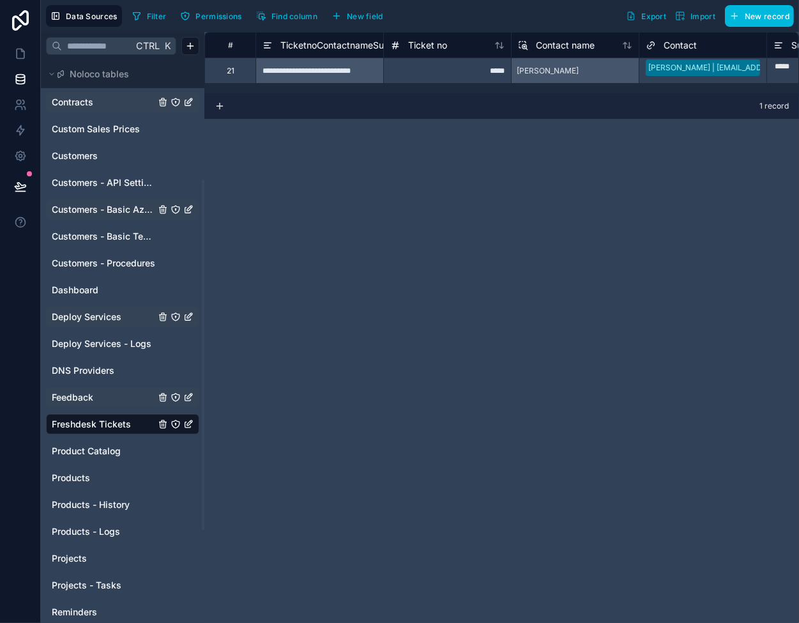
click at [628, 70] on div "[PERSON_NAME]" at bounding box center [575, 70] width 128 height 26
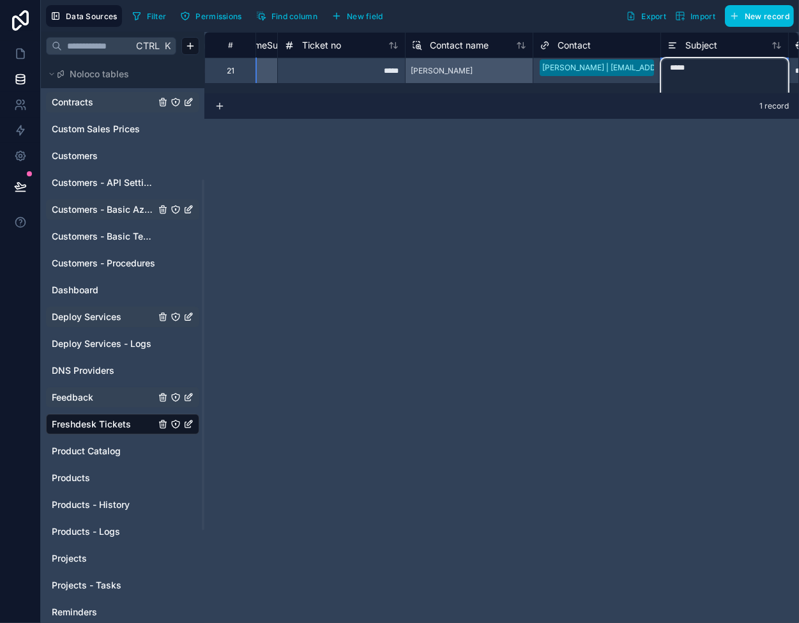
scroll to position [0, 106]
click at [702, 76] on textarea "*****" at bounding box center [724, 109] width 127 height 102
click at [453, 78] on div "[PERSON_NAME]" at bounding box center [442, 71] width 72 height 20
type textarea "**********"
click at [79, 391] on span "Feedback" at bounding box center [73, 397] width 42 height 13
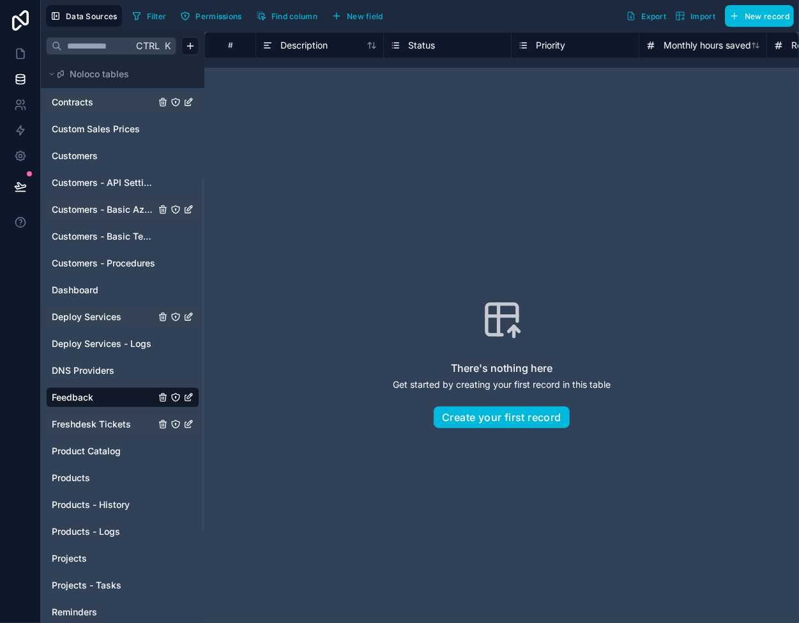
click at [97, 422] on span "Freshdesk Tickets" at bounding box center [91, 424] width 79 height 13
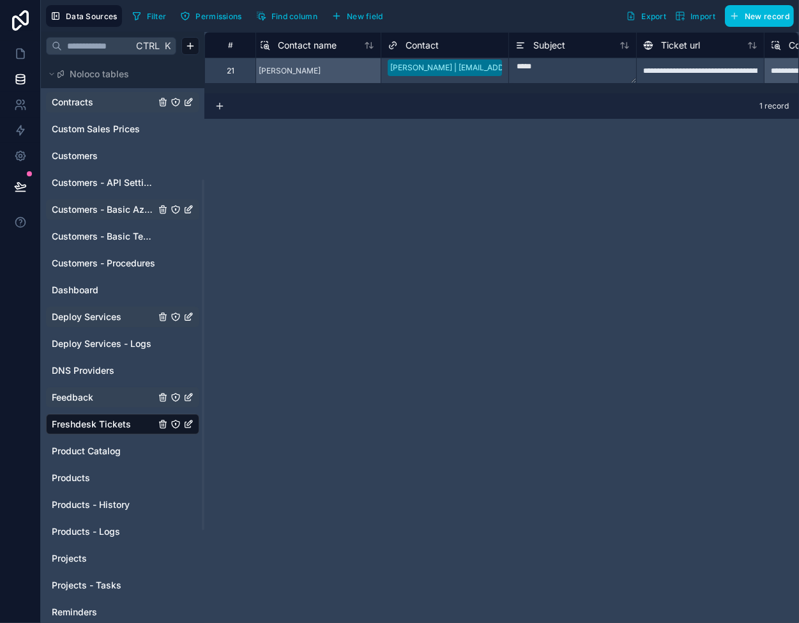
scroll to position [0, 252]
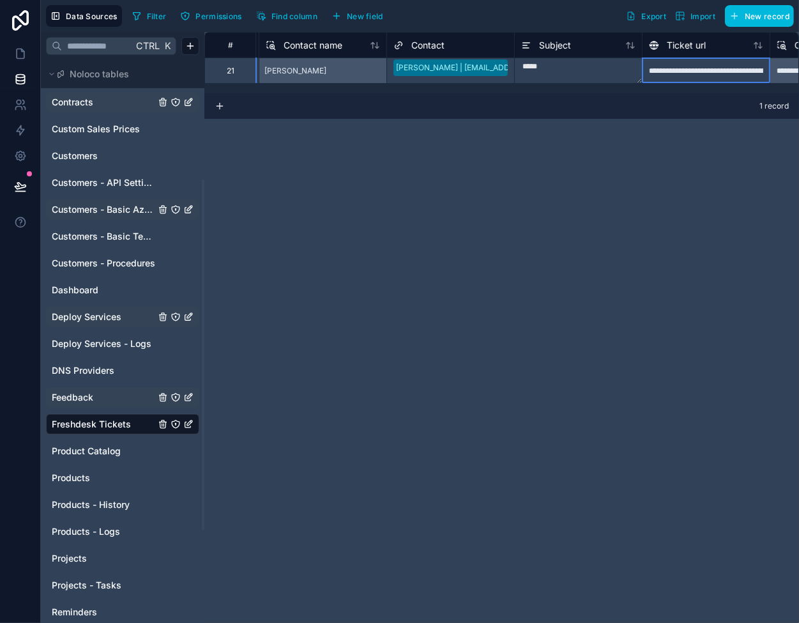
click at [674, 66] on div "**********" at bounding box center [706, 70] width 128 height 26
type input "***"
click at [611, 70] on textarea "*****" at bounding box center [578, 70] width 127 height 25
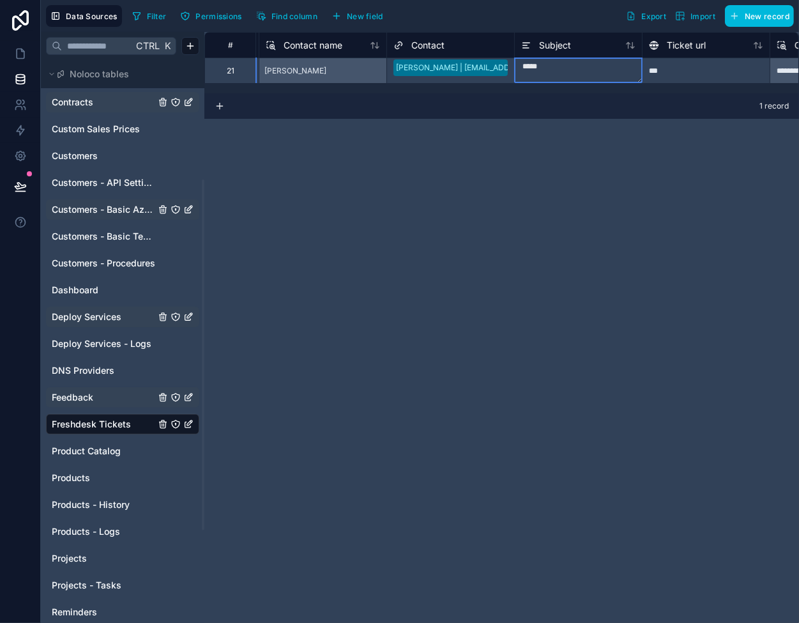
scroll to position [0, 252]
drag, startPoint x: 100, startPoint y: 398, endPoint x: 98, endPoint y: 406, distance: 8.5
click at [100, 398] on link "Feedback" at bounding box center [103, 397] width 103 height 13
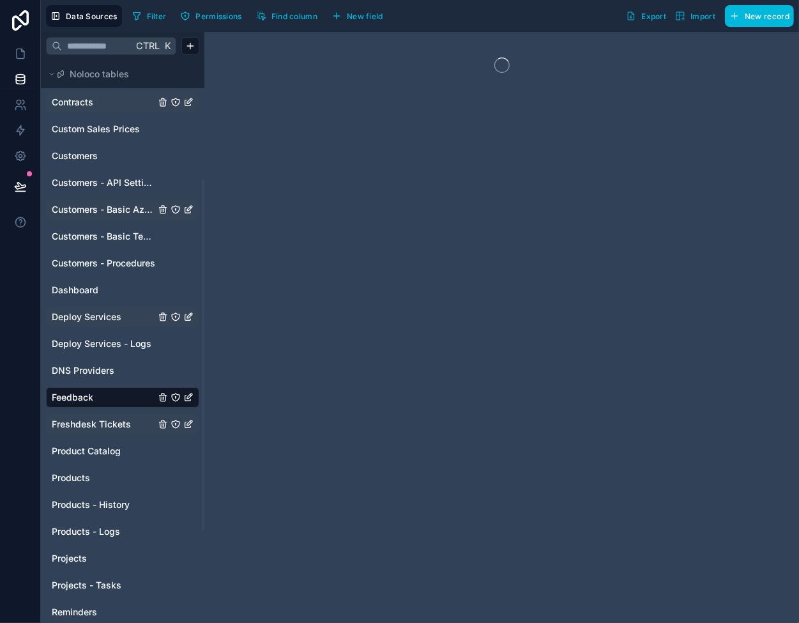
click at [97, 419] on span "Freshdesk Tickets" at bounding box center [91, 424] width 79 height 13
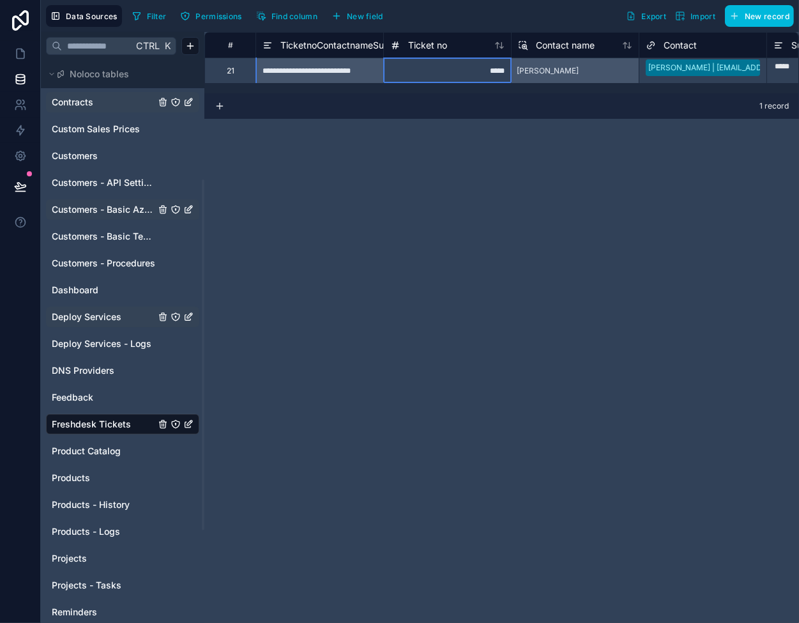
click at [451, 69] on div "*****" at bounding box center [447, 70] width 128 height 26
click at [315, 70] on div "**********" at bounding box center [319, 70] width 128 height 26
click at [424, 45] on span "Ticket no" at bounding box center [427, 45] width 39 height 13
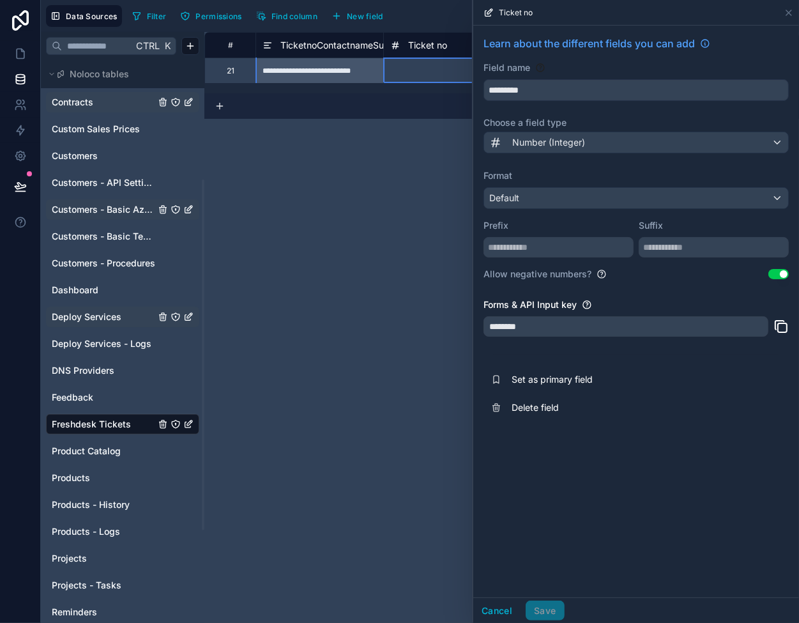
click at [308, 43] on span "TicketnoContactnameSubject" at bounding box center [342, 45] width 125 height 13
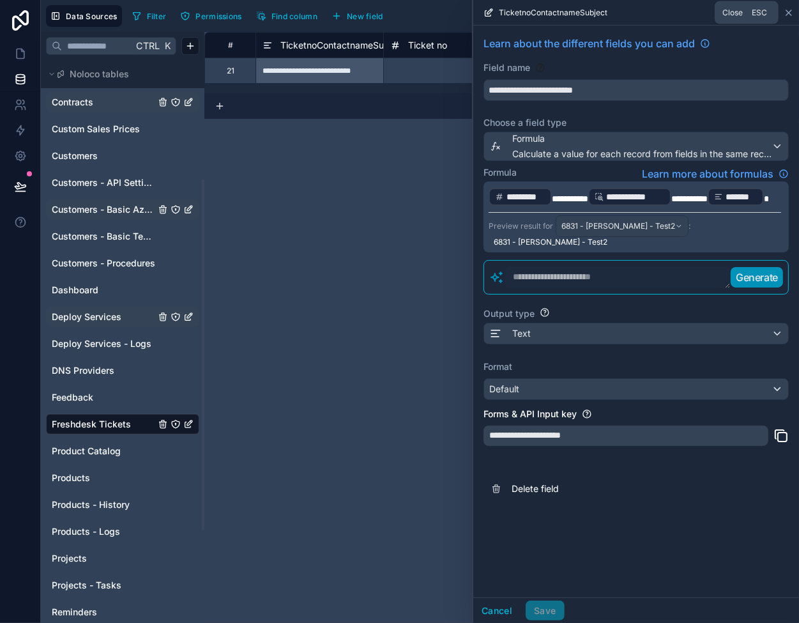
click at [790, 13] on icon at bounding box center [788, 12] width 5 height 5
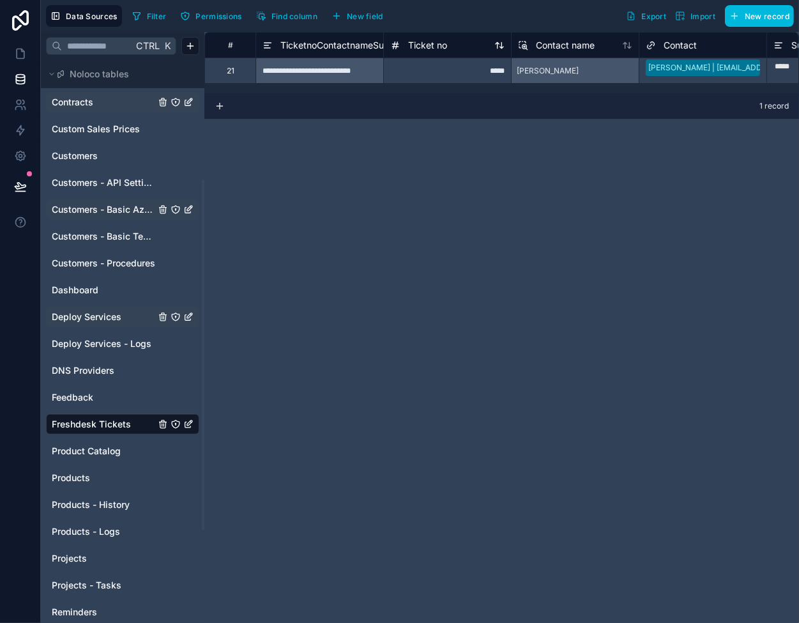
click at [429, 47] on span "Ticket no" at bounding box center [427, 45] width 39 height 13
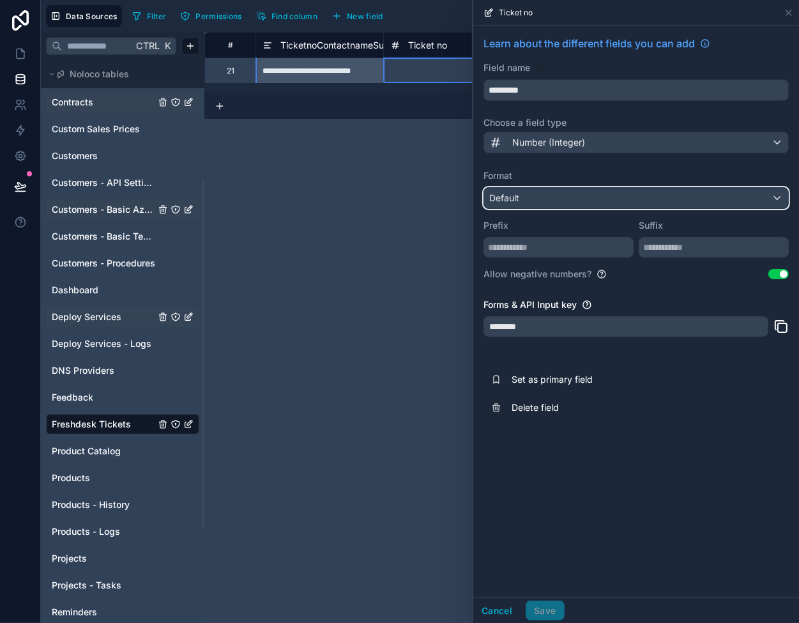
click at [514, 197] on span "Default" at bounding box center [504, 197] width 30 height 11
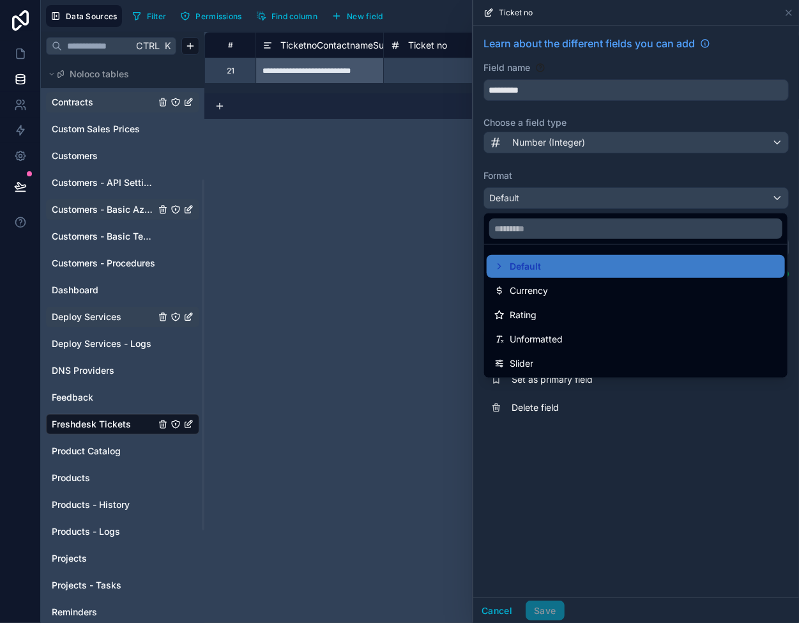
click at [557, 168] on div at bounding box center [636, 311] width 326 height 623
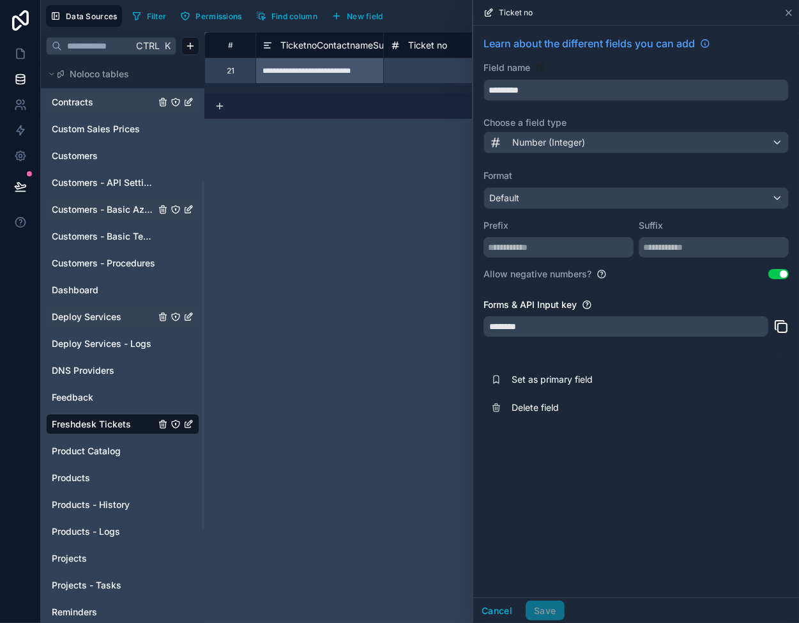
click at [788, 10] on icon at bounding box center [789, 13] width 10 height 10
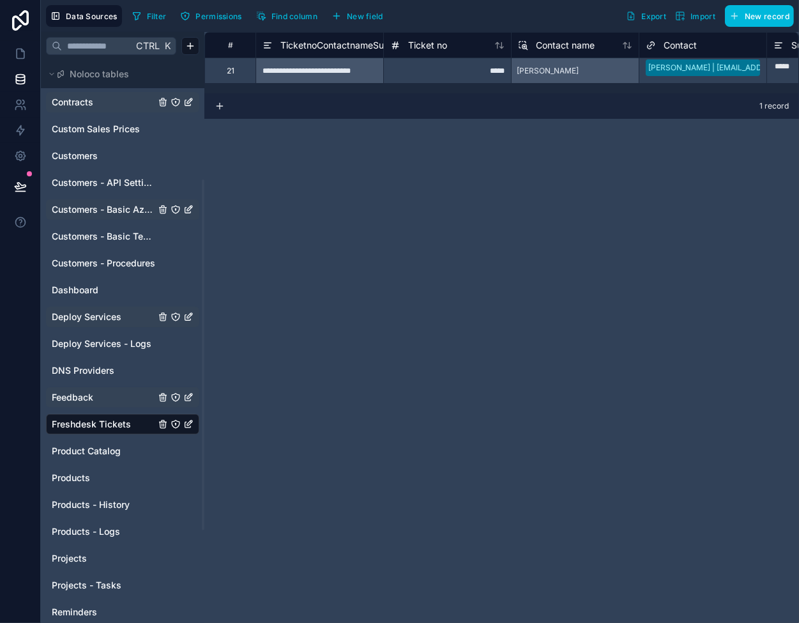
click at [68, 391] on span "Feedback" at bounding box center [73, 397] width 42 height 13
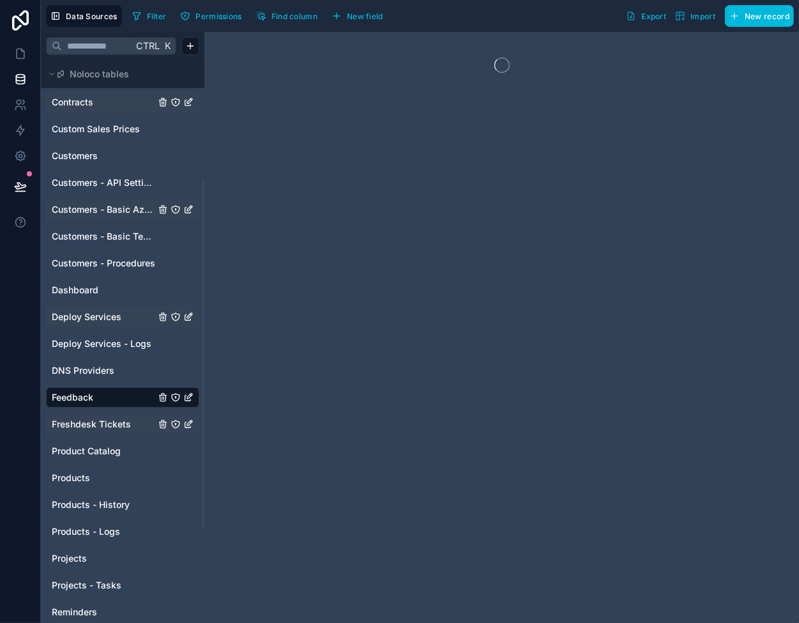
click at [84, 425] on span "Freshdesk Tickets" at bounding box center [91, 424] width 79 height 13
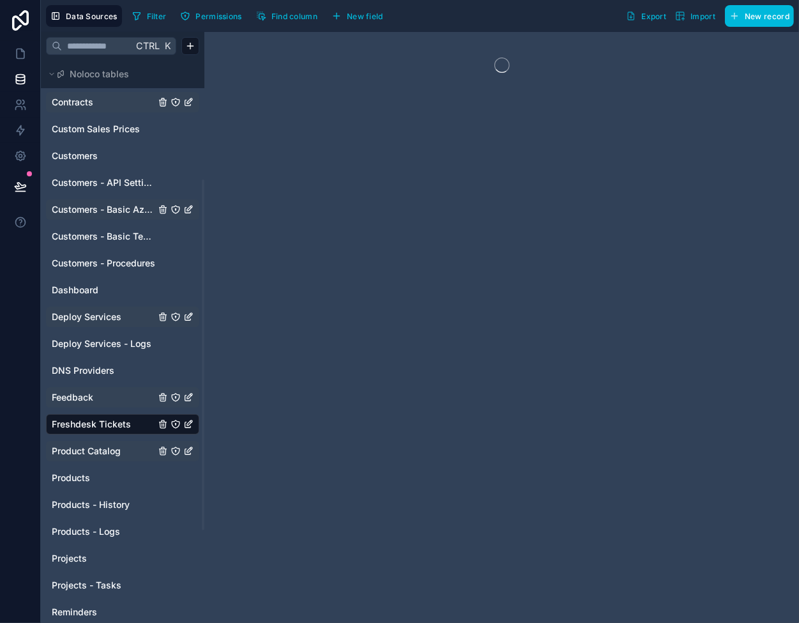
click at [92, 458] on div "Product Catalog" at bounding box center [122, 451] width 153 height 20
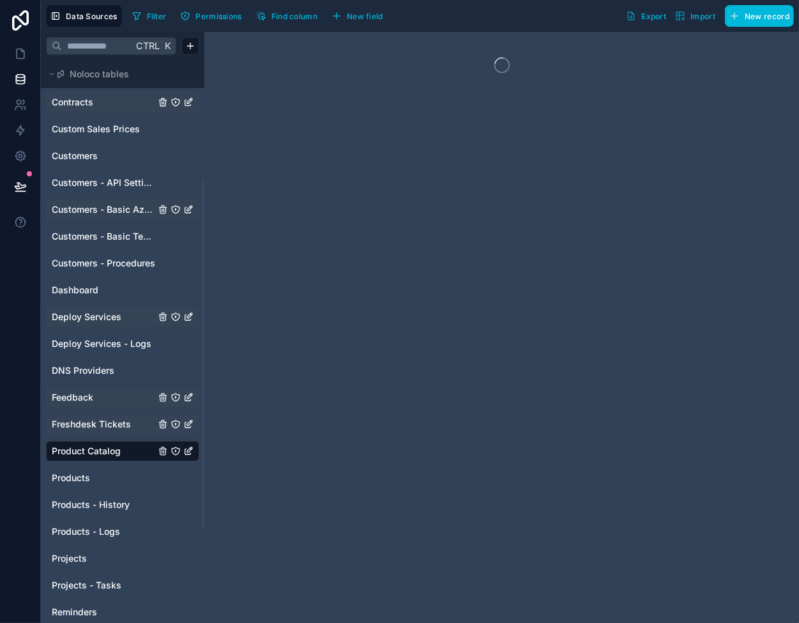
click at [95, 429] on span "Freshdesk Tickets" at bounding box center [91, 424] width 79 height 13
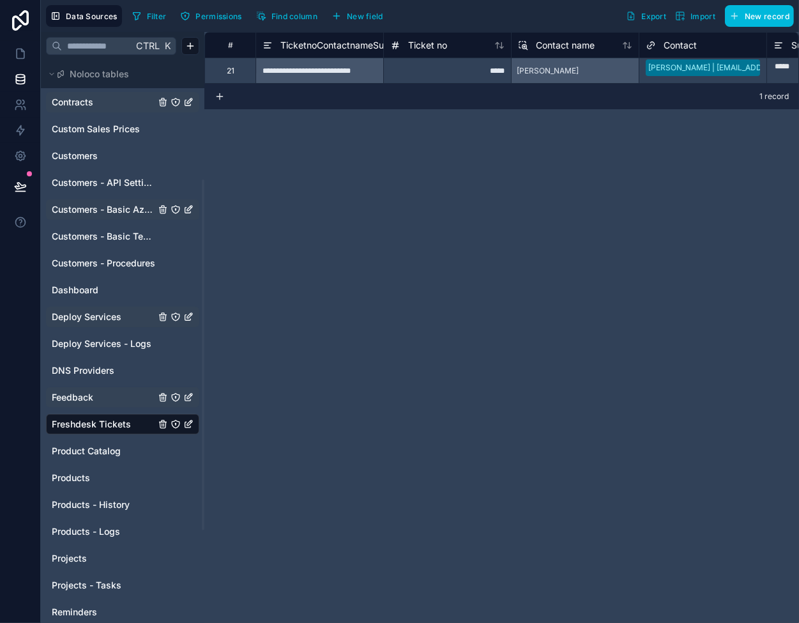
click at [87, 397] on span "Feedback" at bounding box center [73, 397] width 42 height 13
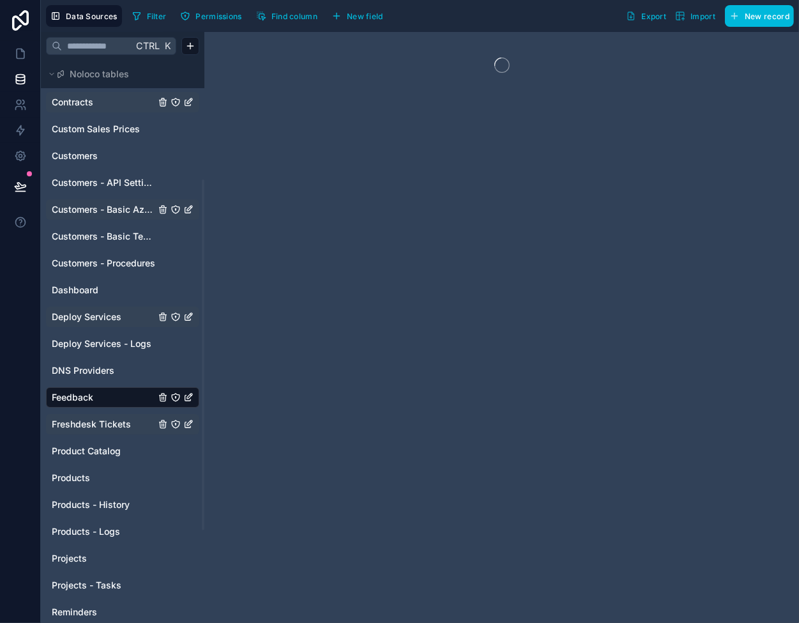
click at [112, 430] on span "Freshdesk Tickets" at bounding box center [91, 424] width 79 height 13
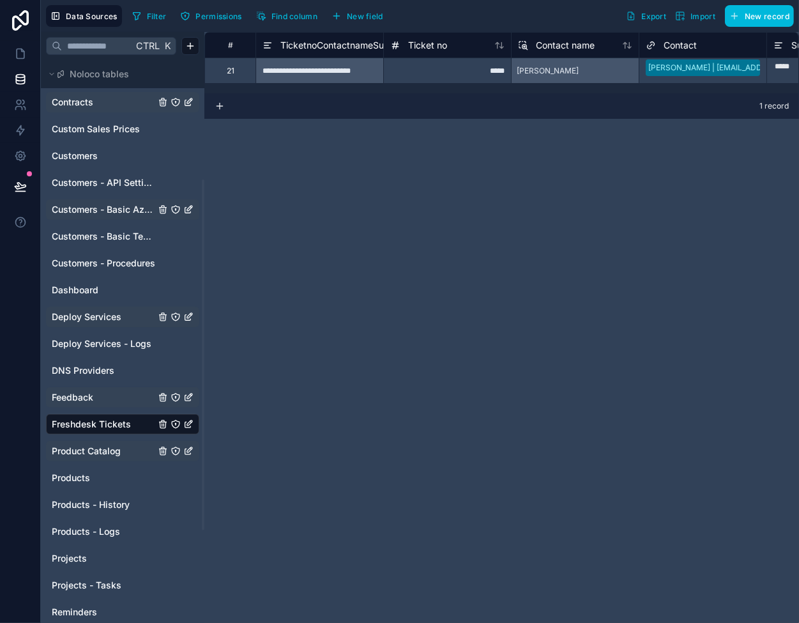
click at [80, 455] on span "Product Catalog" at bounding box center [86, 451] width 69 height 13
